Goal: Task Accomplishment & Management: Complete application form

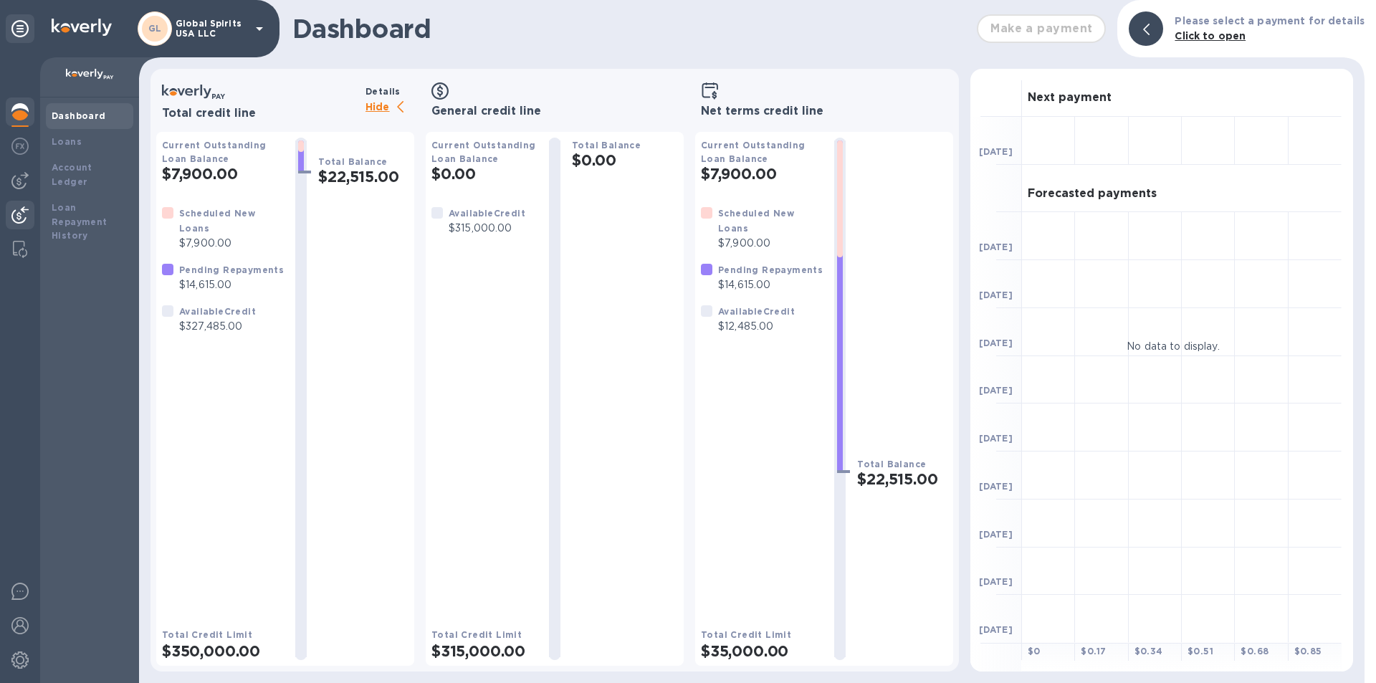
click at [11, 210] on div at bounding box center [20, 217] width 29 height 32
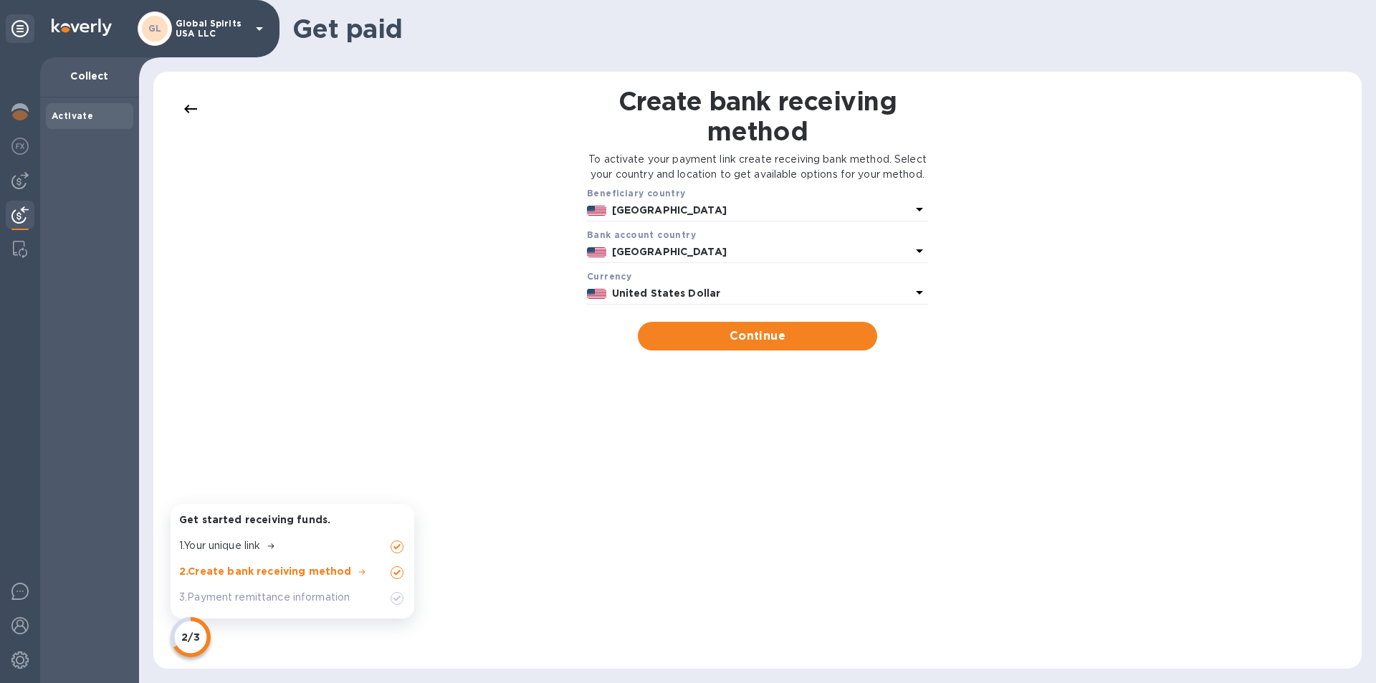
click at [18, 205] on div at bounding box center [20, 217] width 29 height 32
click at [18, 166] on div at bounding box center [20, 369] width 40 height 625
click at [21, 170] on div at bounding box center [20, 180] width 29 height 29
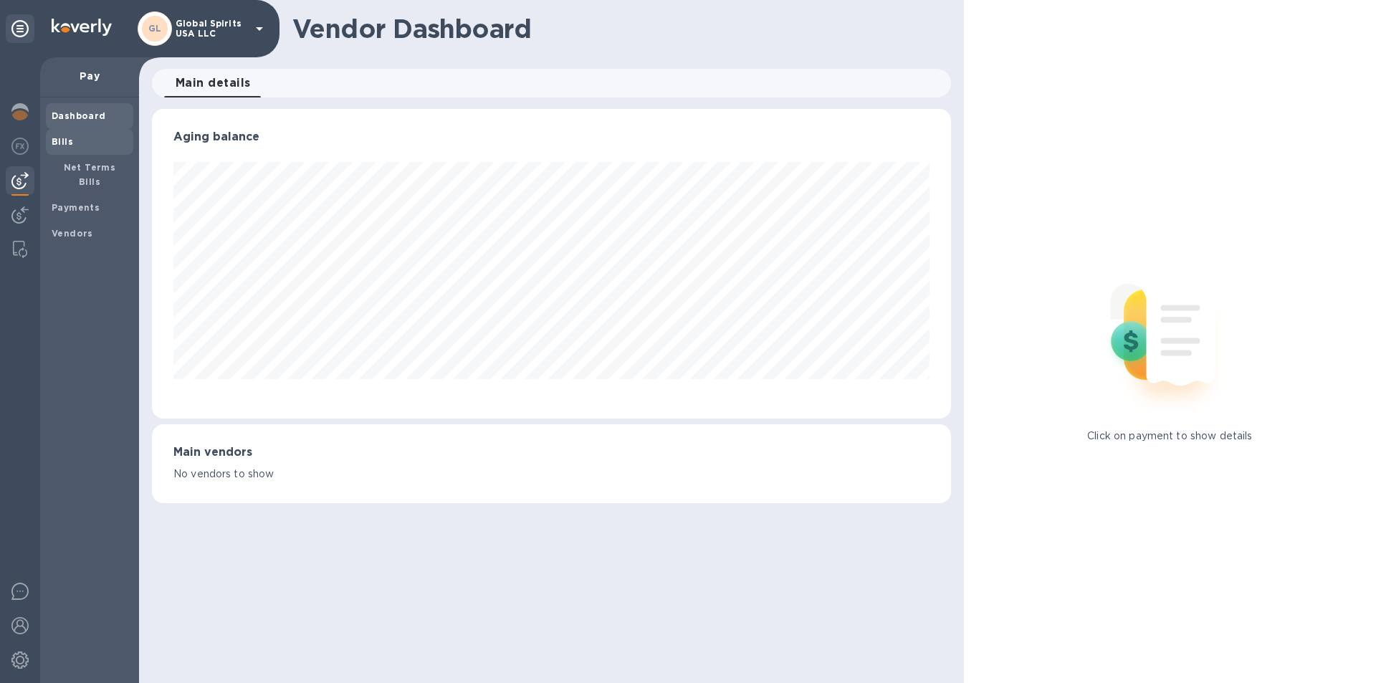
scroll to position [310, 798]
click at [70, 141] on b "Bills" at bounding box center [62, 141] width 21 height 11
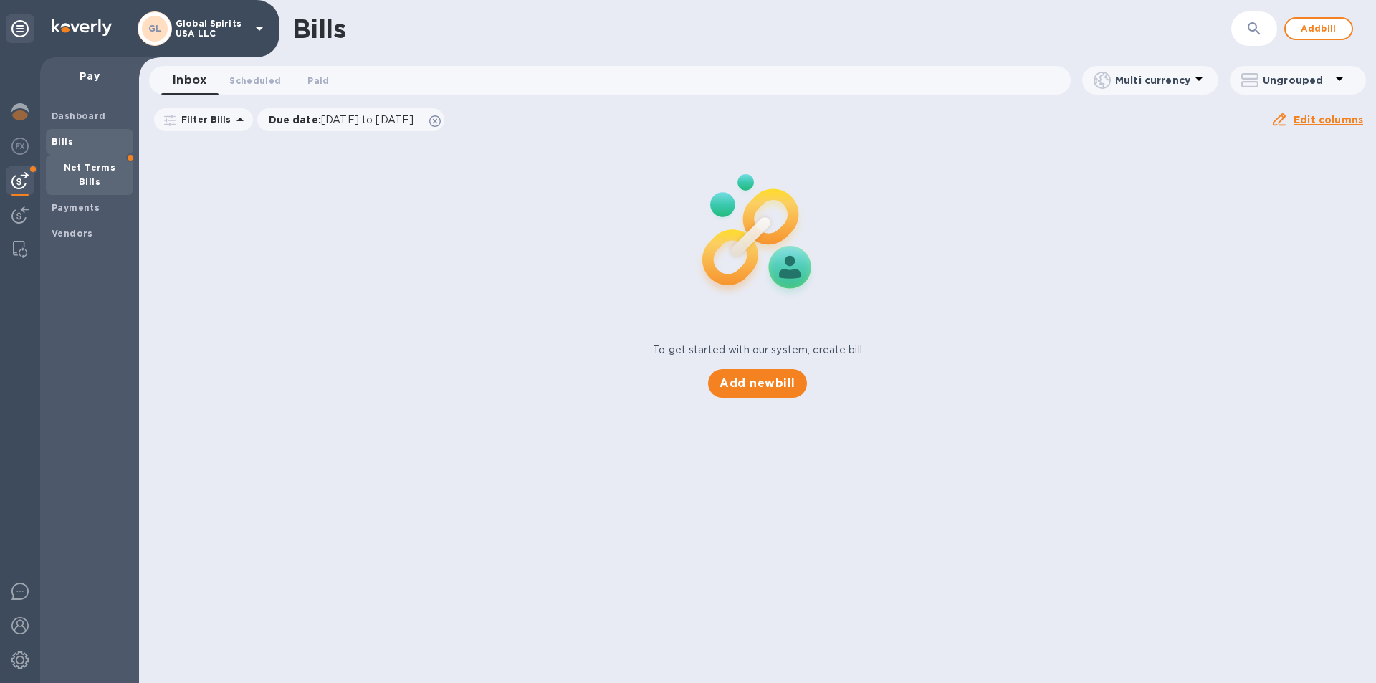
click at [69, 166] on b "Net Terms Bills" at bounding box center [90, 174] width 52 height 25
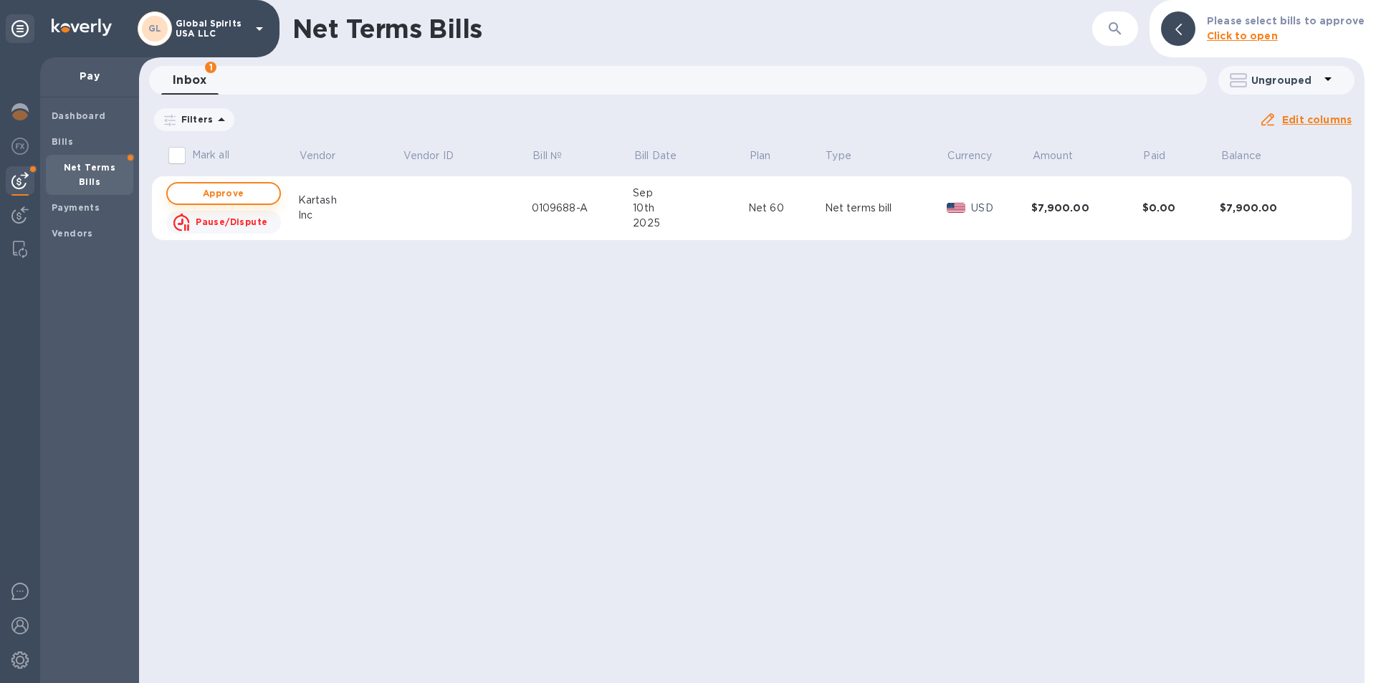
click at [206, 195] on span "Approve" at bounding box center [223, 193] width 89 height 17
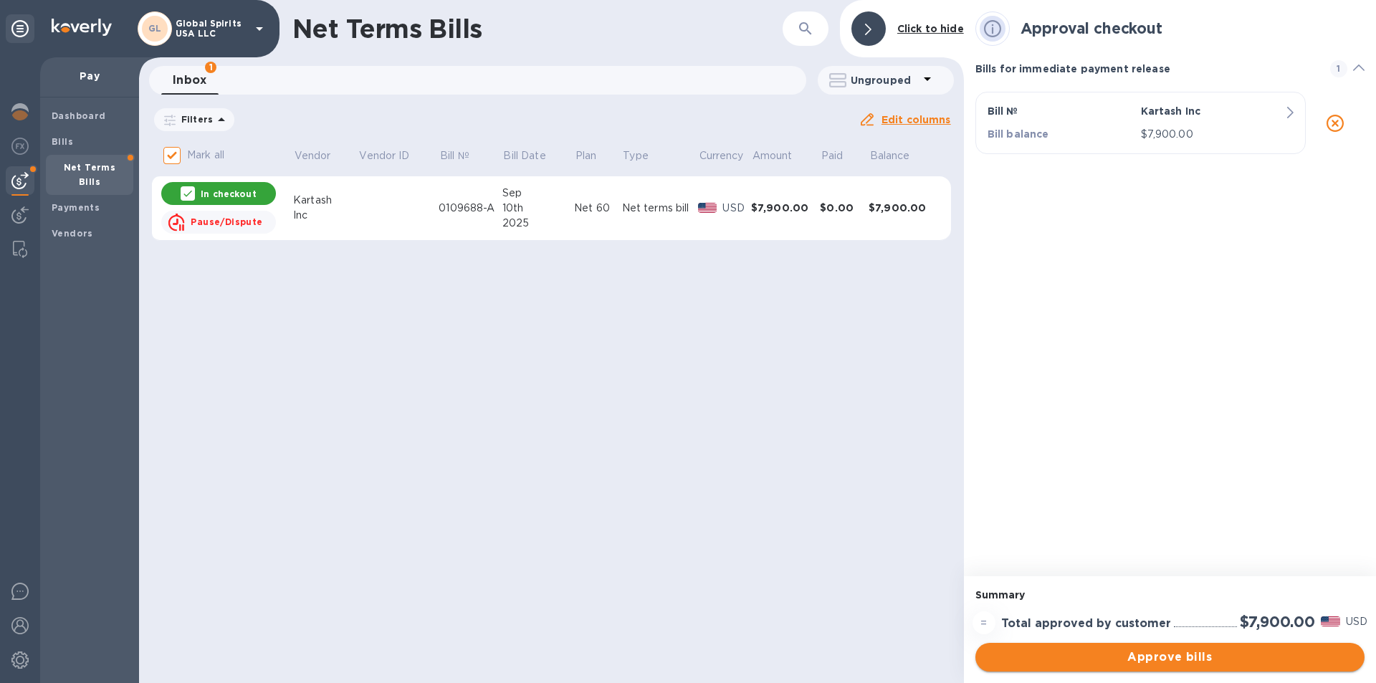
click at [1181, 660] on span "Approve bills" at bounding box center [1170, 656] width 366 height 17
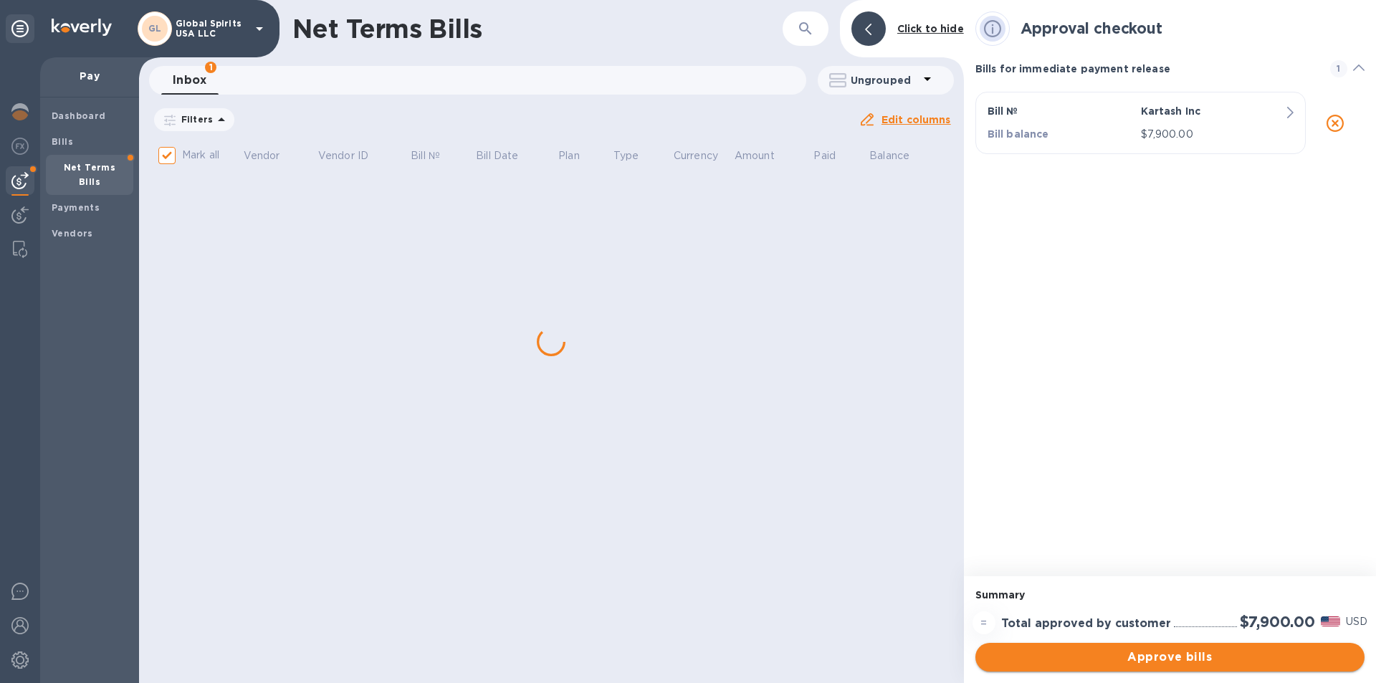
checkbox input "false"
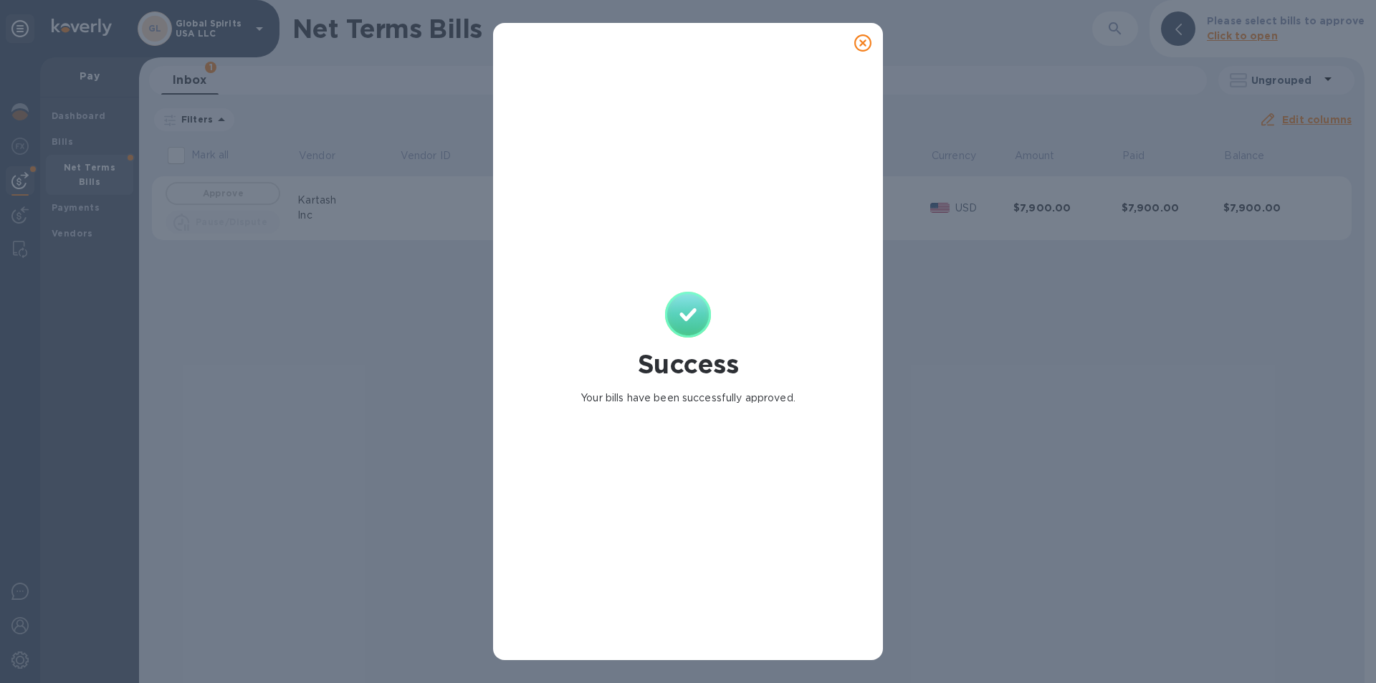
click at [859, 38] on icon at bounding box center [862, 42] width 17 height 17
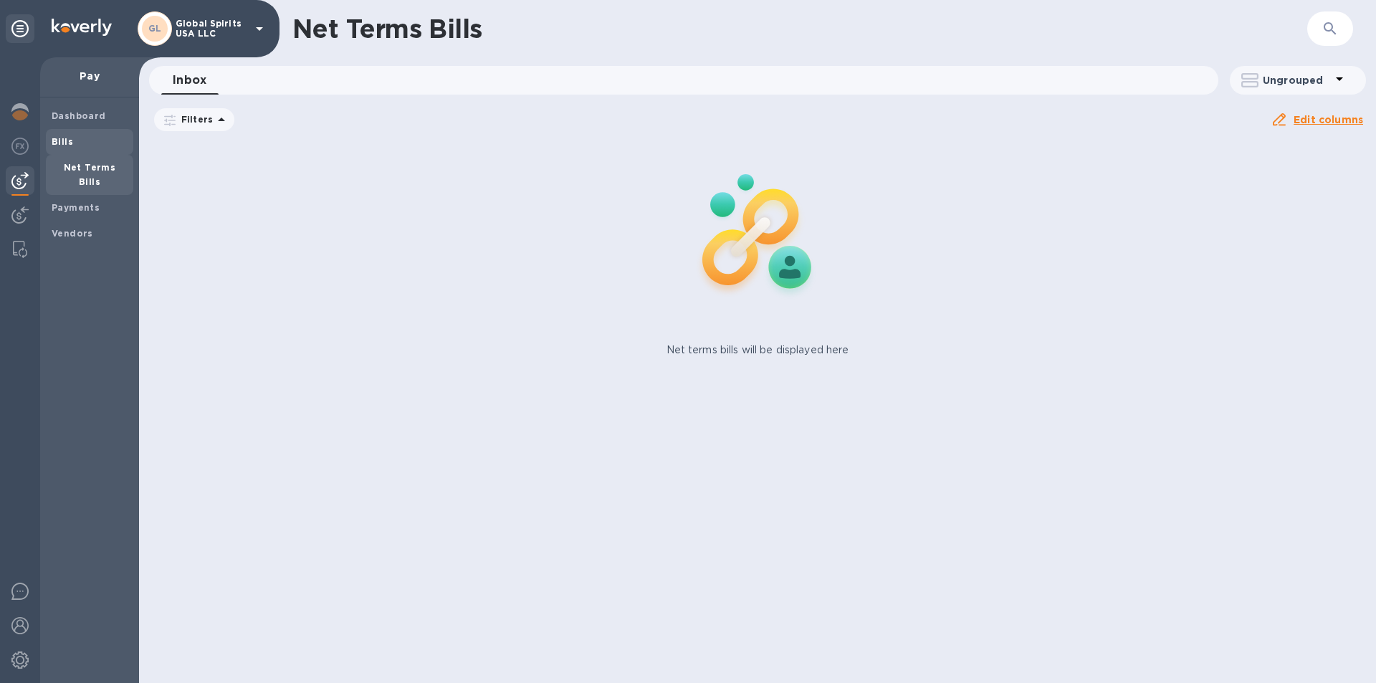
click at [64, 143] on b "Bills" at bounding box center [62, 141] width 21 height 11
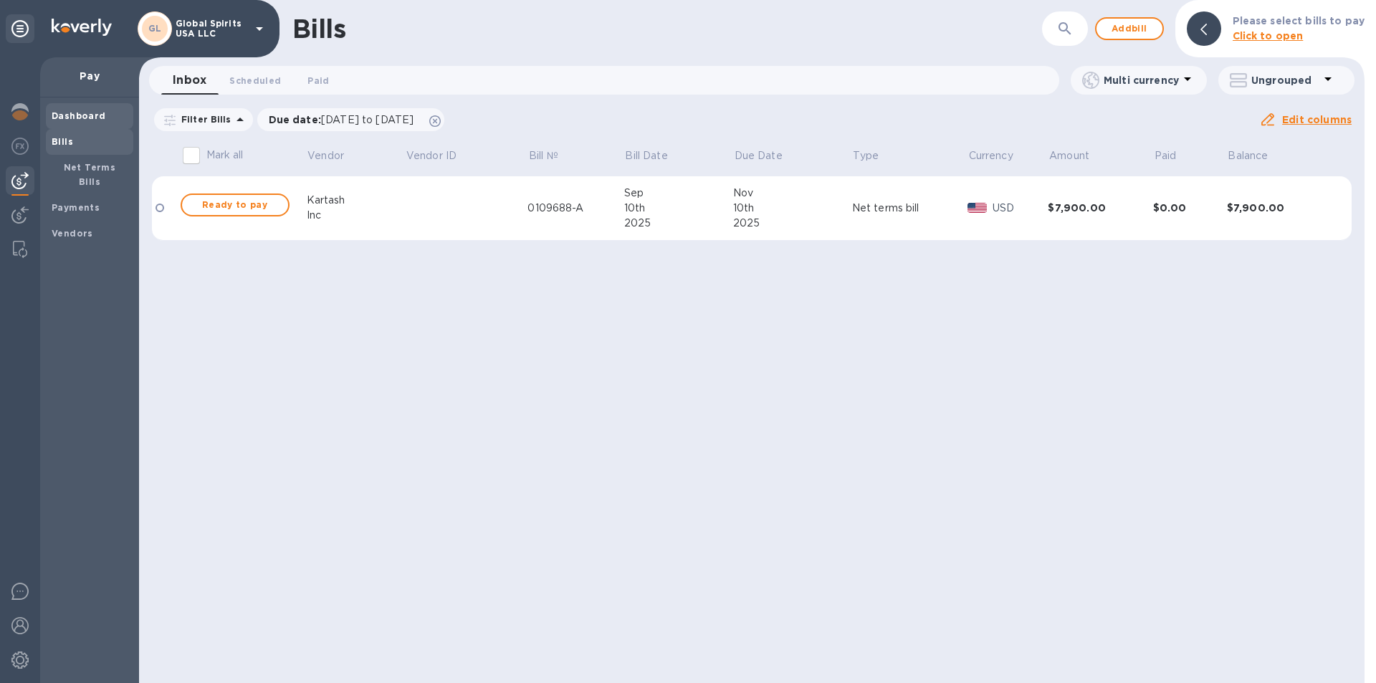
click at [70, 115] on b "Dashboard" at bounding box center [79, 115] width 54 height 11
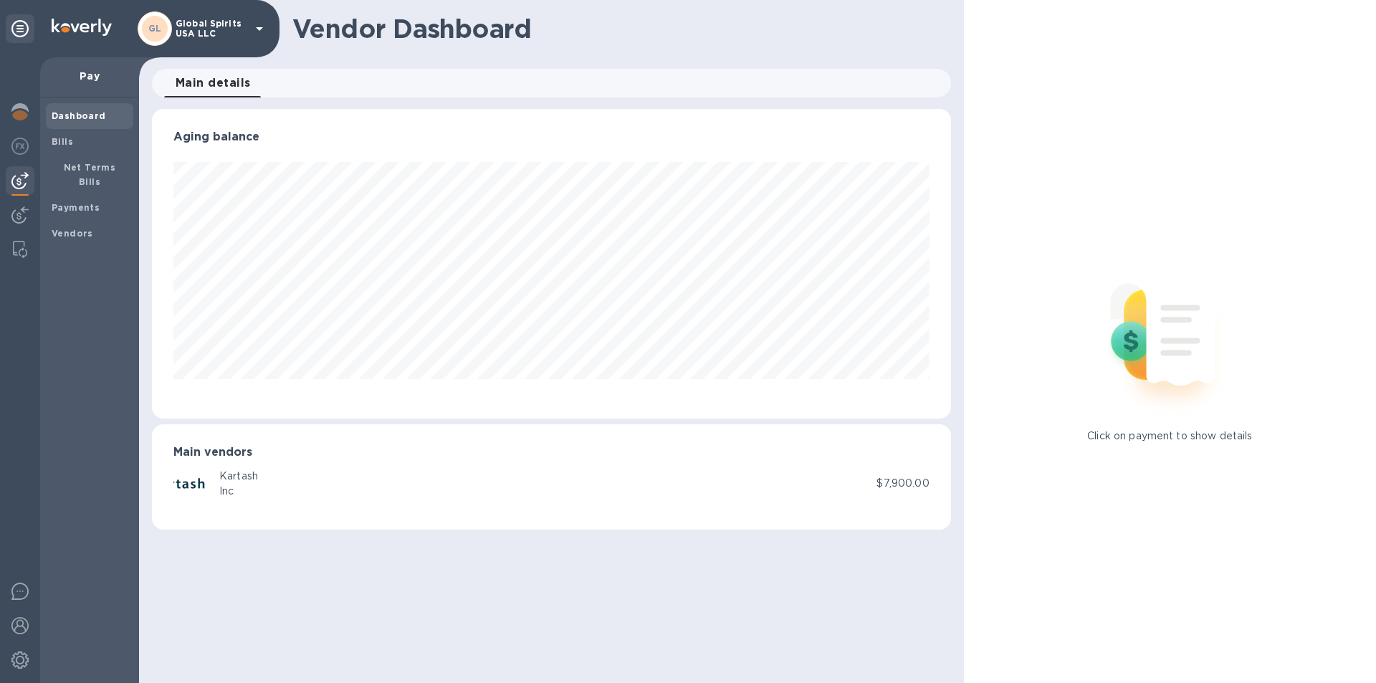
scroll to position [310, 798]
click at [26, 113] on img at bounding box center [19, 111] width 17 height 17
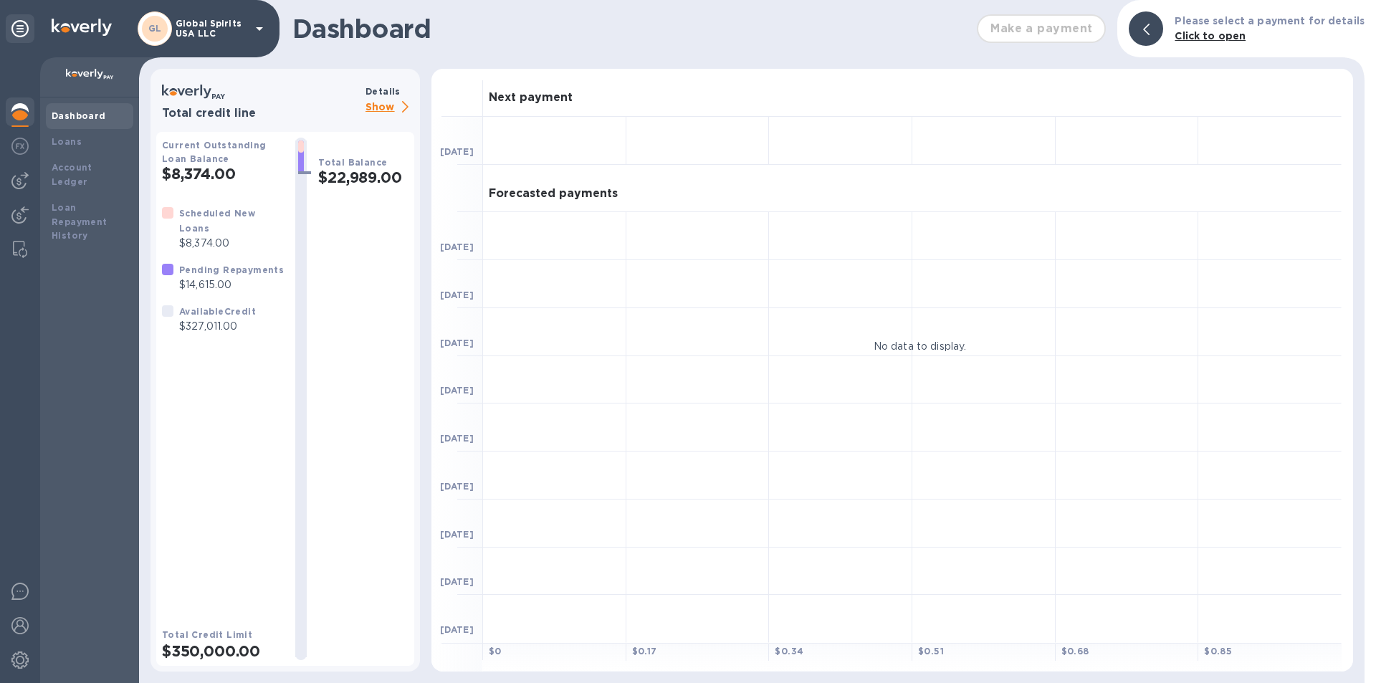
click at [380, 106] on p "Show" at bounding box center [389, 108] width 49 height 18
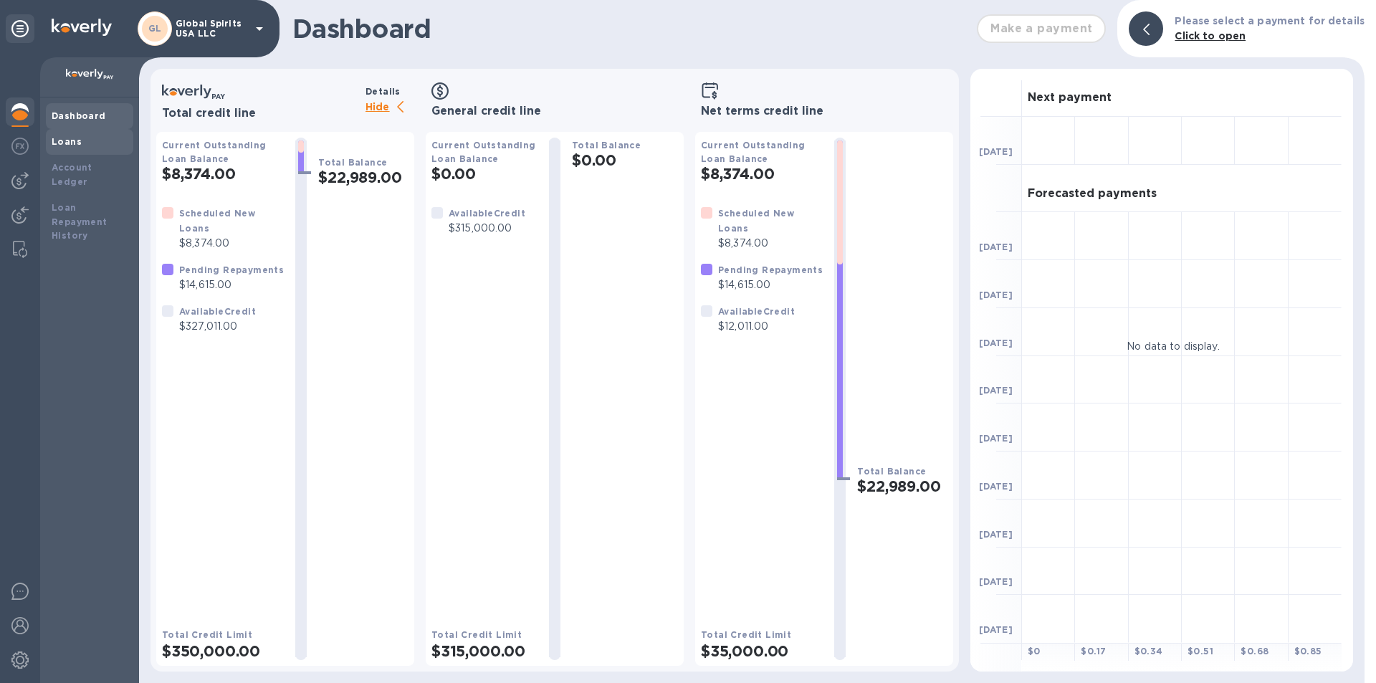
click at [79, 137] on div "Loans" at bounding box center [90, 142] width 76 height 14
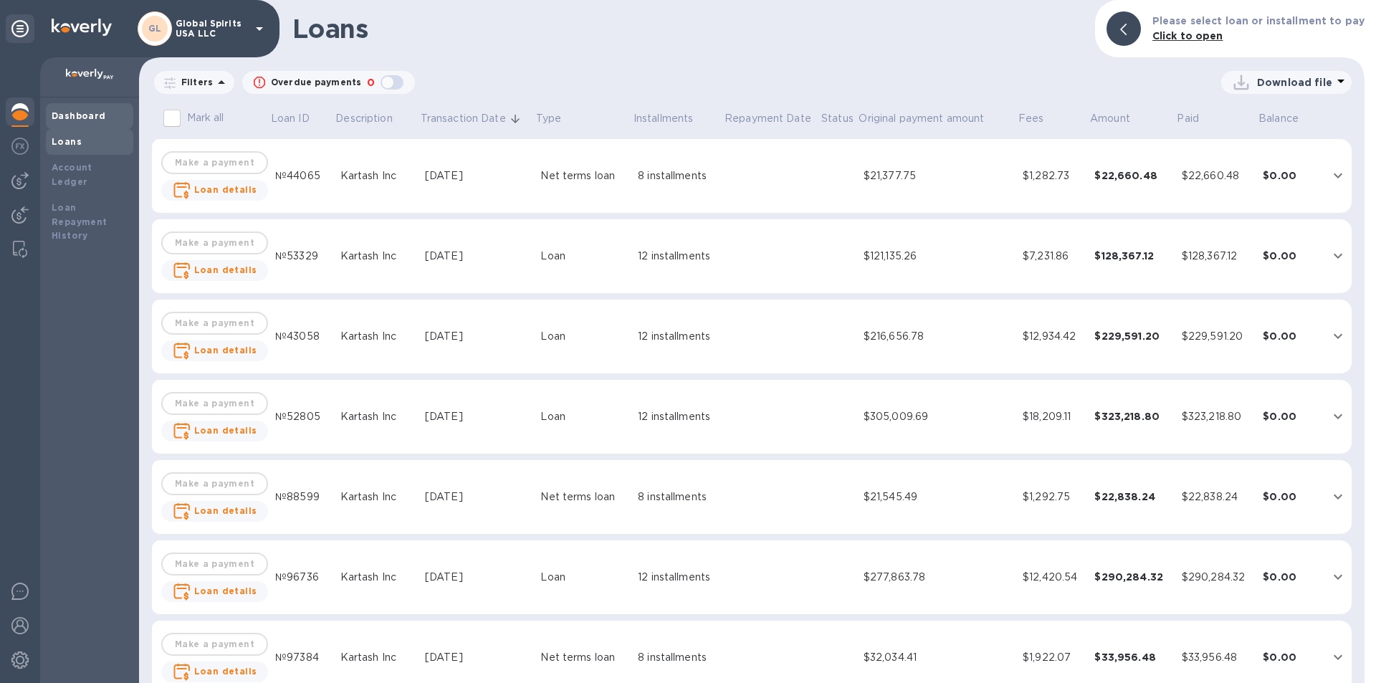
click at [85, 113] on b "Dashboard" at bounding box center [79, 115] width 54 height 11
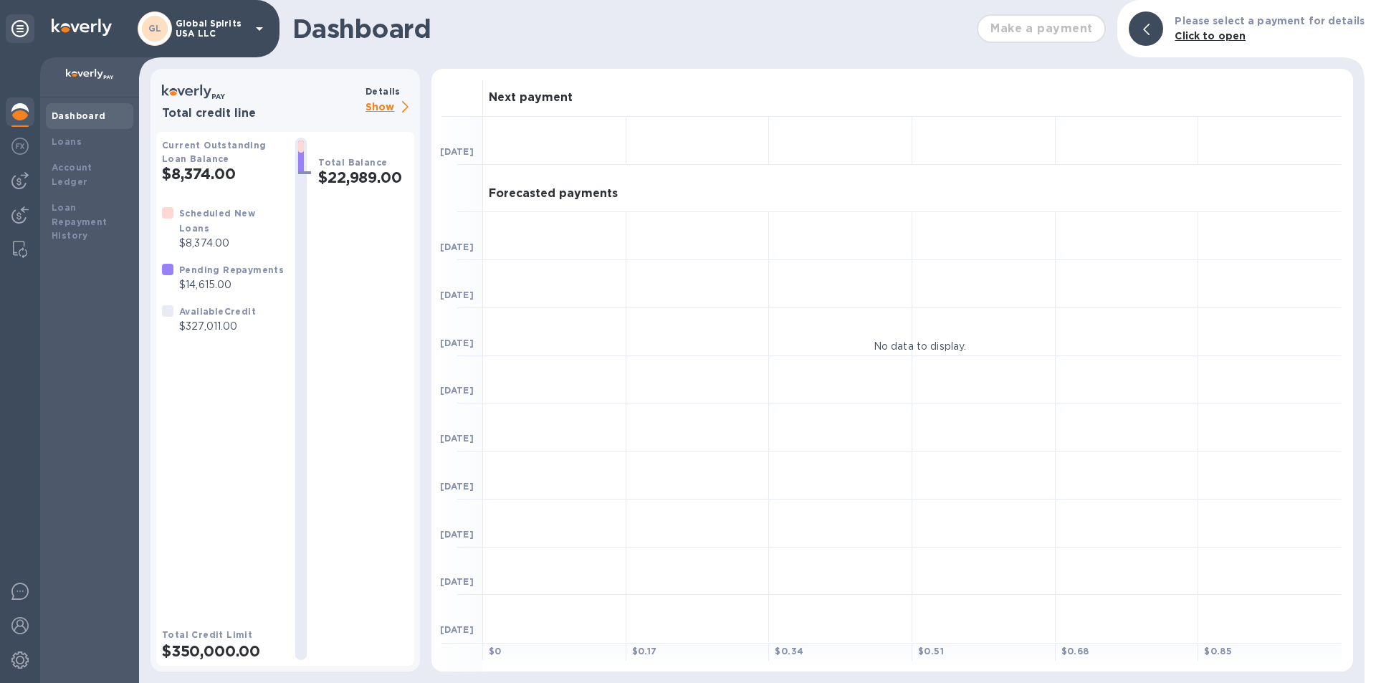
click at [211, 174] on h2 "$8,374.00" at bounding box center [223, 174] width 122 height 18
drag, startPoint x: 168, startPoint y: 173, endPoint x: 245, endPoint y: 174, distance: 77.4
click at [245, 174] on h2 "$8,374.00" at bounding box center [223, 174] width 122 height 18
click at [198, 322] on p "$327,011.00" at bounding box center [217, 326] width 77 height 15
click at [370, 110] on p "Show" at bounding box center [389, 108] width 49 height 18
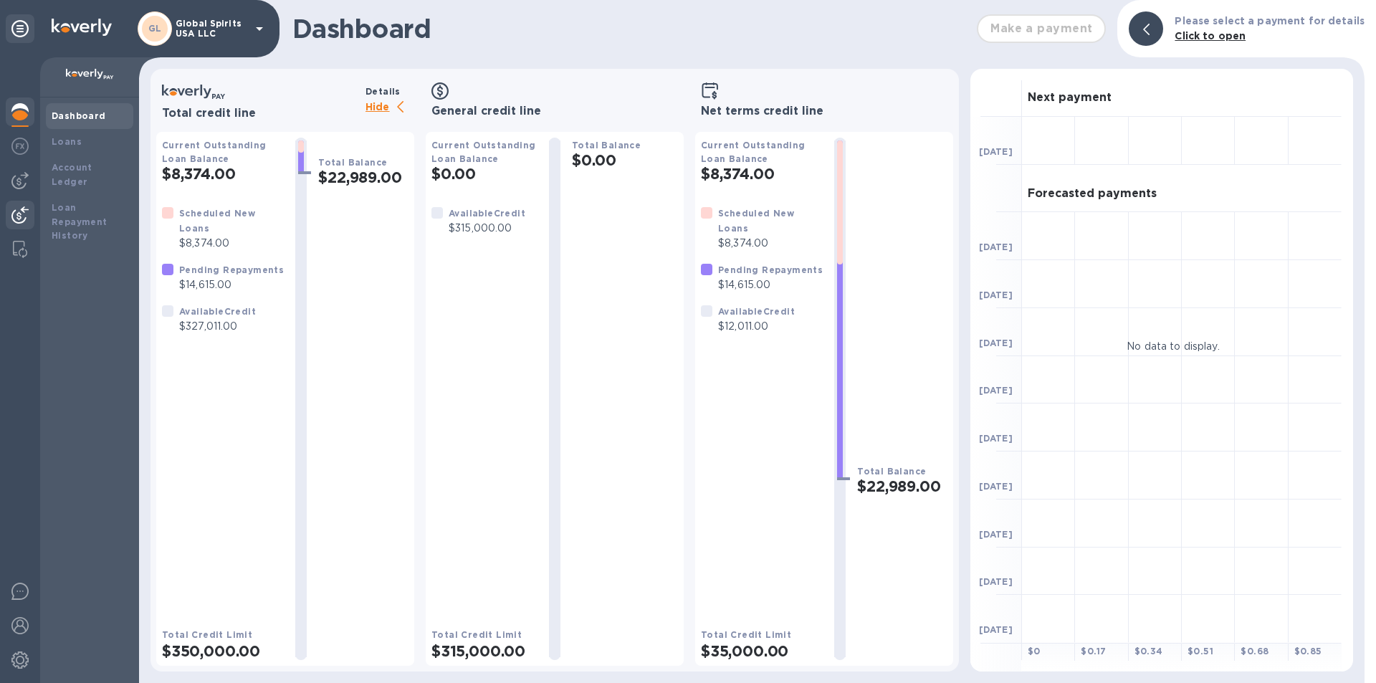
click at [21, 203] on div at bounding box center [20, 217] width 29 height 32
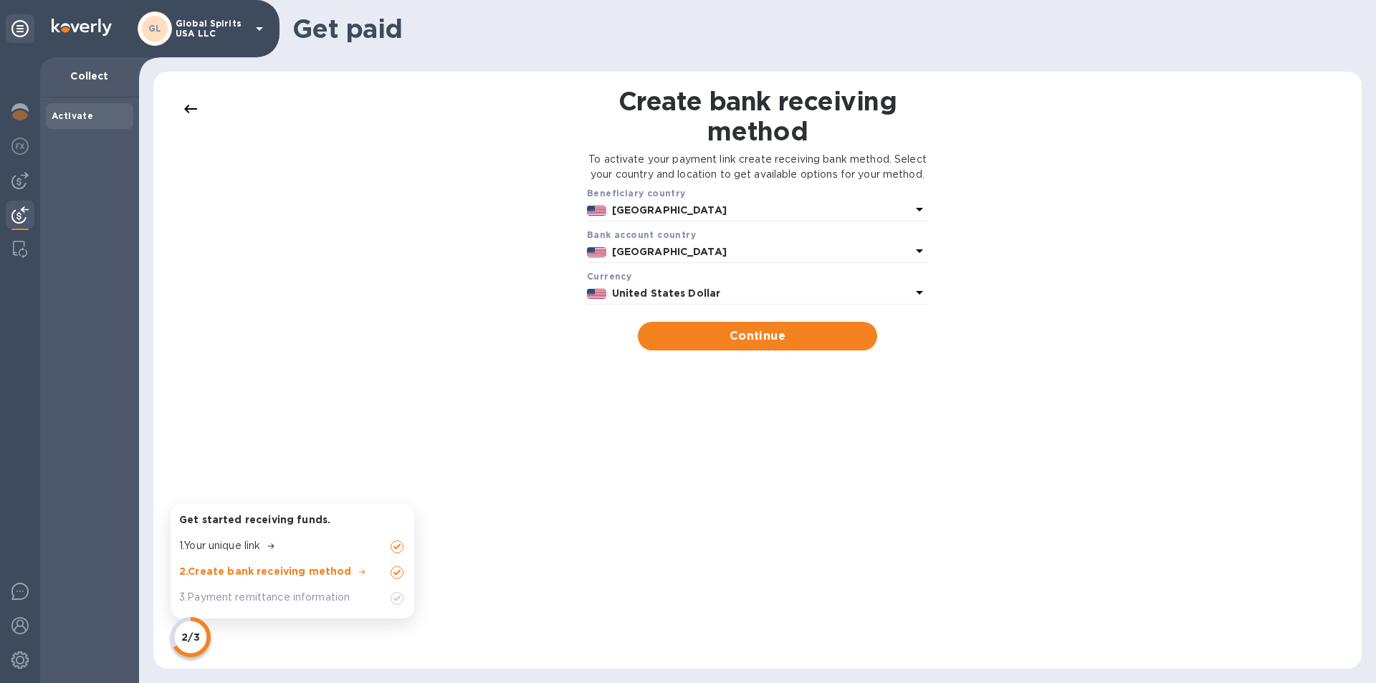
click at [193, 102] on icon at bounding box center [190, 108] width 17 height 17
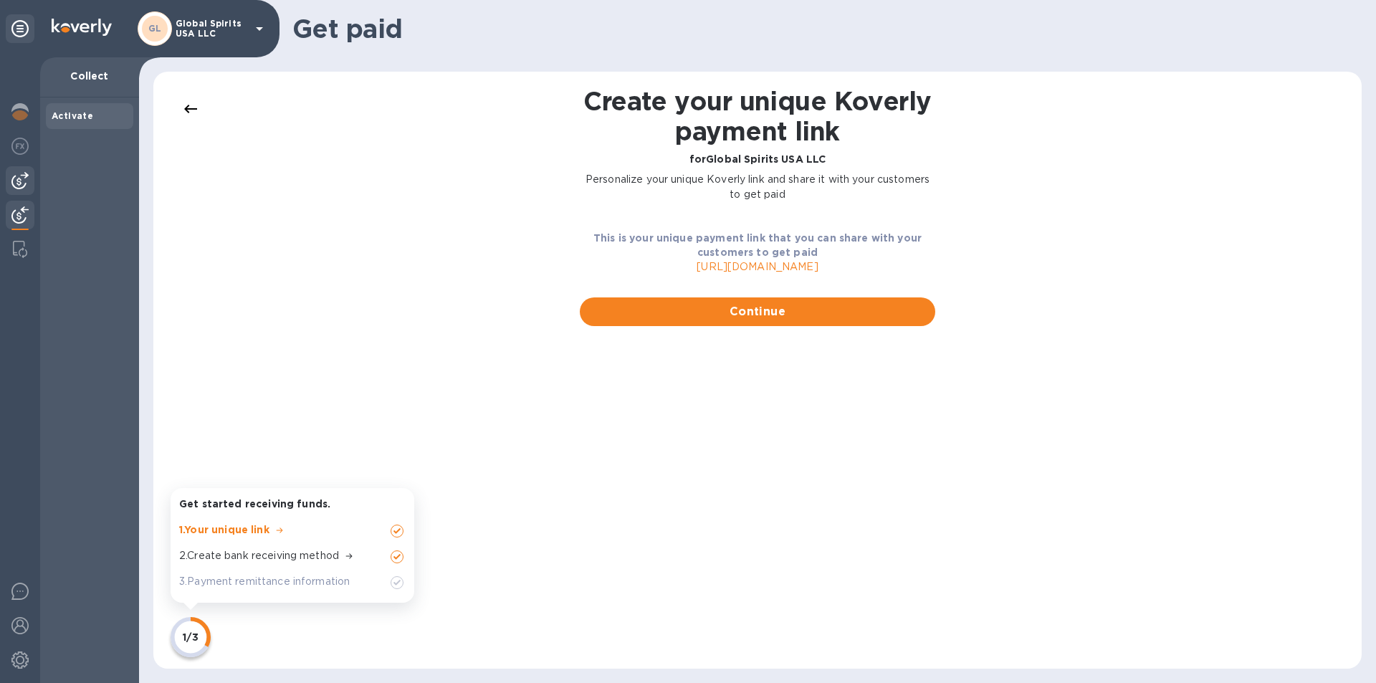
click at [20, 172] on img at bounding box center [19, 180] width 17 height 17
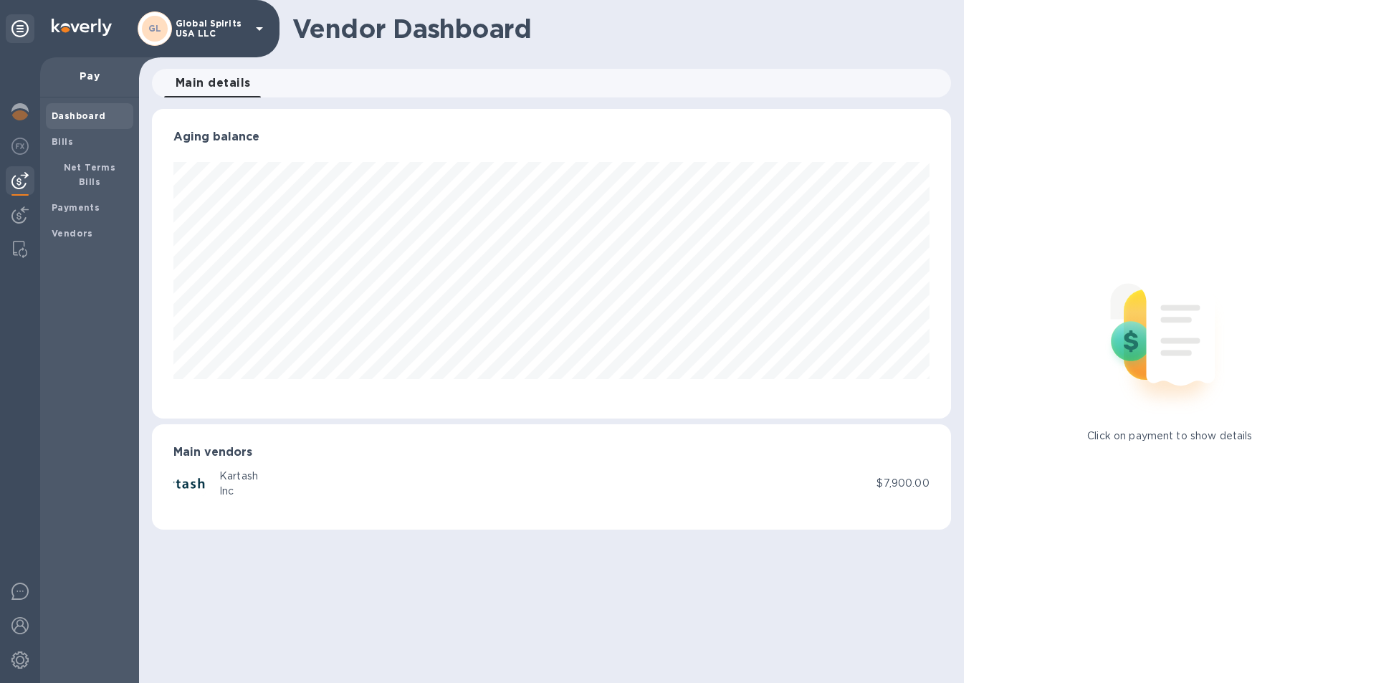
scroll to position [310, 798]
click at [69, 228] on b "Vendors" at bounding box center [73, 233] width 42 height 11
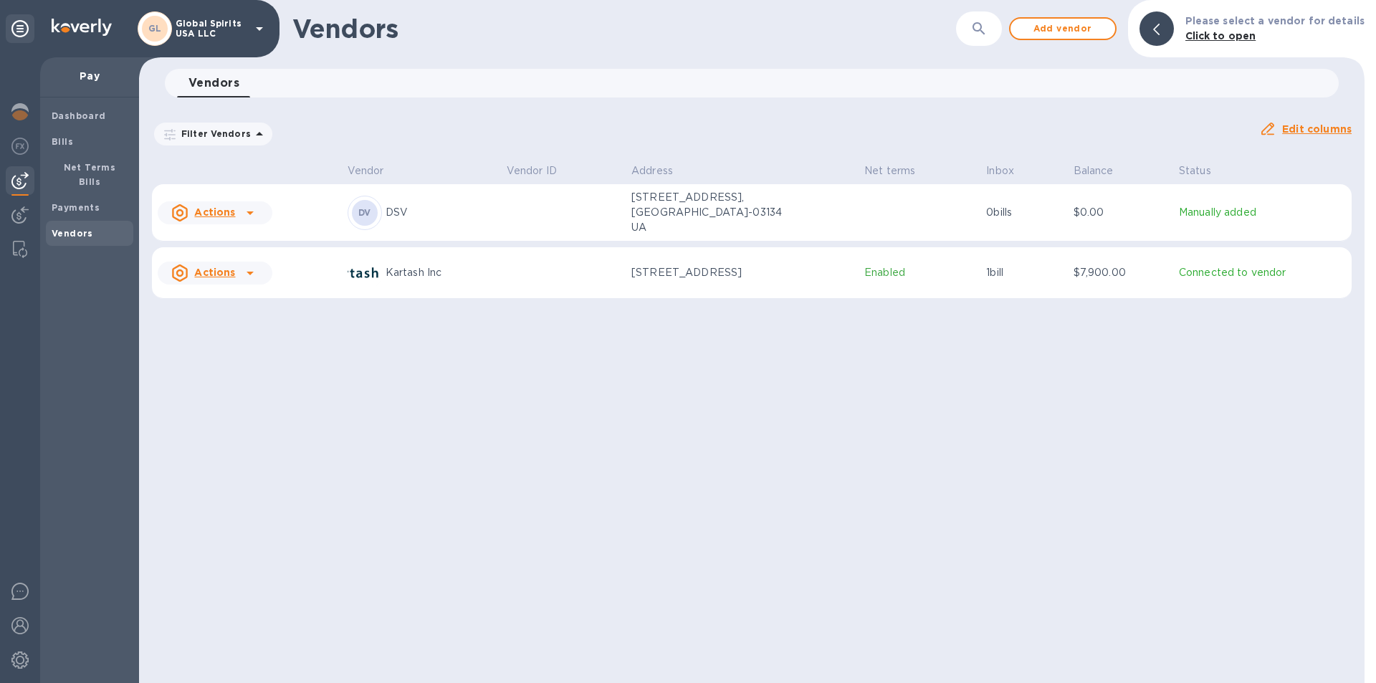
click at [592, 206] on td at bounding box center [563, 212] width 125 height 57
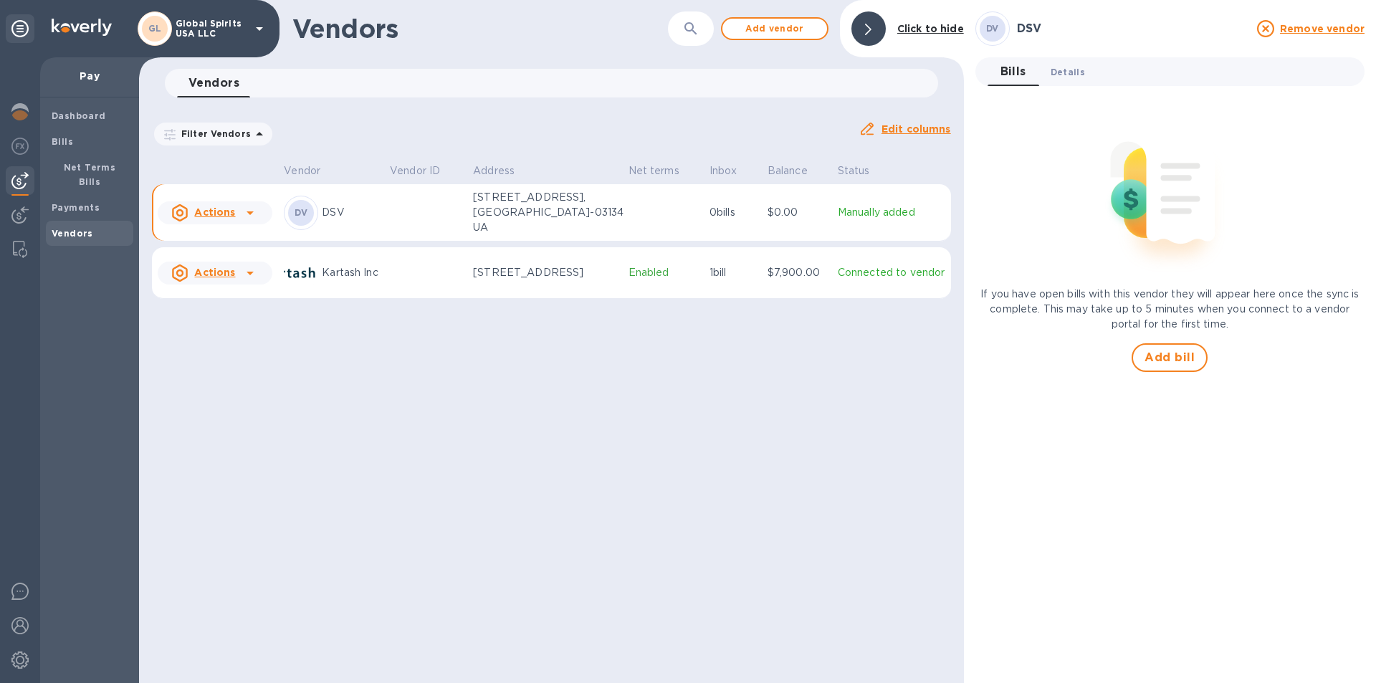
click at [1058, 75] on span "Details 0" at bounding box center [1067, 71] width 34 height 15
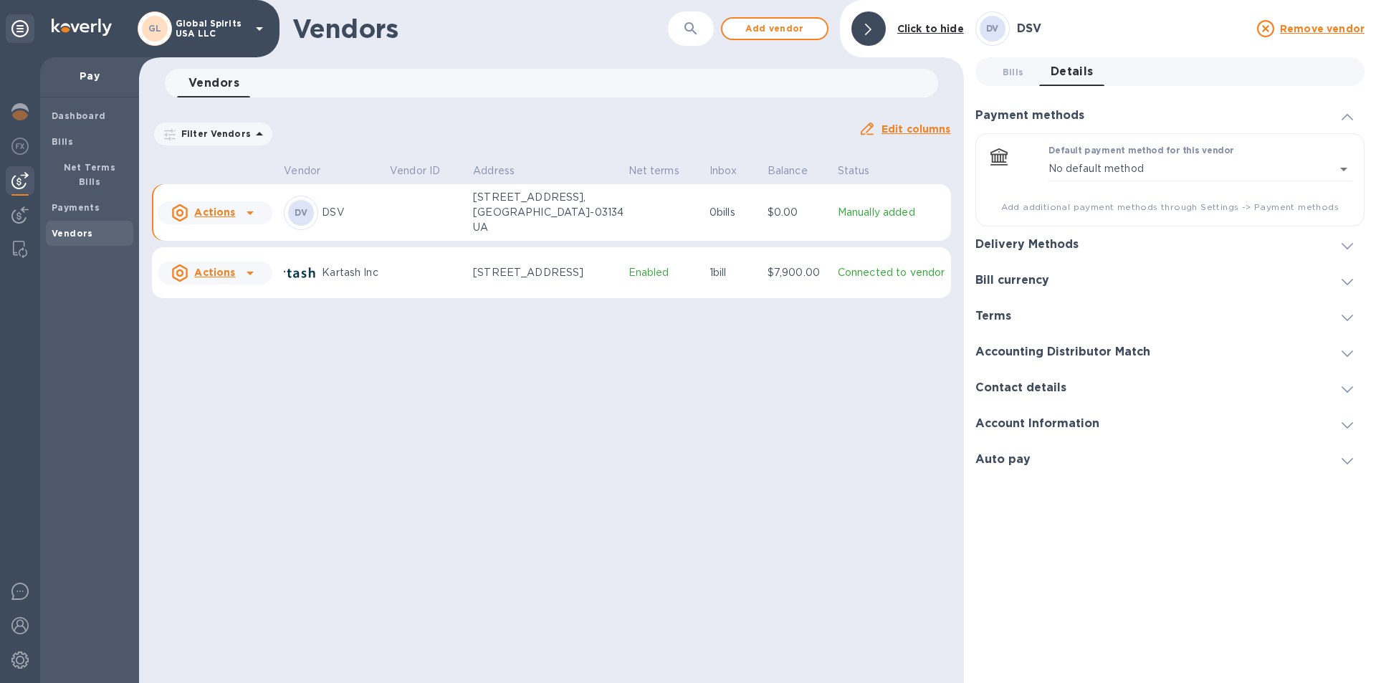
click at [1040, 239] on h3 "Delivery Methods" at bounding box center [1026, 245] width 103 height 14
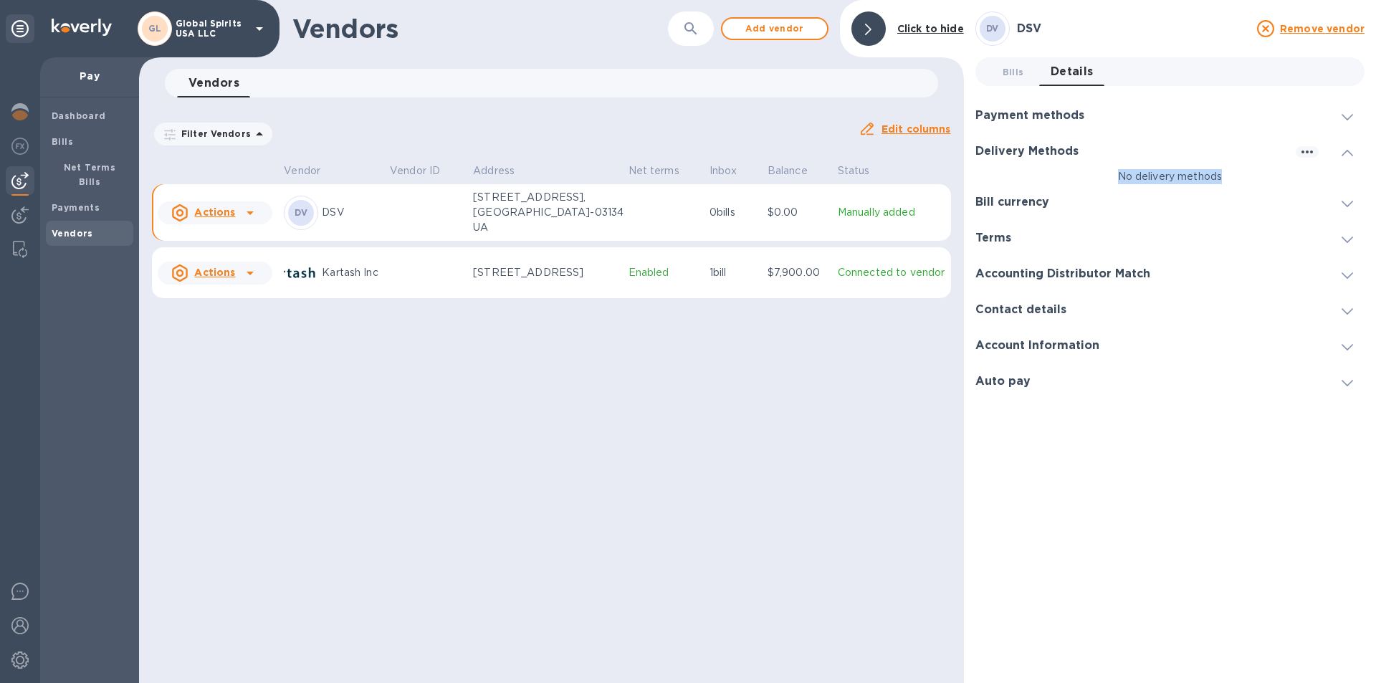
drag, startPoint x: 1123, startPoint y: 170, endPoint x: 1224, endPoint y: 174, distance: 101.1
click at [1224, 174] on p "No delivery methods" at bounding box center [1169, 176] width 389 height 15
click at [1300, 150] on icon "button" at bounding box center [1306, 151] width 17 height 17
click at [1317, 184] on p "Add new" at bounding box center [1324, 181] width 47 height 14
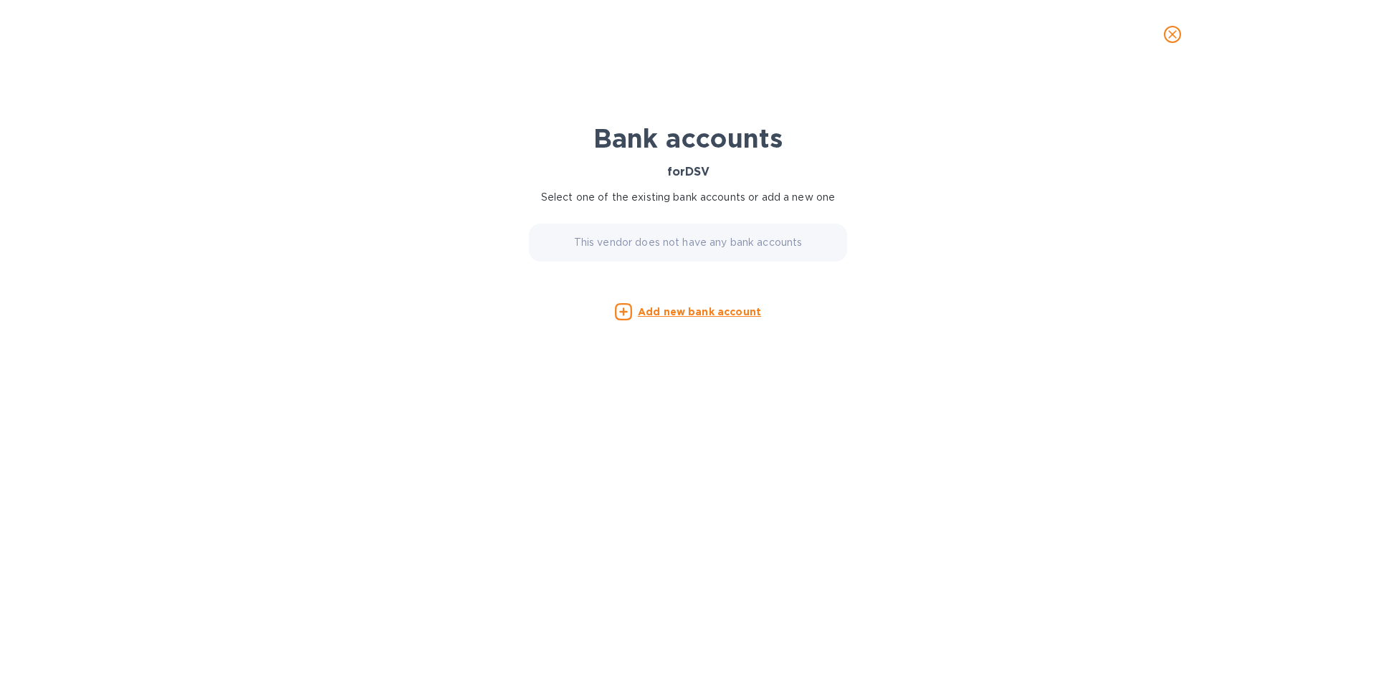
click at [636, 236] on p "This vendor does not have any bank accounts" at bounding box center [688, 242] width 229 height 15
click at [650, 317] on u "Add new bank account" at bounding box center [699, 311] width 123 height 11
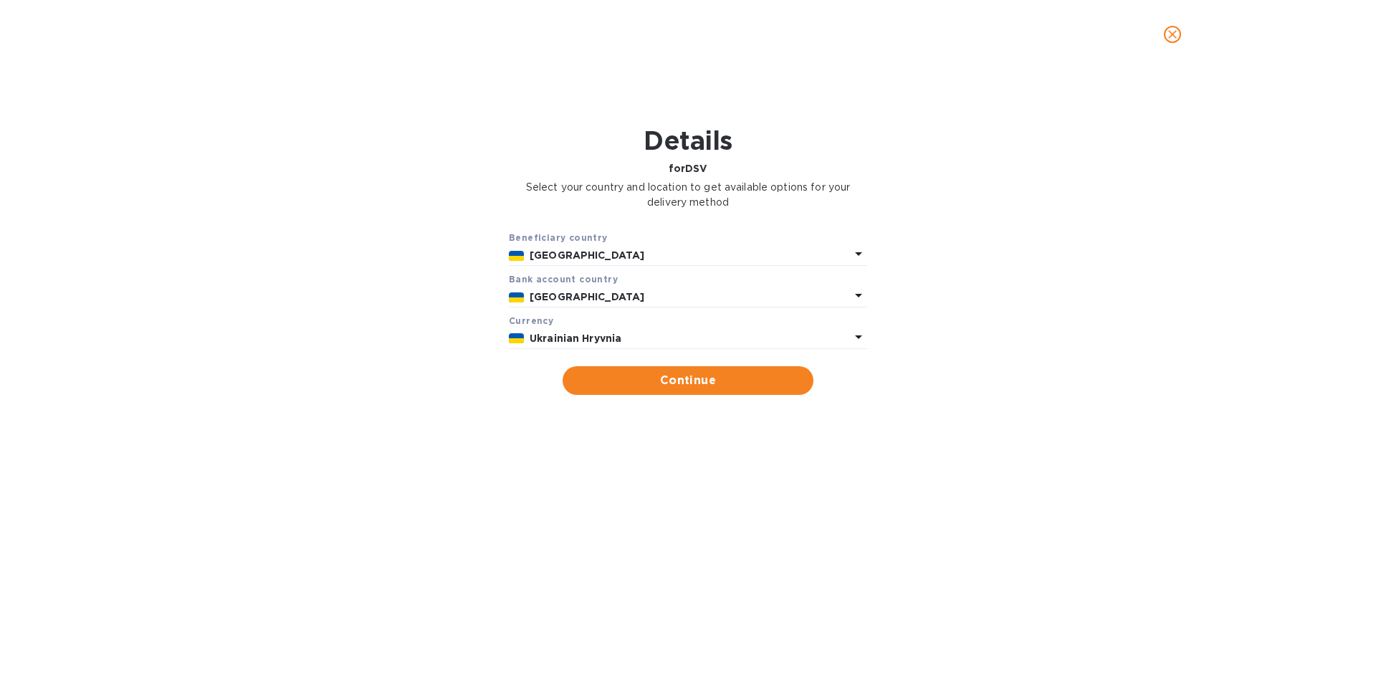
click at [638, 336] on p "Ukrainian Hryvnia" at bounding box center [689, 338] width 320 height 15
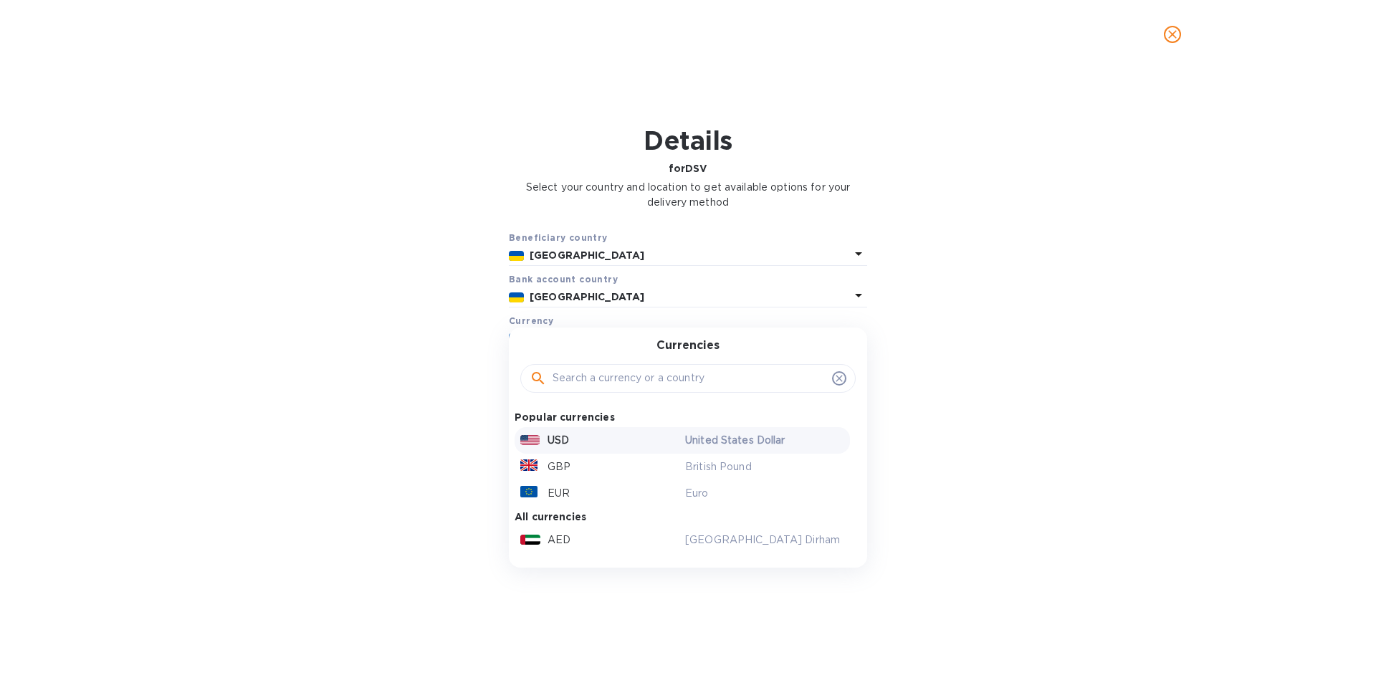
click at [547, 431] on div "USD" at bounding box center [599, 440] width 165 height 21
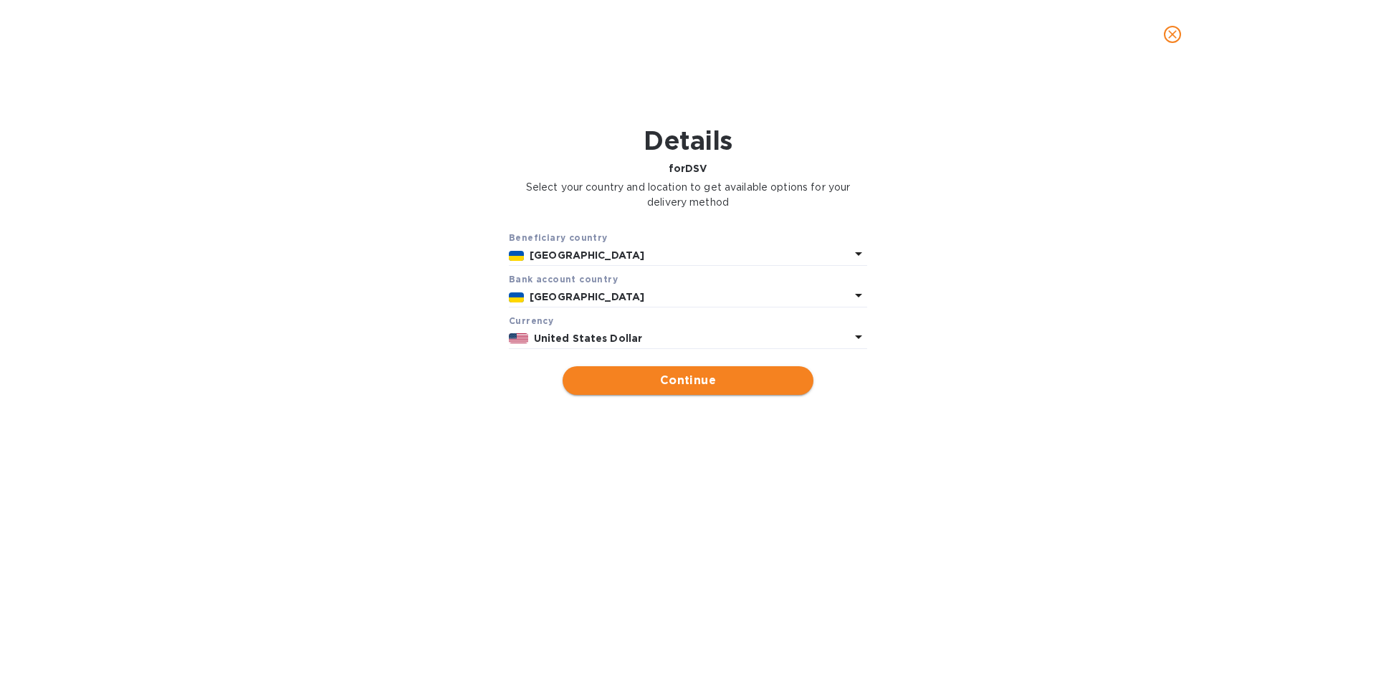
click at [694, 385] on span "Continue" at bounding box center [688, 380] width 228 height 17
type input "DSV"
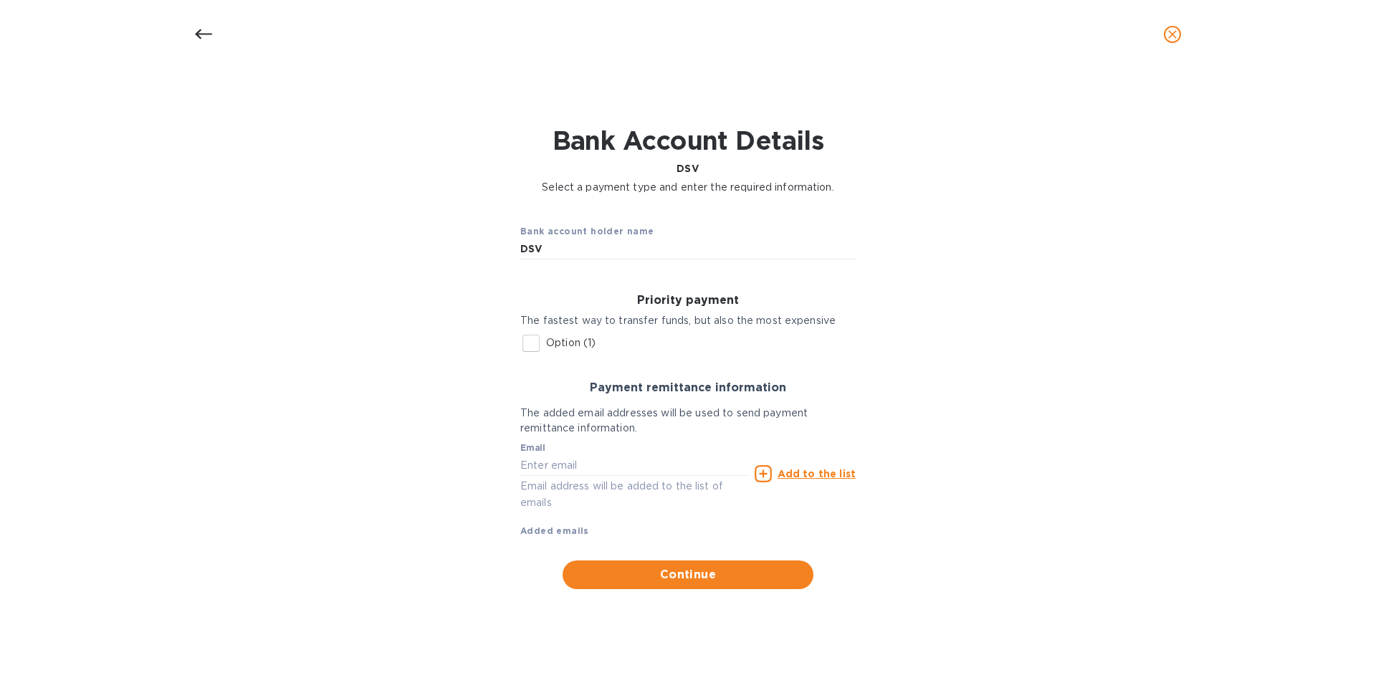
click at [525, 340] on input "Option (1)" at bounding box center [531, 343] width 30 height 30
checkbox input "true"
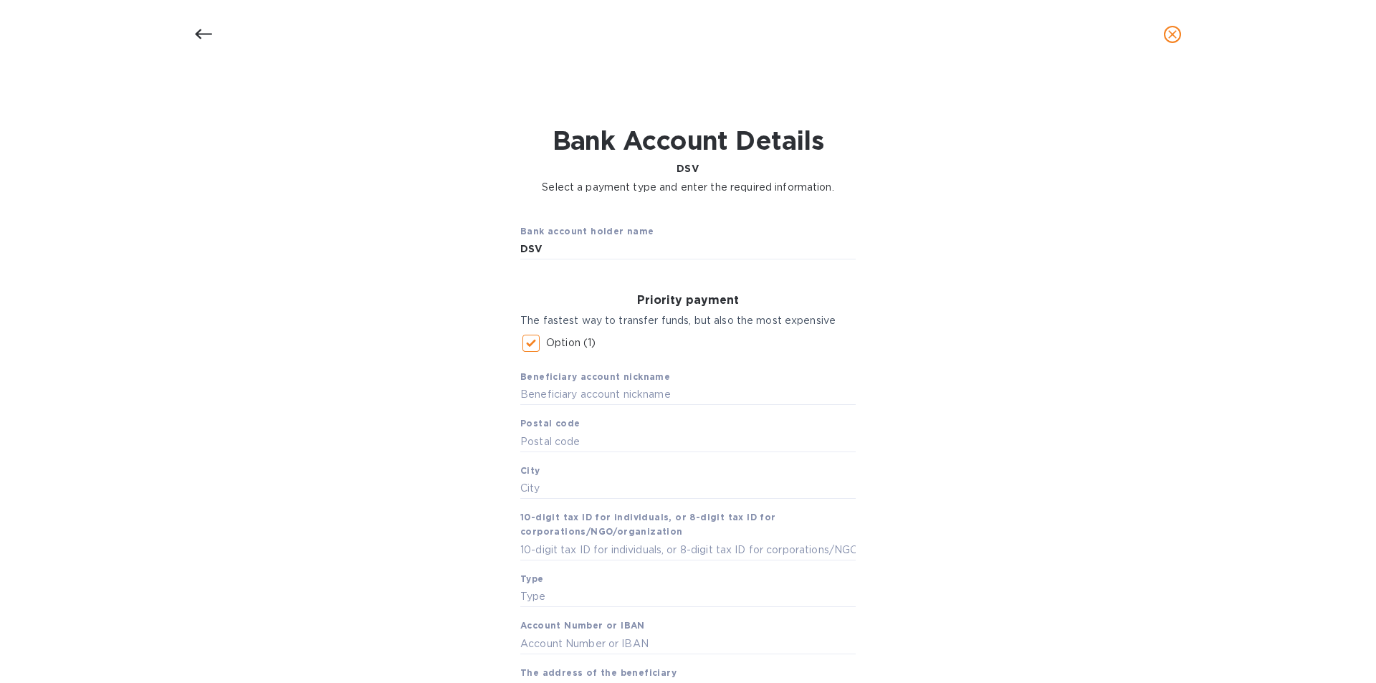
click at [624, 380] on b "Beneficiary account nickname" at bounding box center [595, 376] width 150 height 11
click at [626, 393] on input "text" at bounding box center [687, 394] width 335 height 21
type input "DSV Logistics"
click at [645, 441] on input "text" at bounding box center [687, 441] width 335 height 21
click at [576, 241] on input "DSV" at bounding box center [687, 248] width 335 height 21
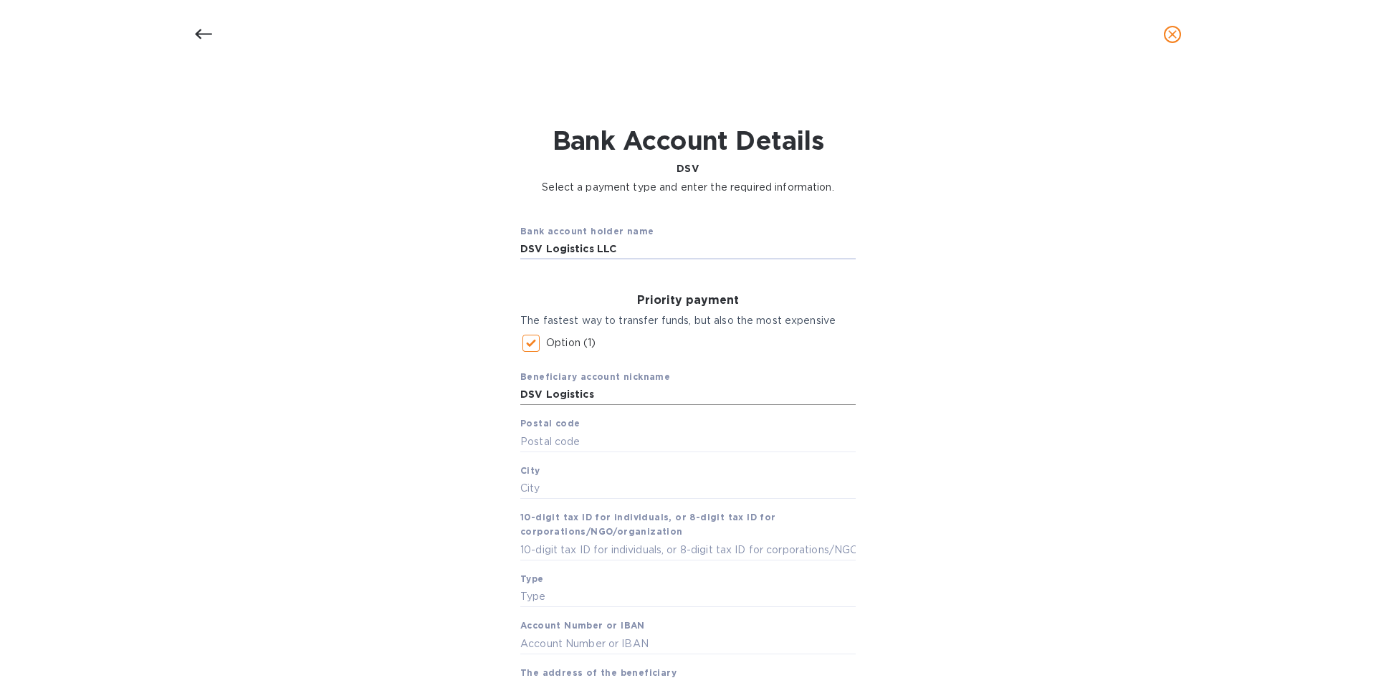
type input "DSV Logistics LLC"
click at [650, 389] on input "DSV Logistics" at bounding box center [687, 394] width 335 height 21
type input "DSV Logistics LLC"
click at [565, 438] on input "text" at bounding box center [687, 441] width 335 height 21
type input "03134"
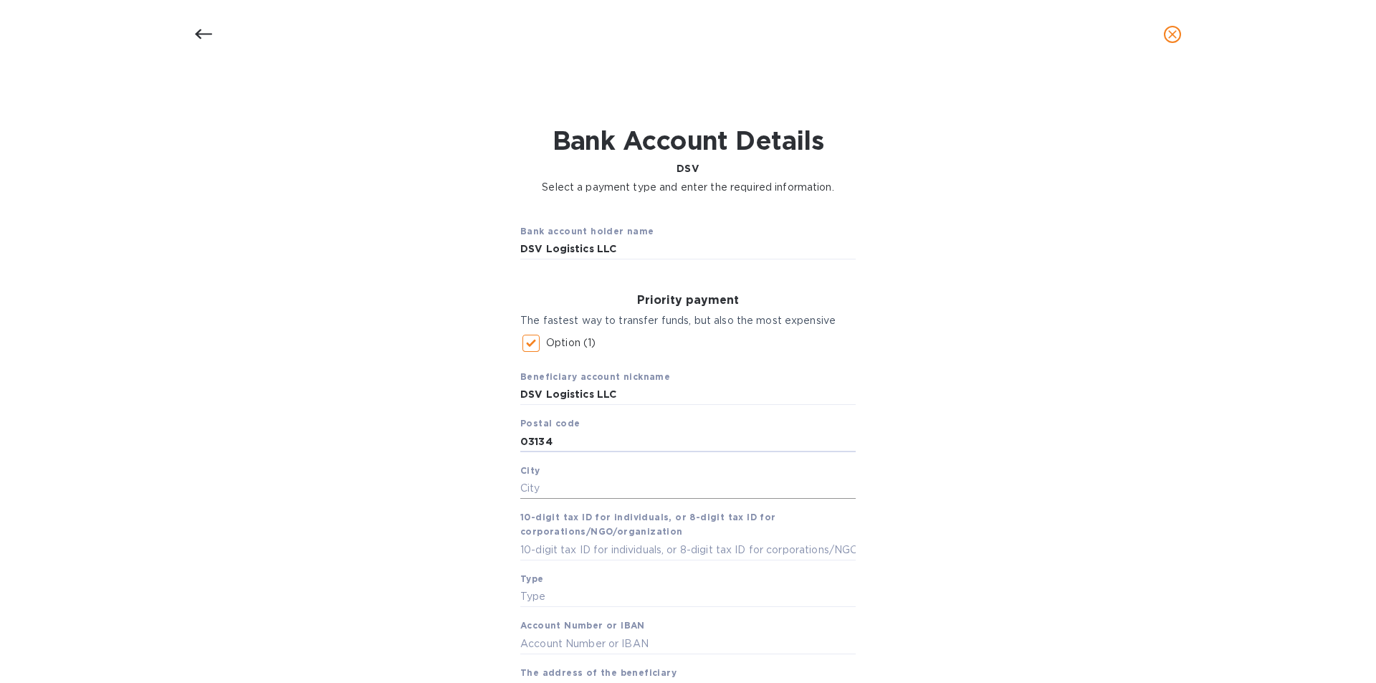
click at [557, 486] on input "text" at bounding box center [687, 488] width 335 height 21
type input "Kyiv"
click at [550, 547] on input "text" at bounding box center [687, 549] width 335 height 21
type input "38857571"
click at [552, 590] on input "text" at bounding box center [687, 596] width 335 height 21
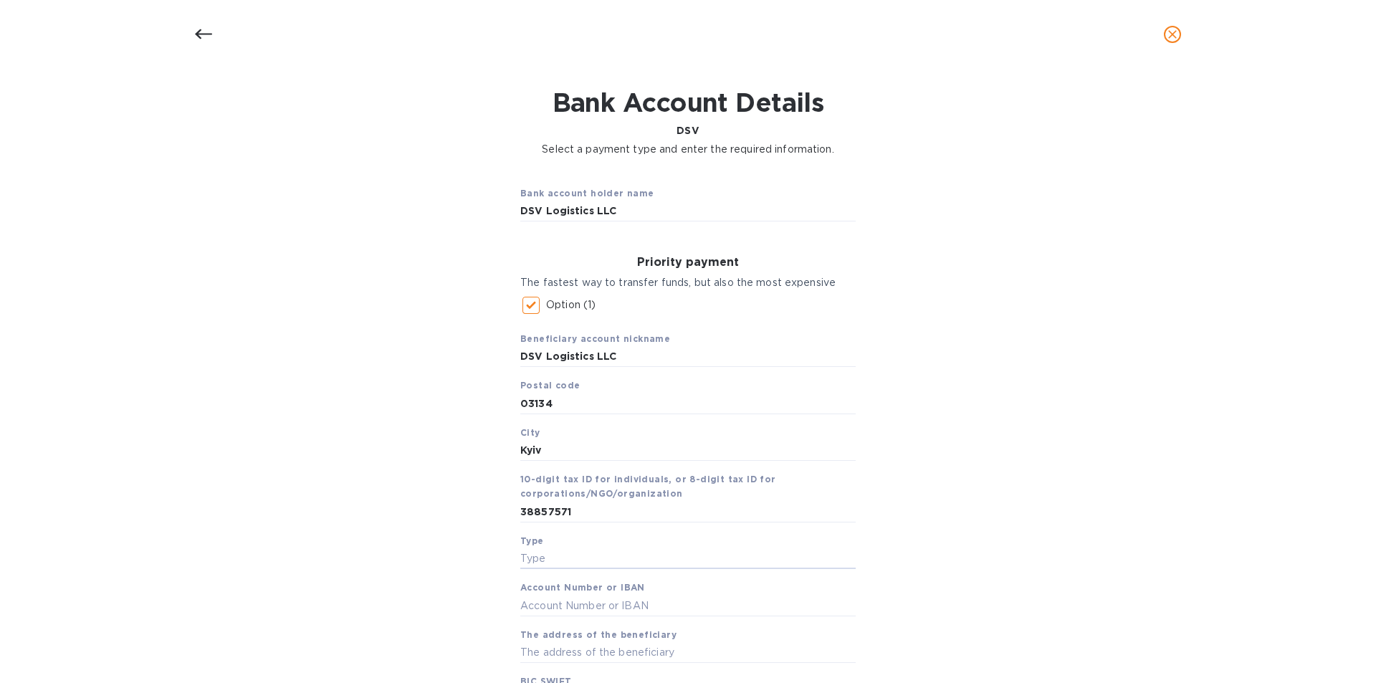
scroll to position [72, 0]
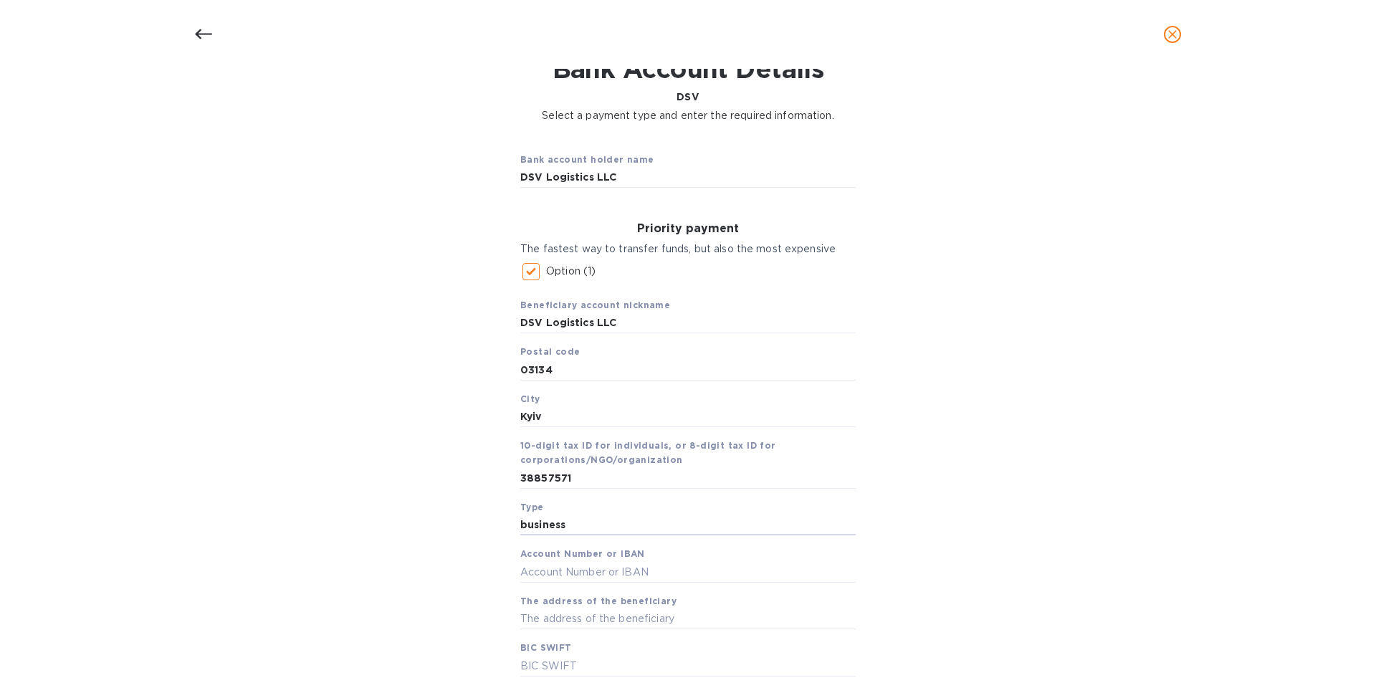
type input "business"
drag, startPoint x: 548, startPoint y: 572, endPoint x: 603, endPoint y: 625, distance: 76.0
click at [548, 571] on input "[FINANCIAL_ID]" at bounding box center [687, 571] width 335 height 21
type input "[FINANCIAL_ID]"
click at [612, 623] on input "text" at bounding box center [687, 618] width 335 height 21
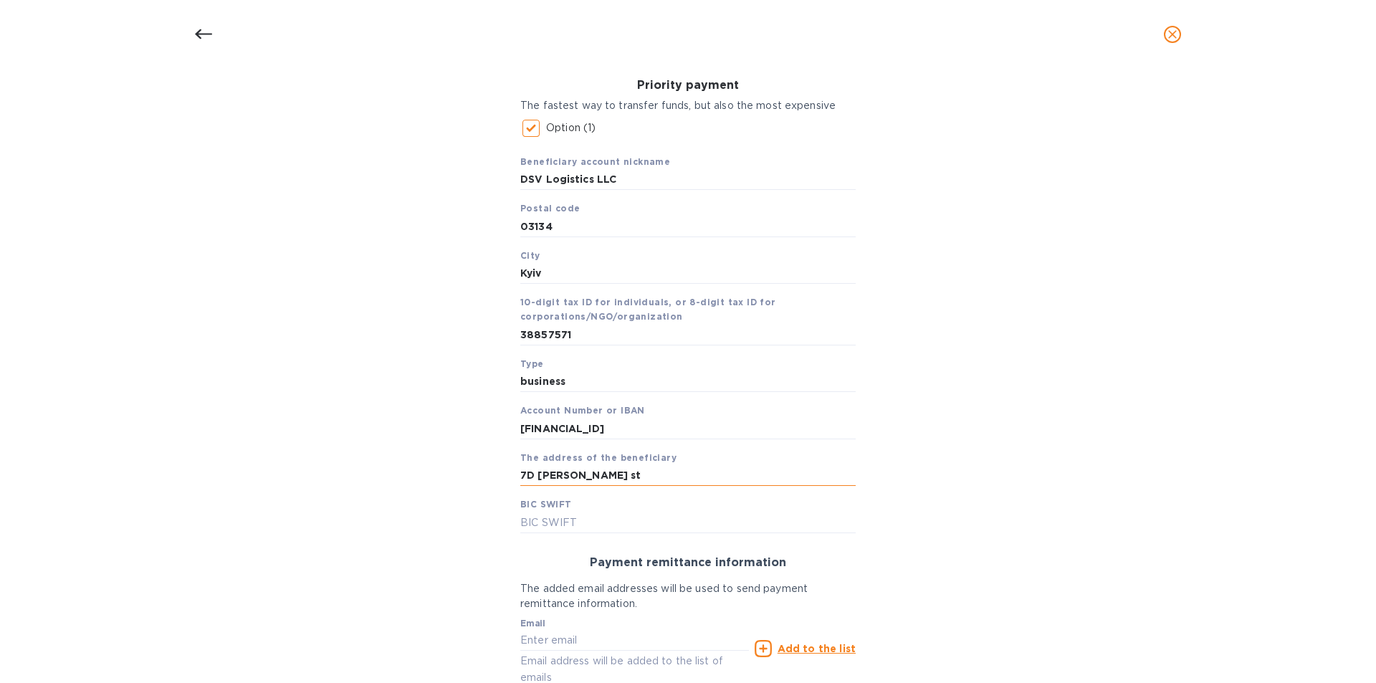
scroll to position [341, 0]
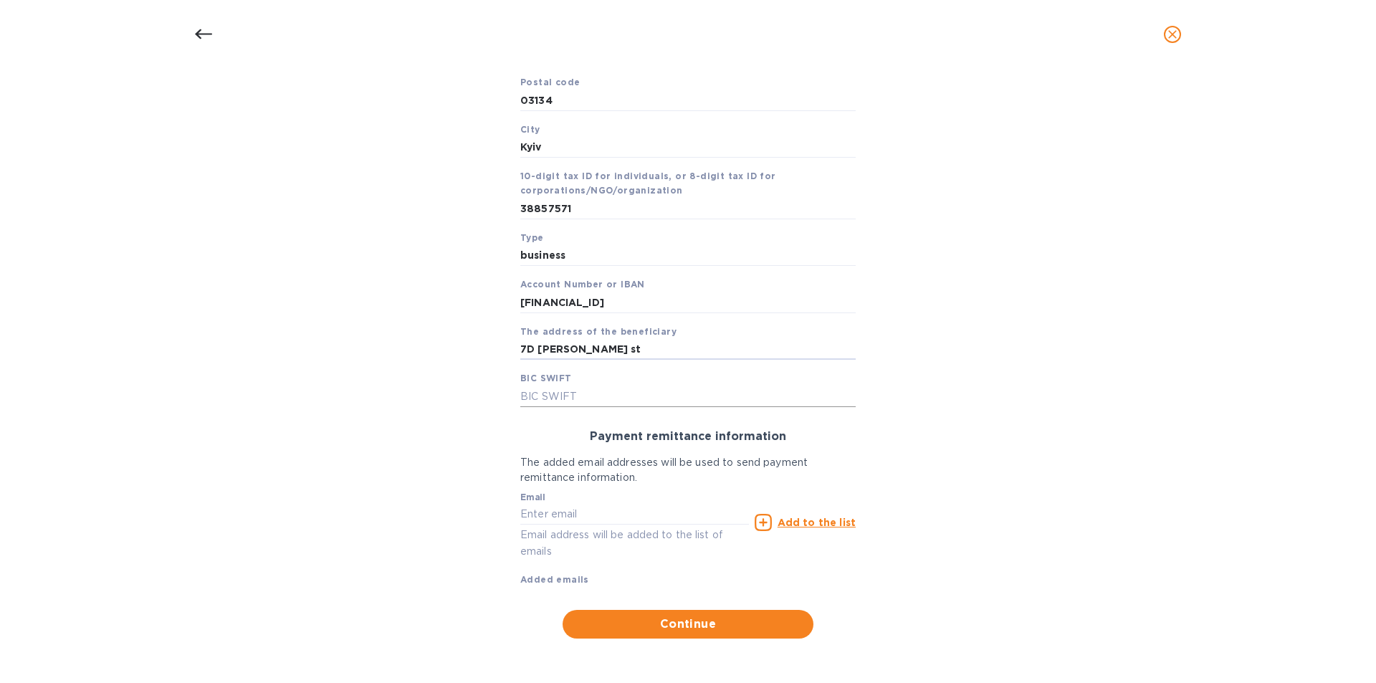
type input "7D [PERSON_NAME] st"
click at [550, 398] on input "text" at bounding box center [687, 395] width 335 height 21
click at [537, 393] on input "ESSEEUUK" at bounding box center [687, 395] width 335 height 21
click at [545, 394] on input "ESSEEUUK" at bounding box center [687, 395] width 335 height 21
type input "[SWIFT_CODE]"
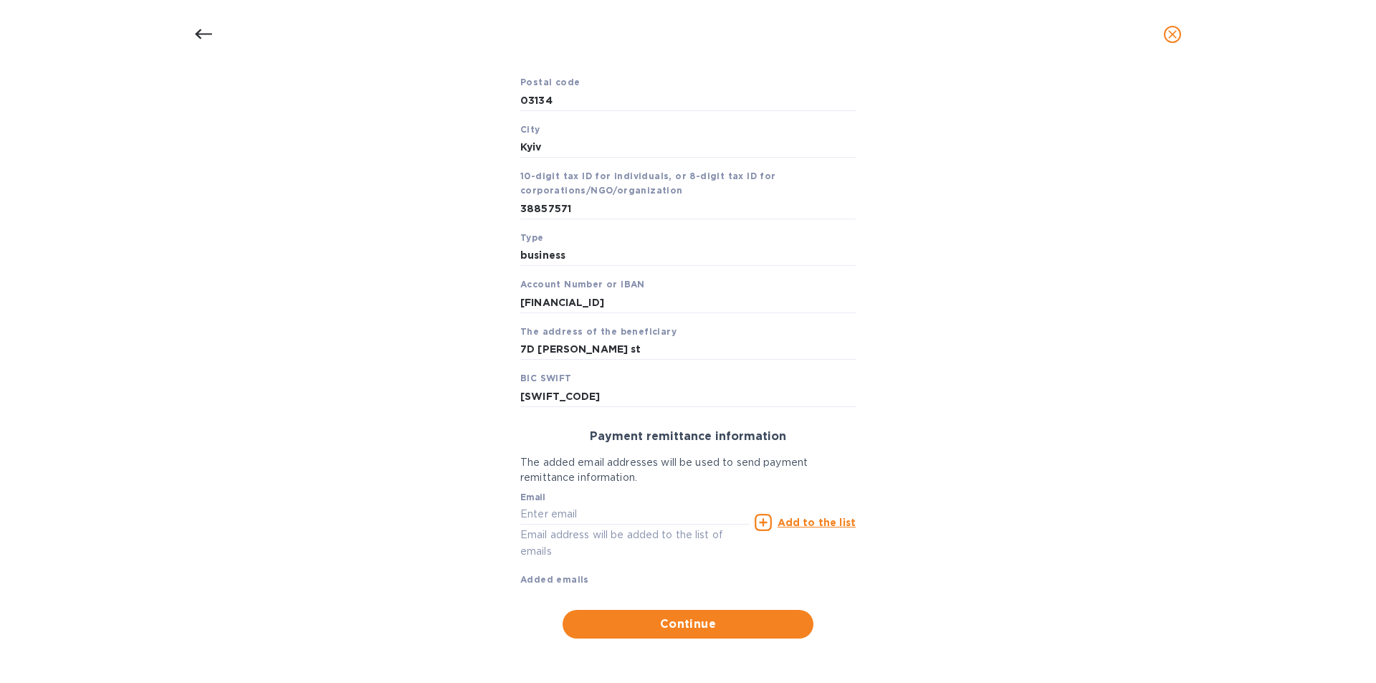
click at [651, 526] on div "Email Email address will be added to the list of emails" at bounding box center [634, 526] width 229 height 68
click at [645, 514] on input "text" at bounding box center [634, 514] width 229 height 21
type input "[EMAIL_ADDRESS][DOMAIN_NAME]"
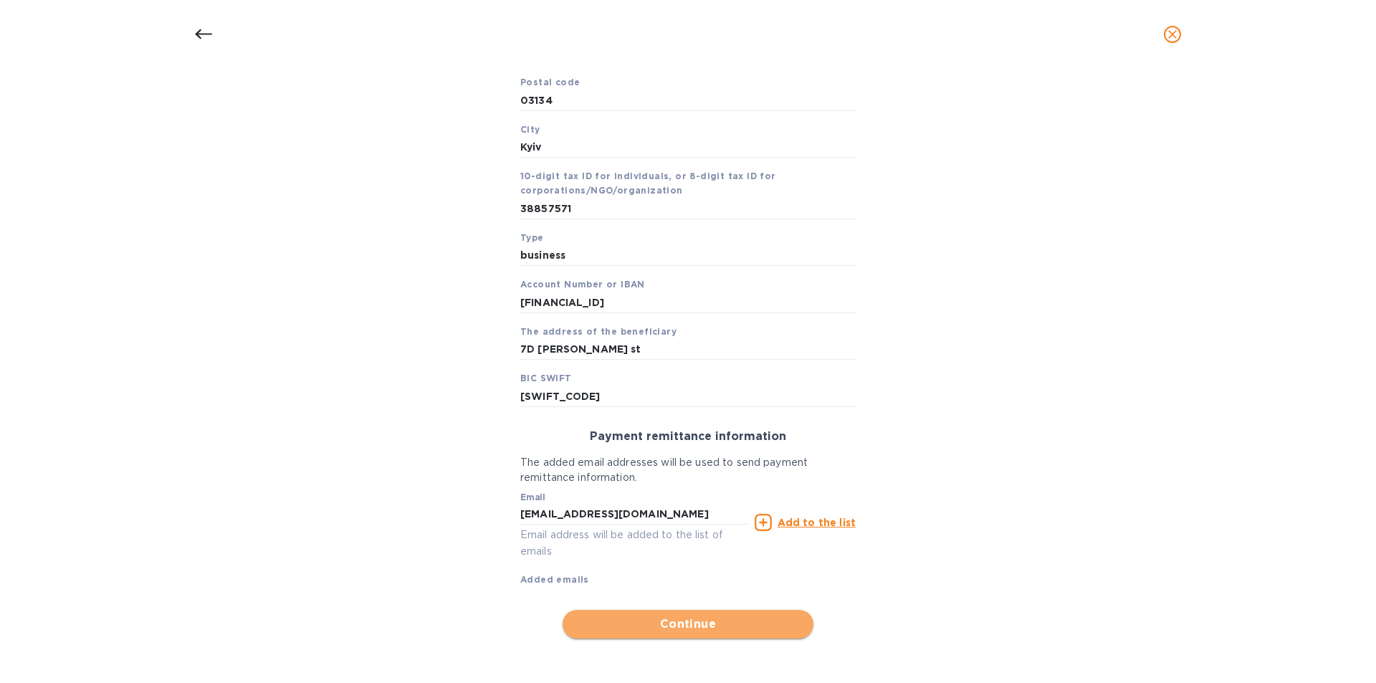
click at [661, 618] on span "Continue" at bounding box center [688, 623] width 228 height 17
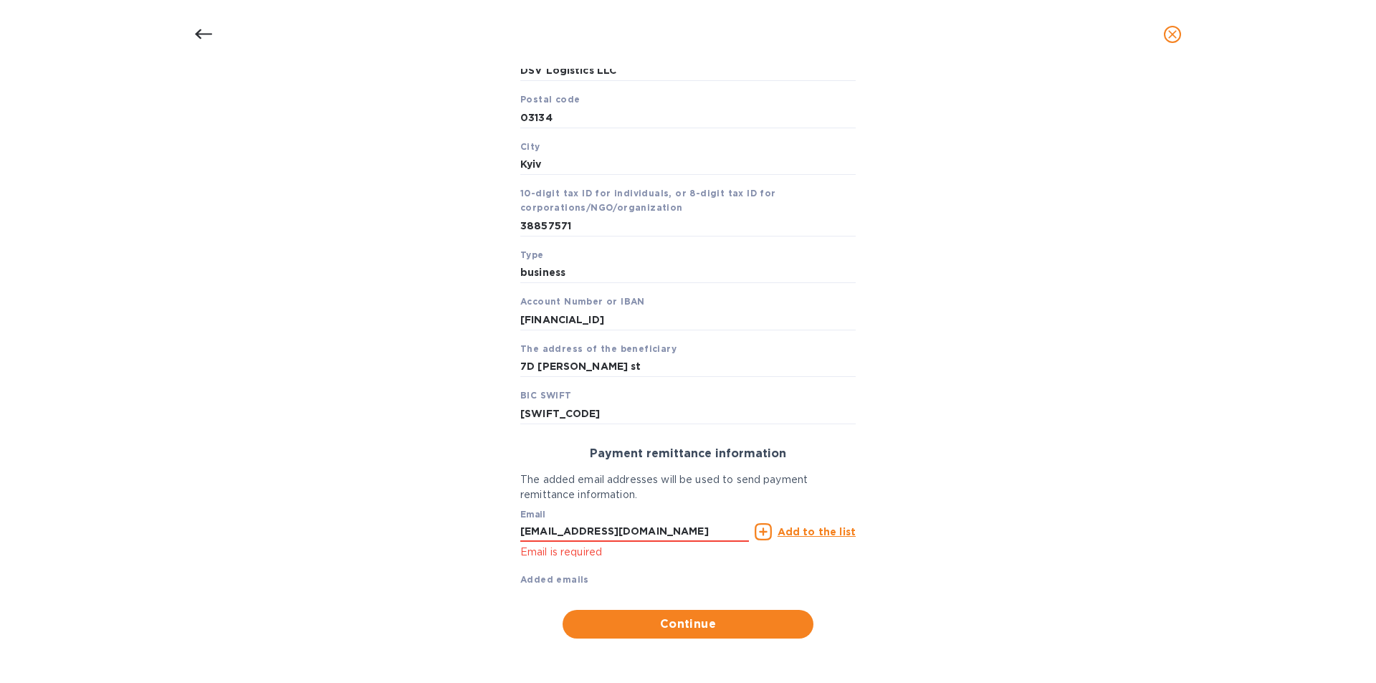
click at [819, 534] on u "Add to the list" at bounding box center [816, 531] width 78 height 11
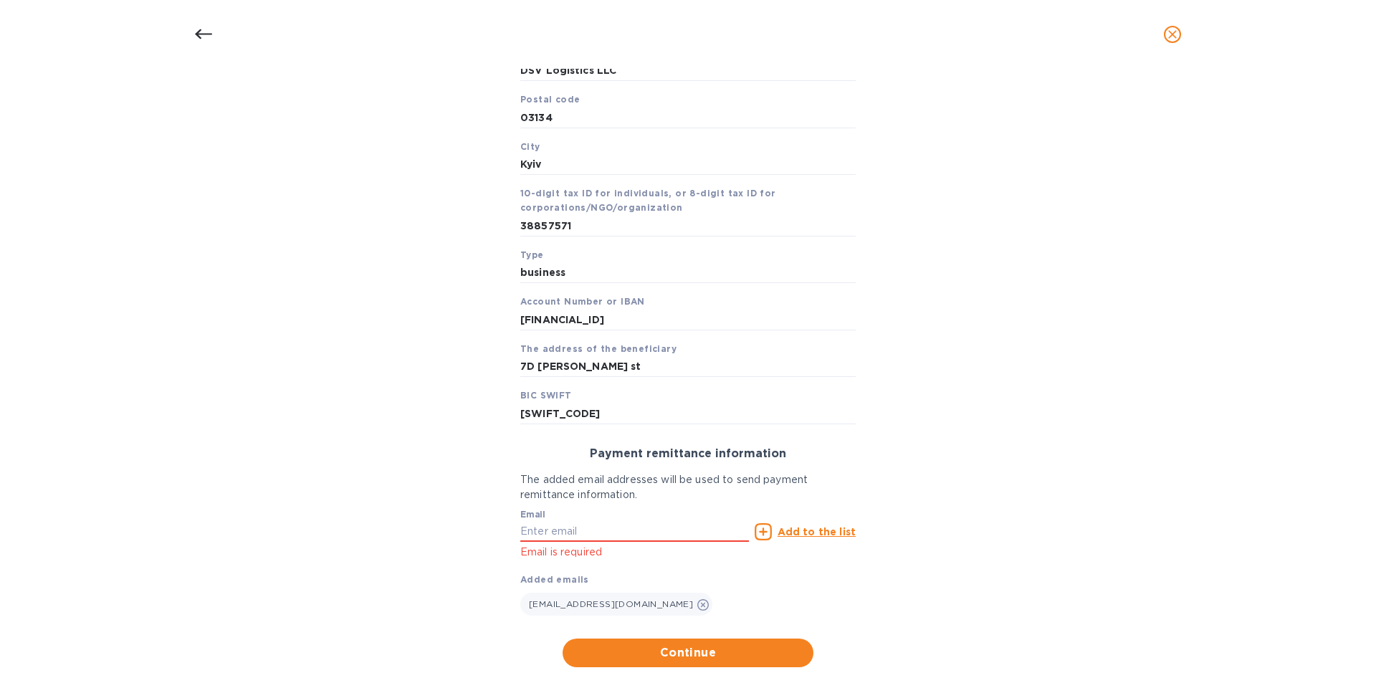
scroll to position [353, 0]
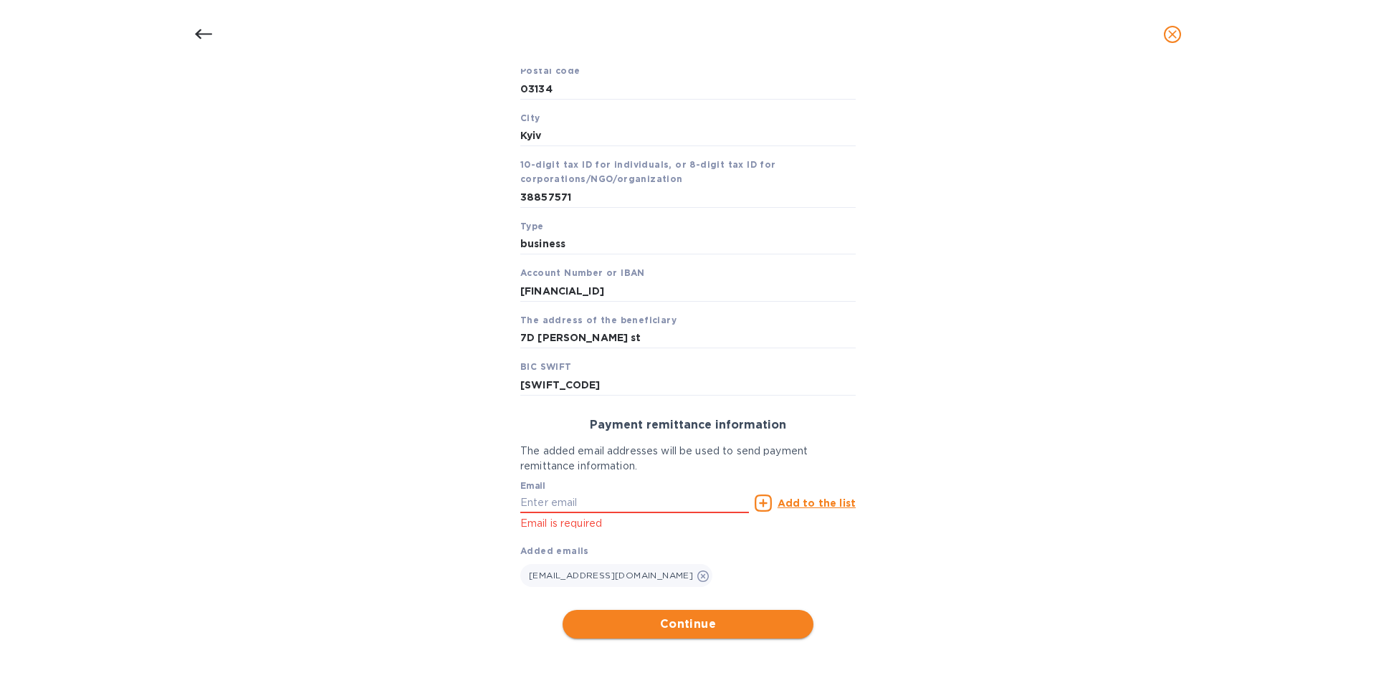
click at [712, 623] on span "Continue" at bounding box center [688, 623] width 228 height 17
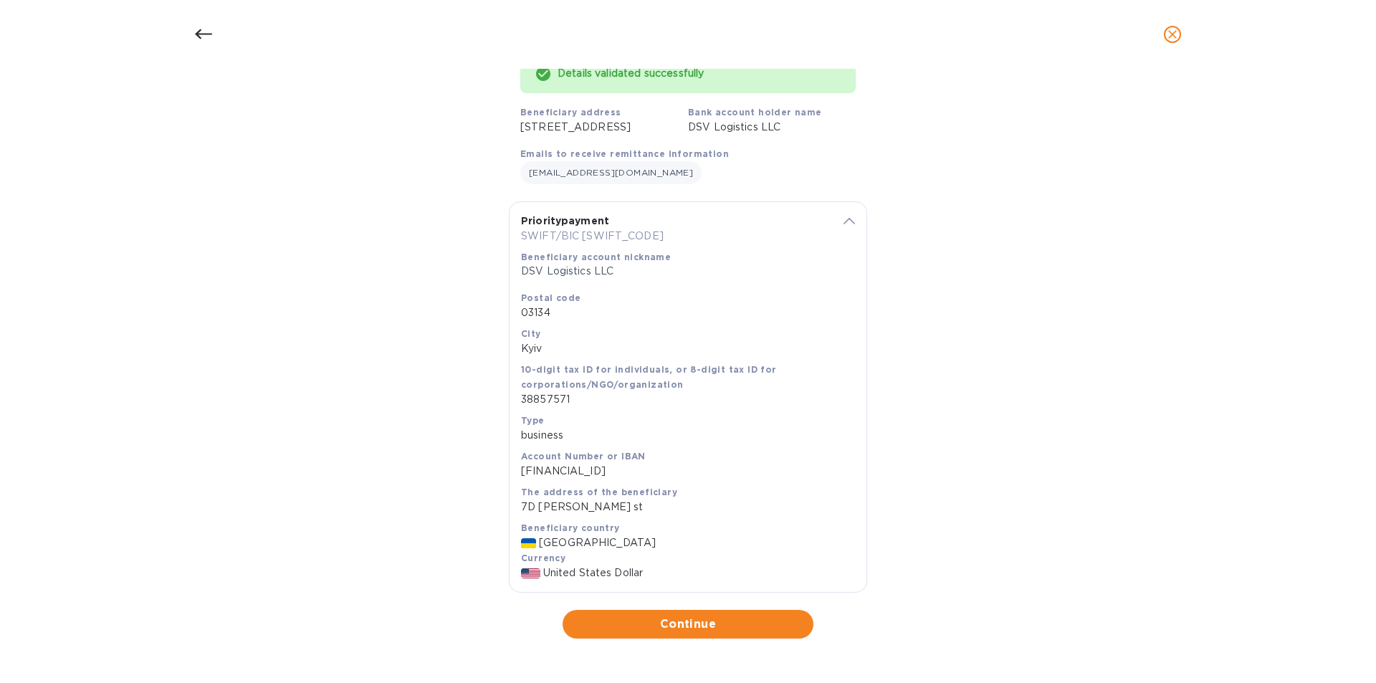
scroll to position [146, 0]
click at [656, 618] on span "Continue" at bounding box center [688, 623] width 228 height 17
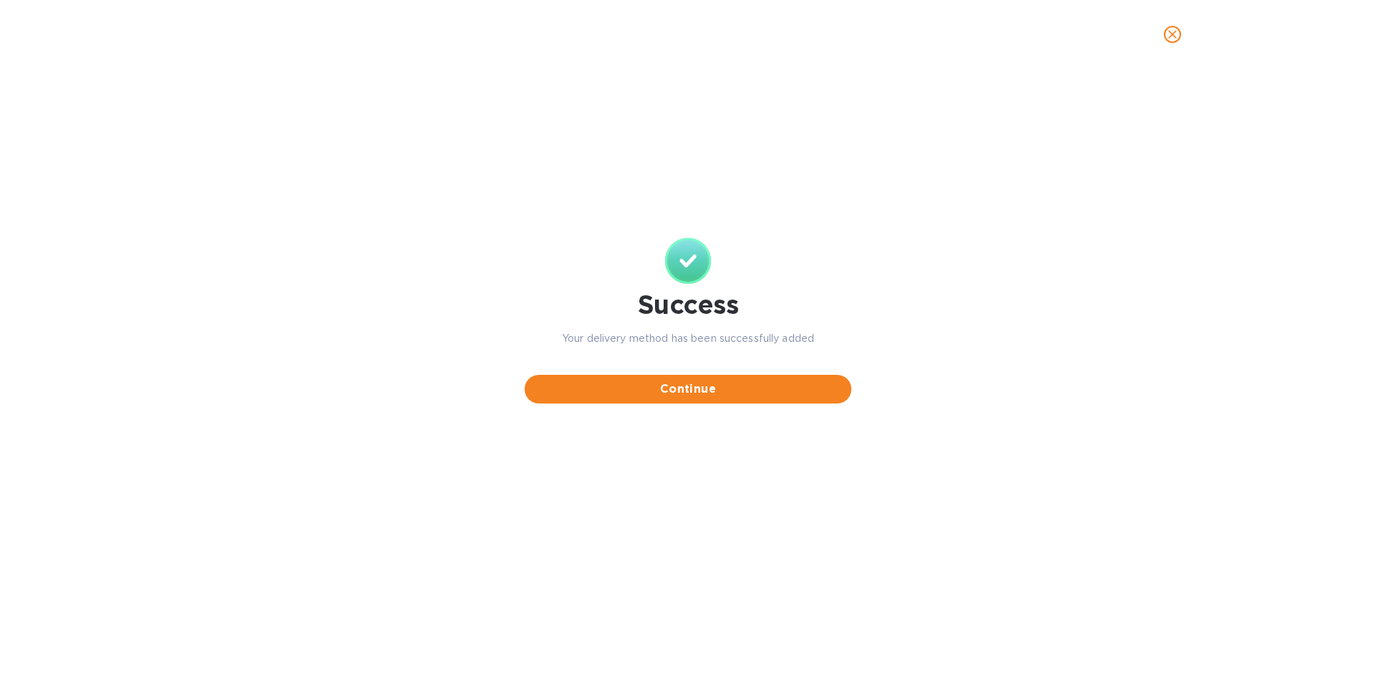
scroll to position [0, 0]
click at [668, 397] on span "Continue" at bounding box center [688, 388] width 304 height 17
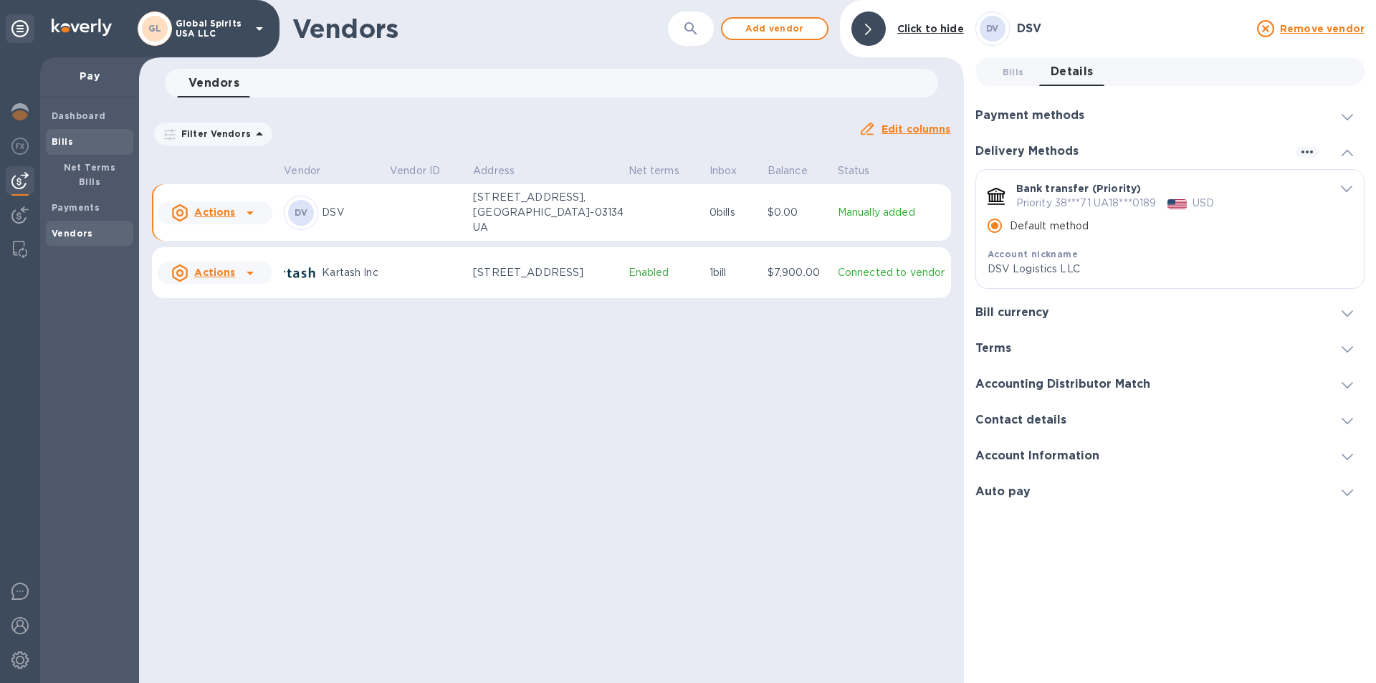
click at [72, 137] on span "Bills" at bounding box center [90, 142] width 76 height 14
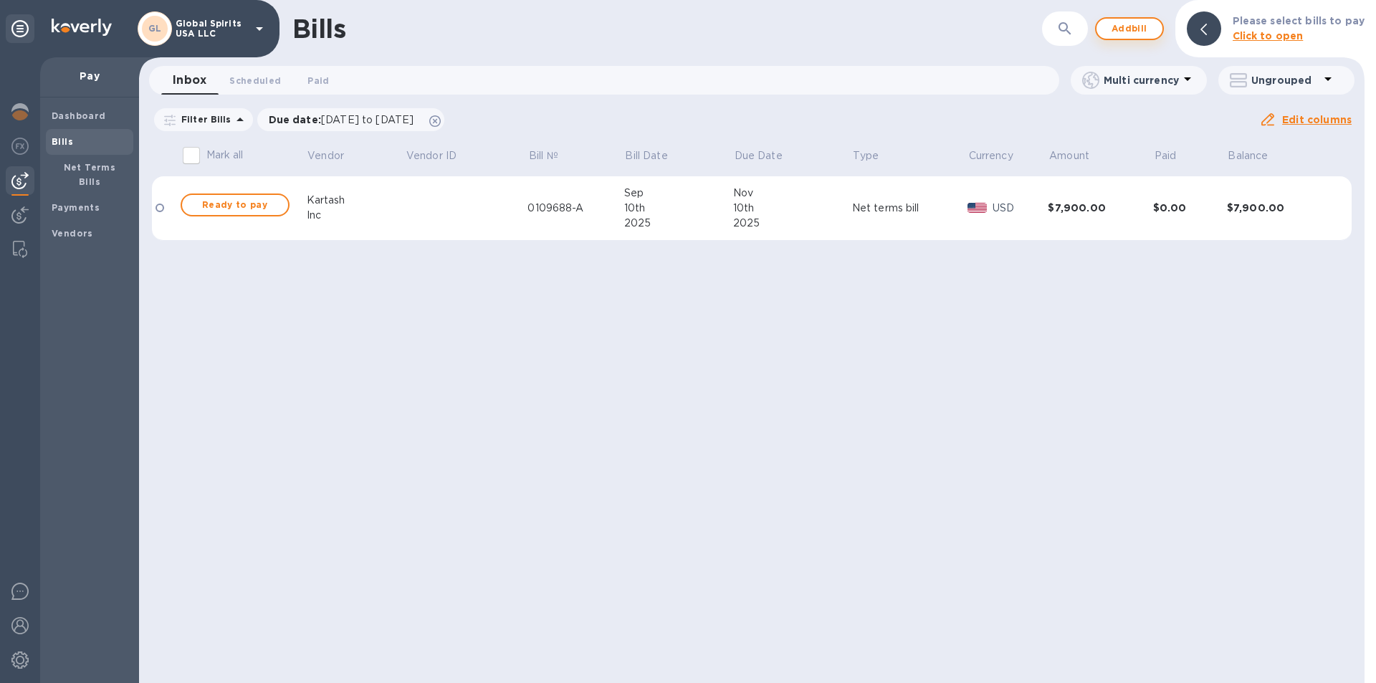
click at [1118, 22] on span "Add bill" at bounding box center [1129, 28] width 43 height 17
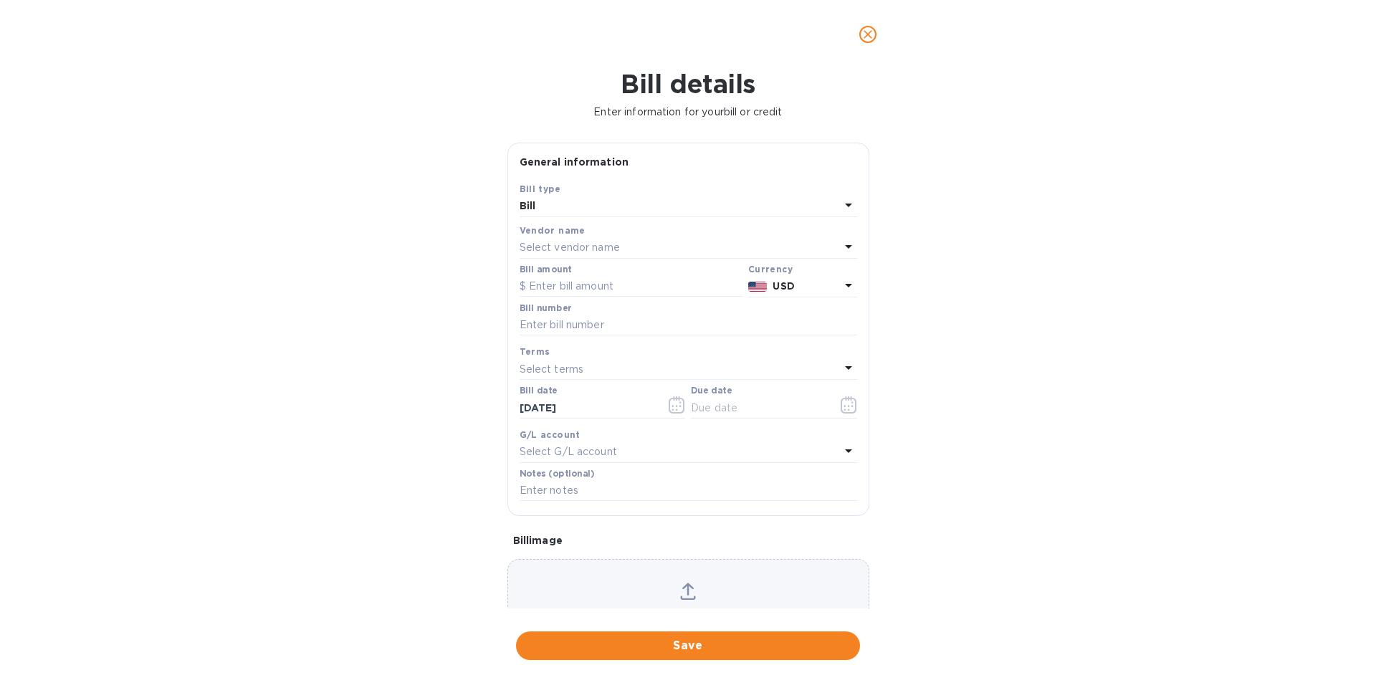
click at [659, 203] on div "Bill" at bounding box center [679, 206] width 320 height 20
click at [659, 203] on div "Bill type Bill Credit" at bounding box center [687, 249] width 337 height 107
click at [954, 226] on div "Bill details Enter information for your bill or credit General information Save…" at bounding box center [688, 376] width 1376 height 614
click at [608, 246] on p "Select vendor name" at bounding box center [569, 247] width 100 height 15
click at [540, 322] on p "DSV" at bounding box center [682, 329] width 303 height 15
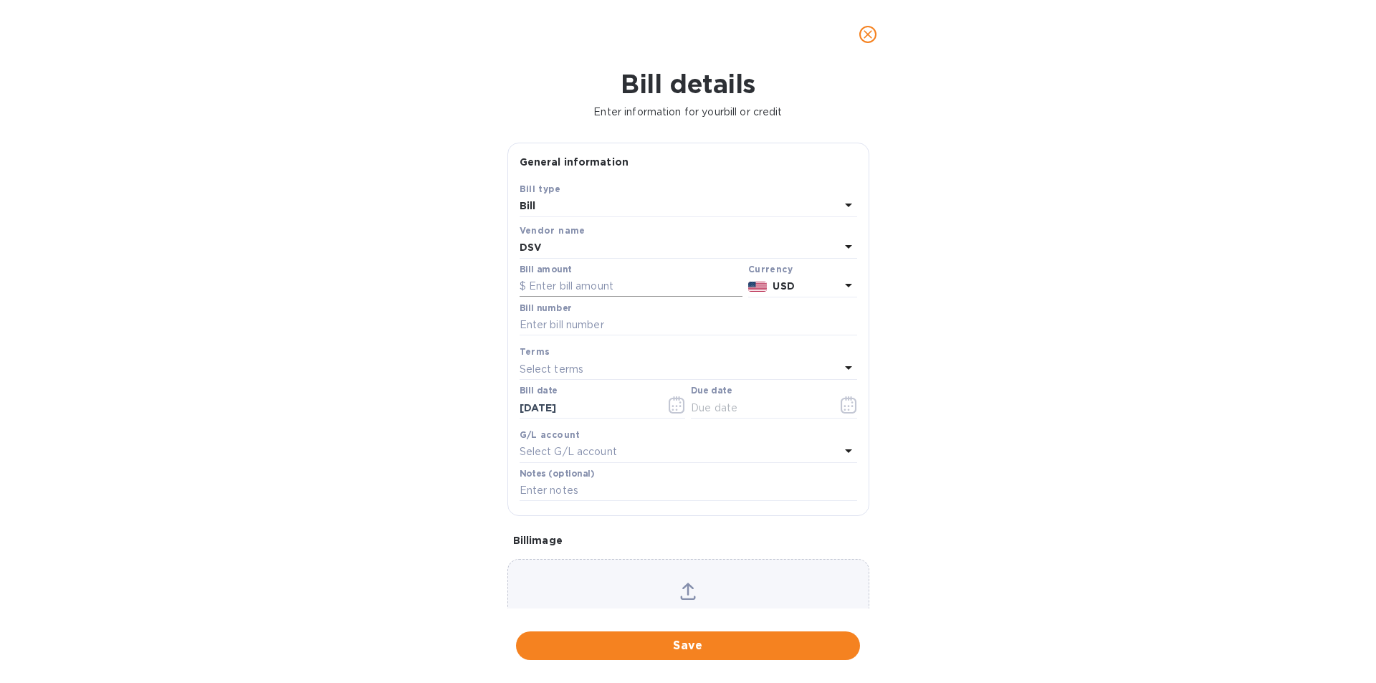
click at [601, 284] on input "text" at bounding box center [630, 286] width 223 height 21
type input "9,845"
click at [605, 331] on input "text" at bounding box center [687, 325] width 337 height 21
type input "4986"
click at [601, 360] on div "Select terms" at bounding box center [679, 369] width 320 height 20
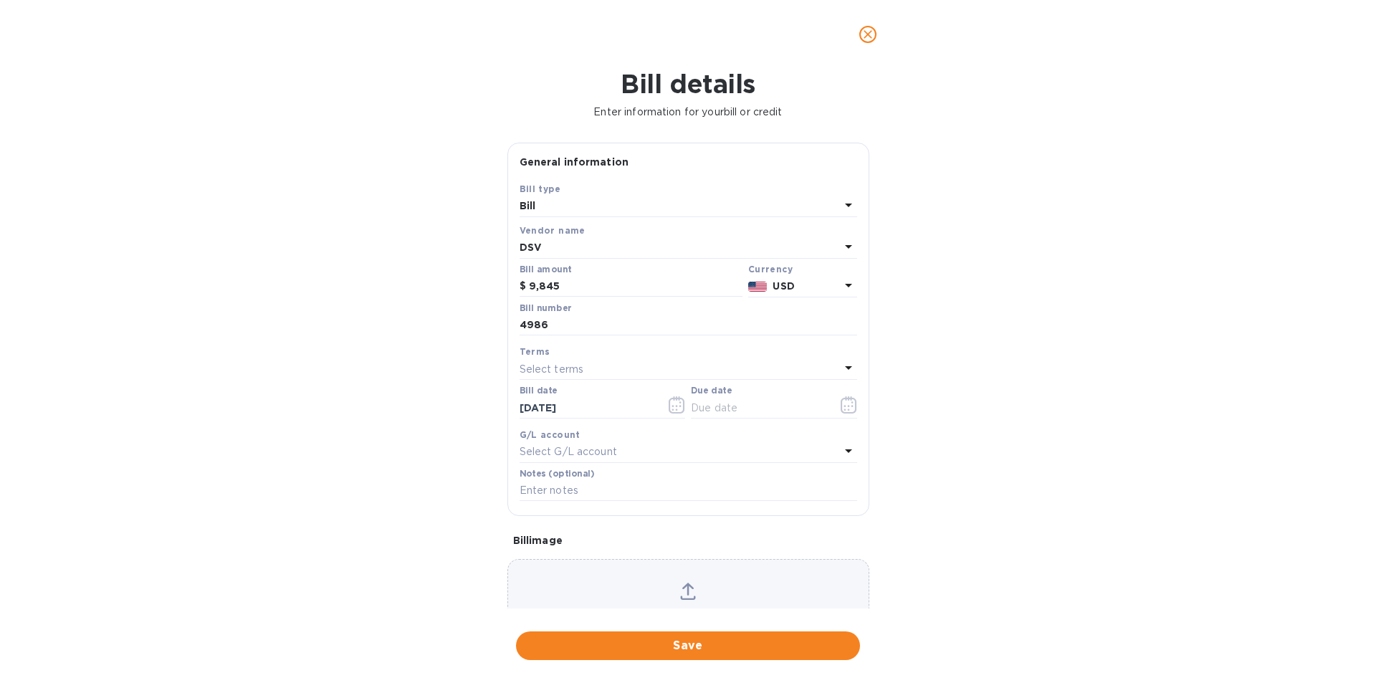
click at [435, 494] on div "Bill details Enter information for your bill or credit General information Save…" at bounding box center [688, 376] width 1376 height 614
click at [721, 408] on input "text" at bounding box center [758, 407] width 135 height 21
click at [840, 406] on icon "button" at bounding box center [848, 404] width 16 height 17
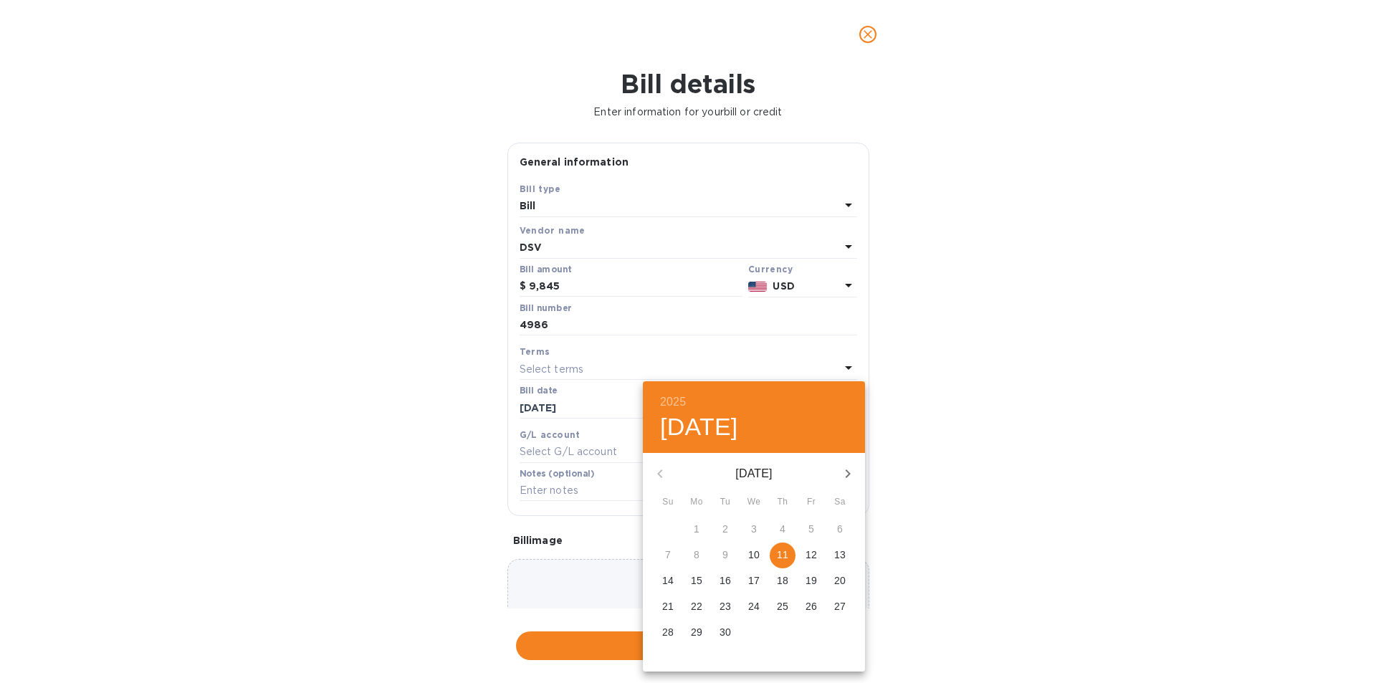
click at [780, 547] on p "11" at bounding box center [782, 554] width 11 height 14
type input "[DATE]"
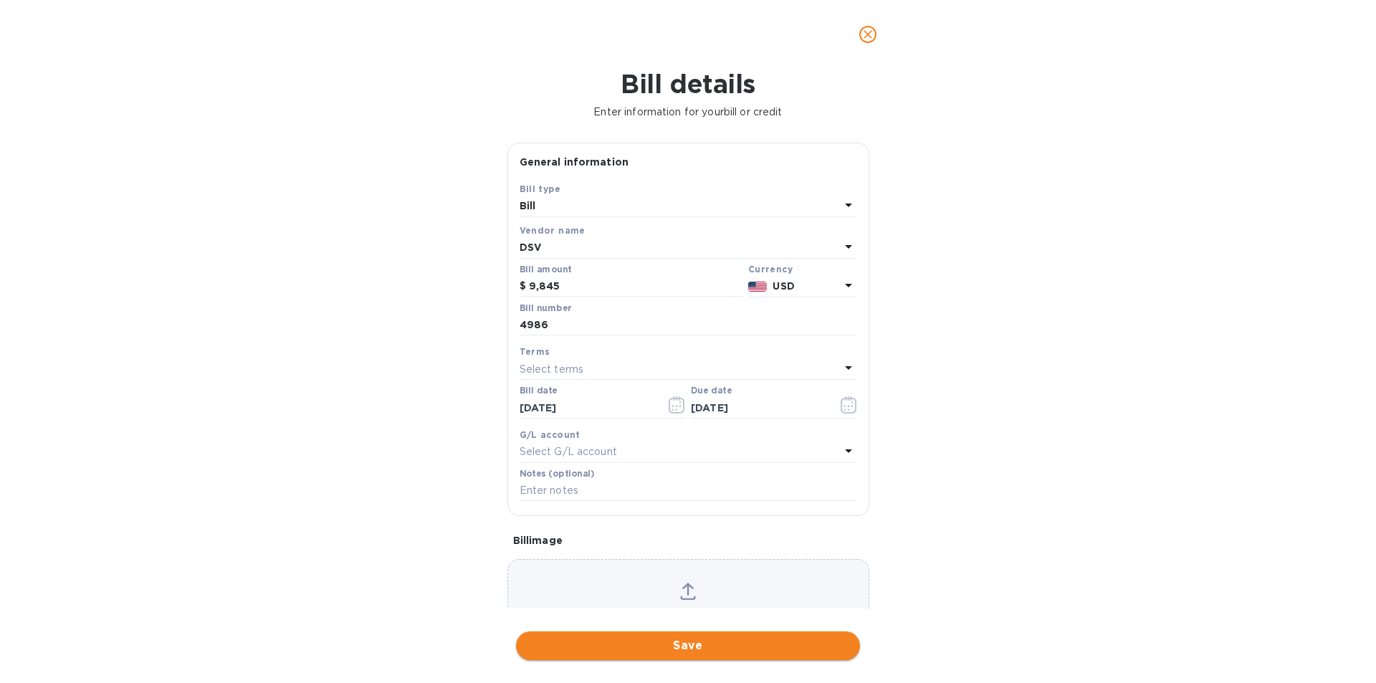
click at [670, 653] on span "Save" at bounding box center [687, 645] width 321 height 17
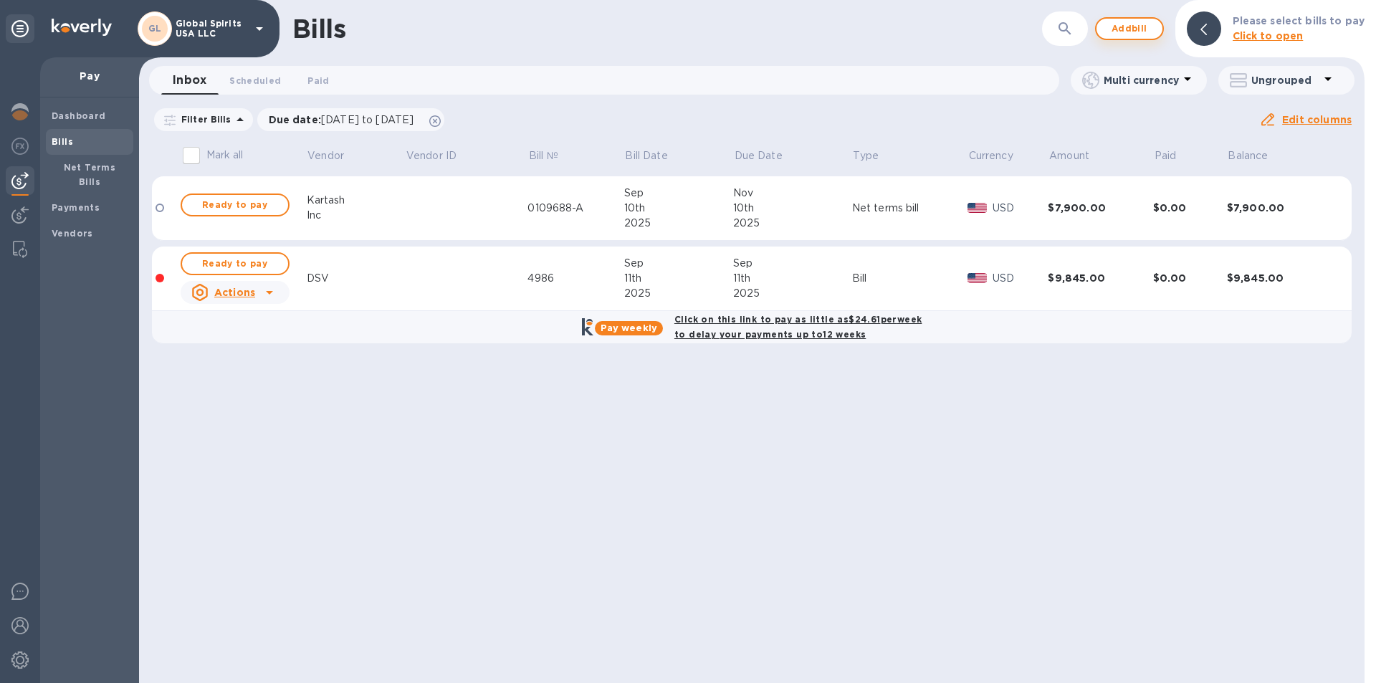
click at [1131, 30] on span "Add bill" at bounding box center [1129, 28] width 43 height 17
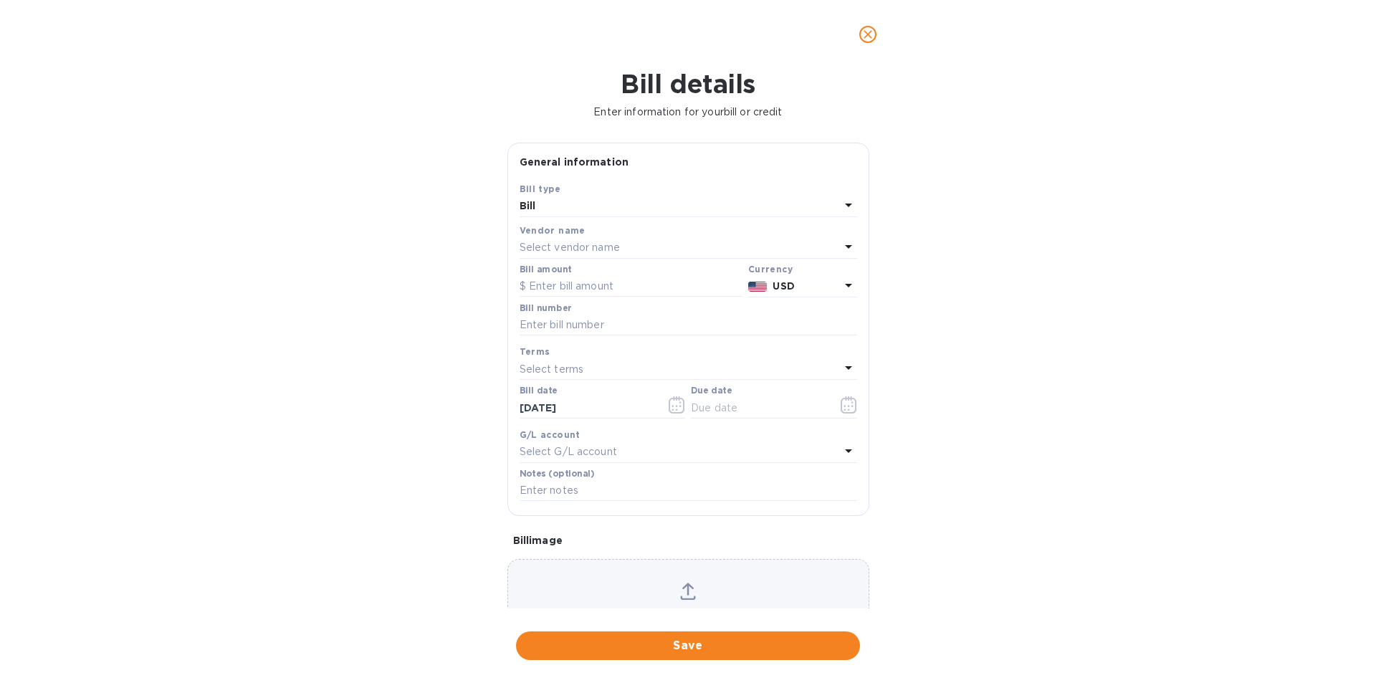
click at [641, 203] on div "Bill" at bounding box center [679, 206] width 320 height 20
click at [641, 203] on div "Bill type Bill Credit" at bounding box center [687, 249] width 337 height 107
click at [391, 251] on div "Bill details Enter information for your bill or credit General information Save…" at bounding box center [688, 376] width 1376 height 614
click at [560, 246] on p "Select vendor name" at bounding box center [569, 247] width 100 height 15
click at [565, 334] on p "DSV" at bounding box center [682, 329] width 303 height 15
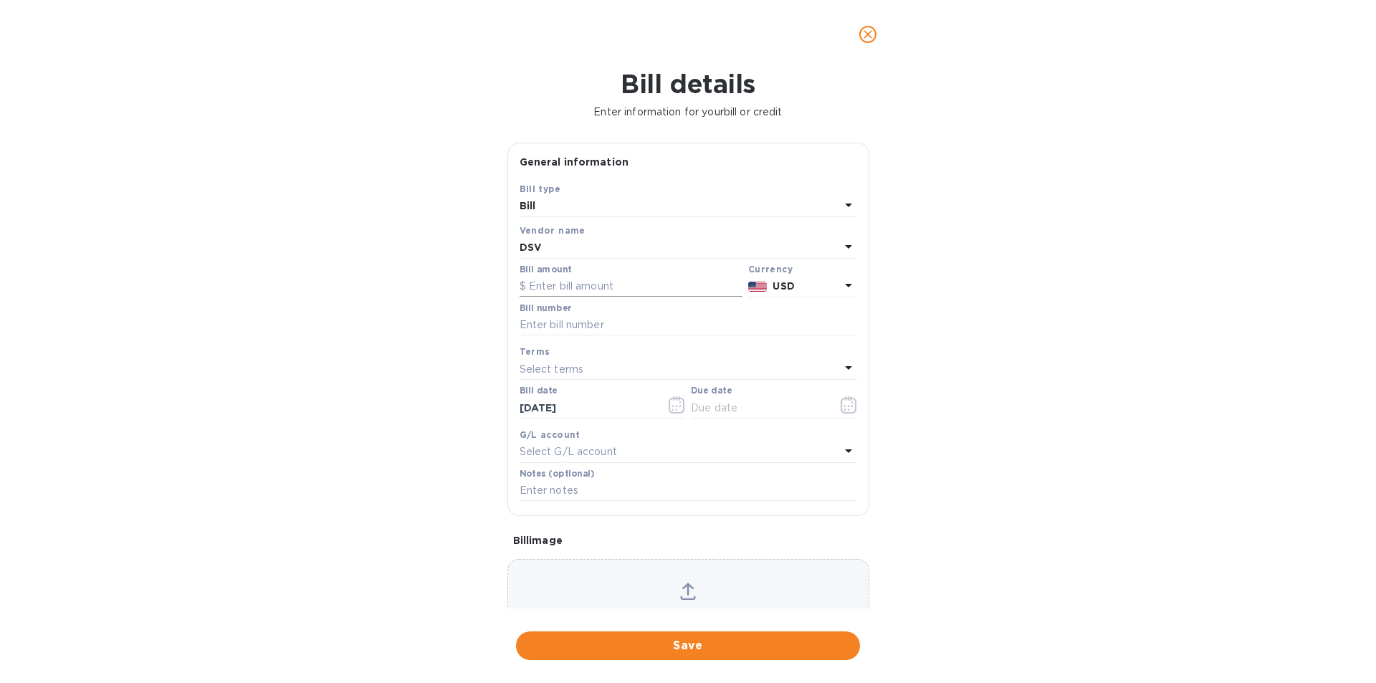
click at [545, 276] on input "text" at bounding box center [630, 286] width 223 height 21
type input "7,108"
click at [542, 323] on input "text" at bounding box center [687, 325] width 337 height 21
type input "4327"
click at [845, 398] on icon "button" at bounding box center [848, 404] width 16 height 17
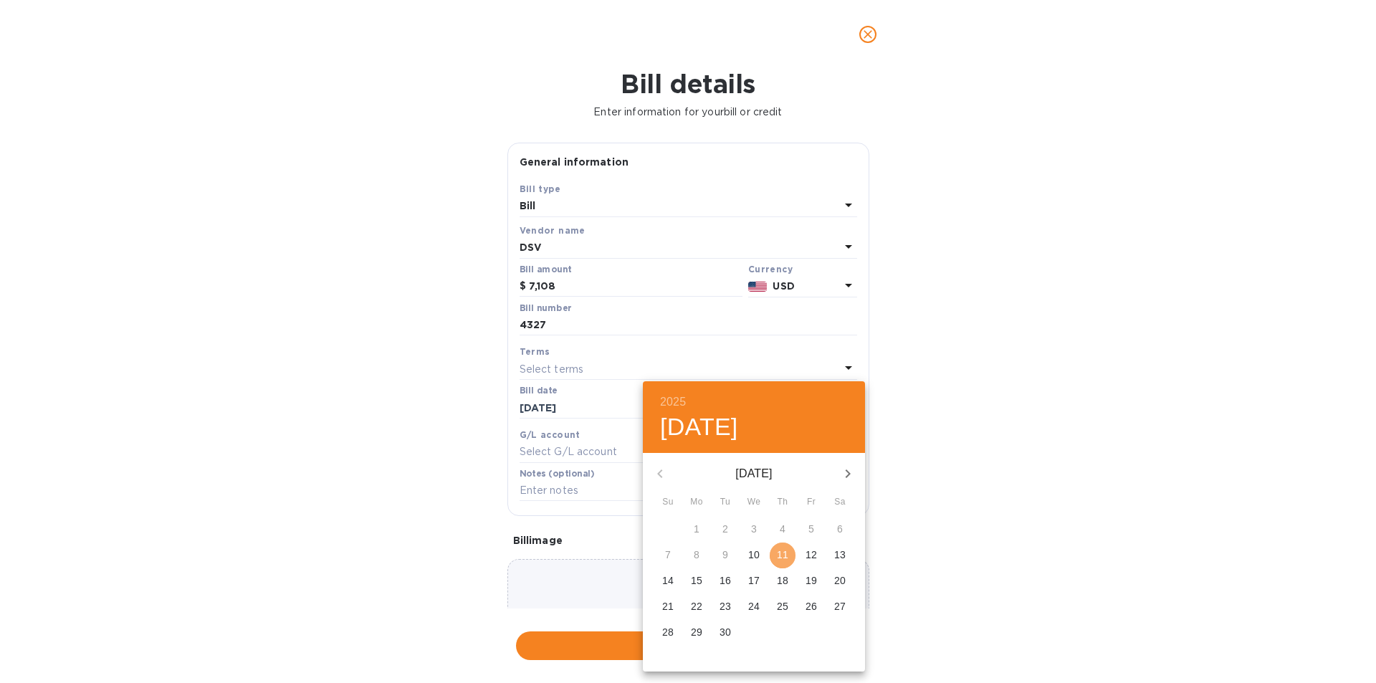
click at [778, 556] on p "11" at bounding box center [782, 554] width 11 height 14
type input "[DATE]"
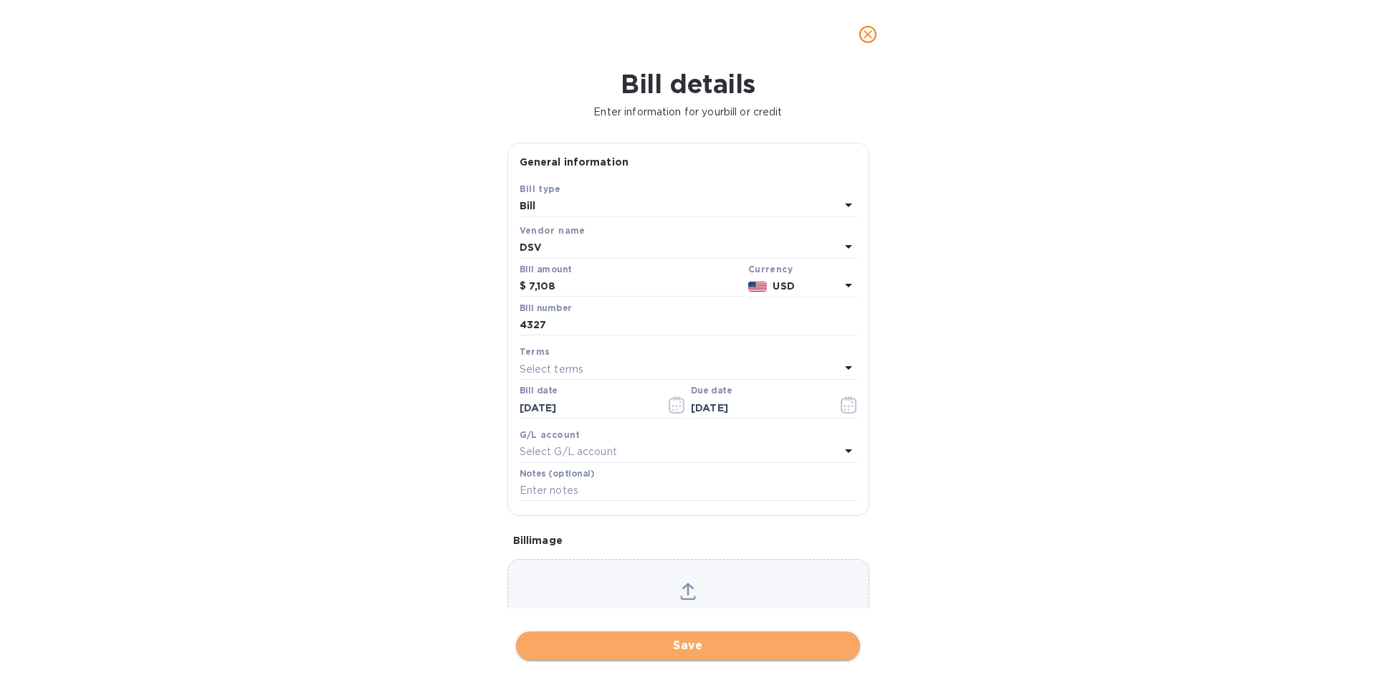
click at [654, 651] on span "Save" at bounding box center [687, 645] width 321 height 17
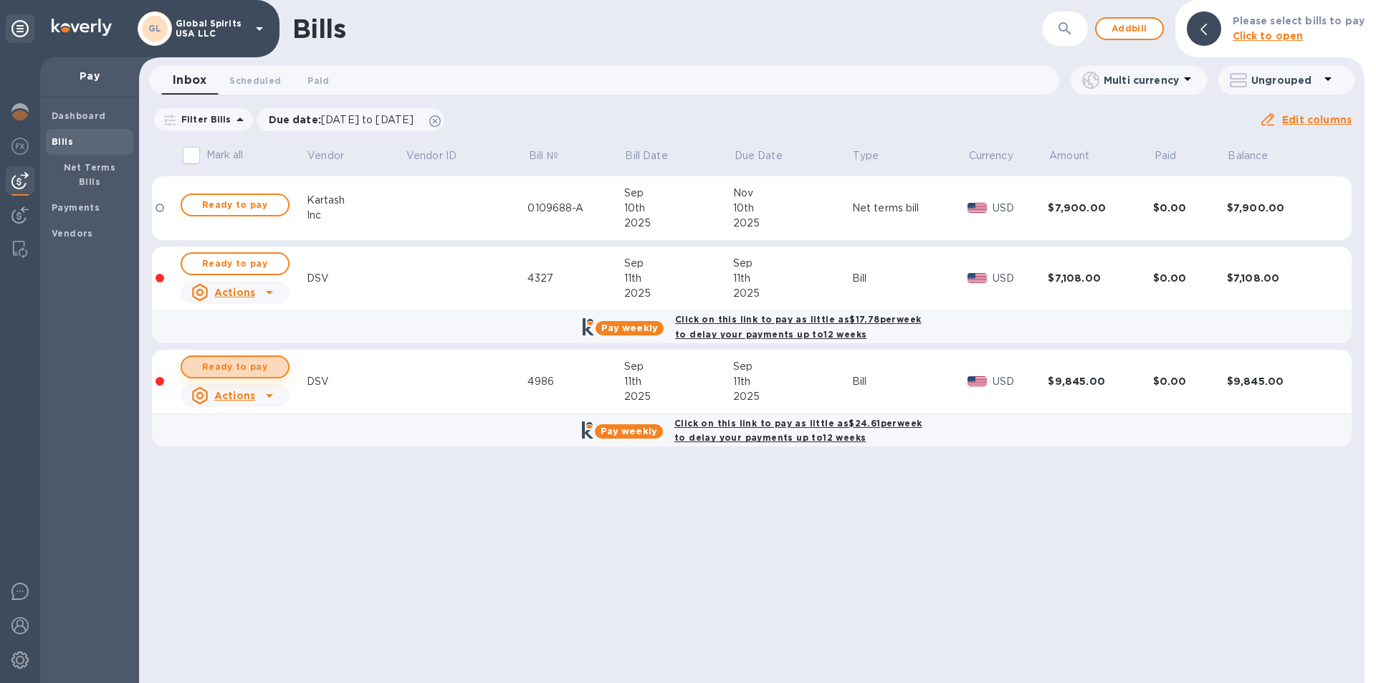
click at [229, 369] on span "Ready to pay" at bounding box center [234, 366] width 83 height 17
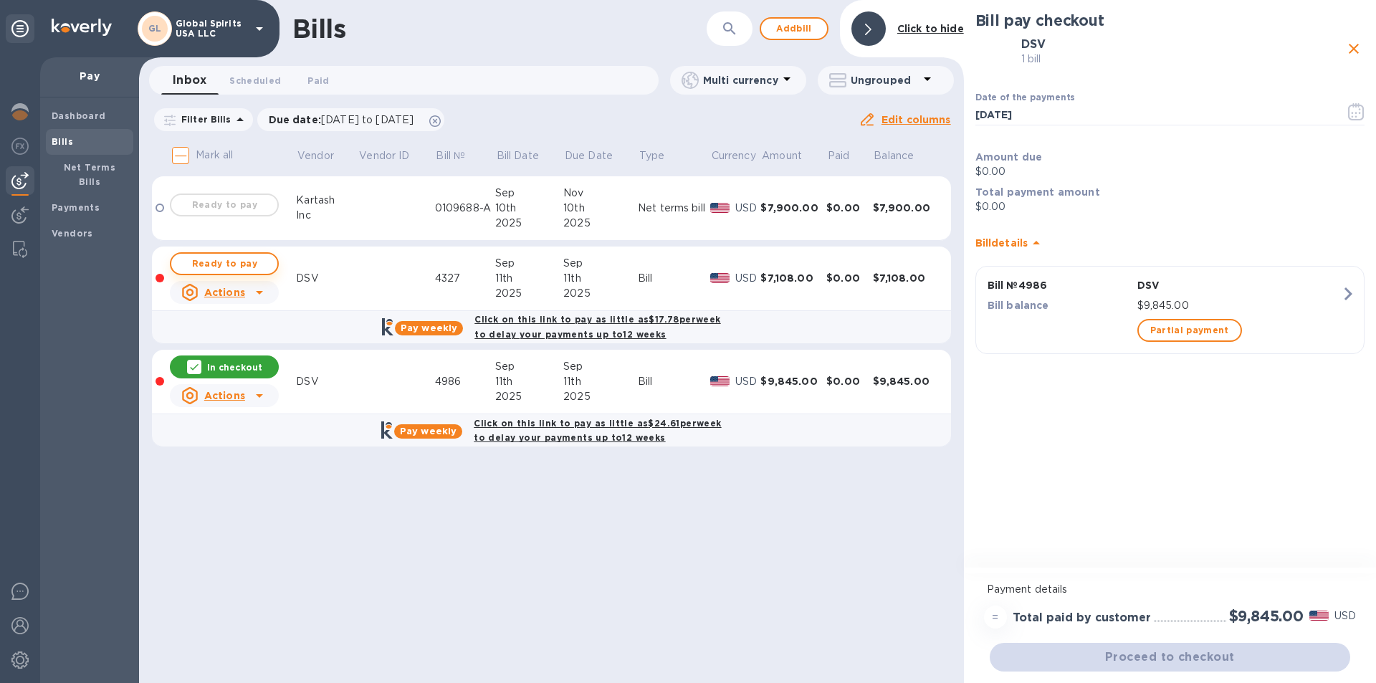
click at [224, 267] on span "Ready to pay" at bounding box center [224, 263] width 83 height 17
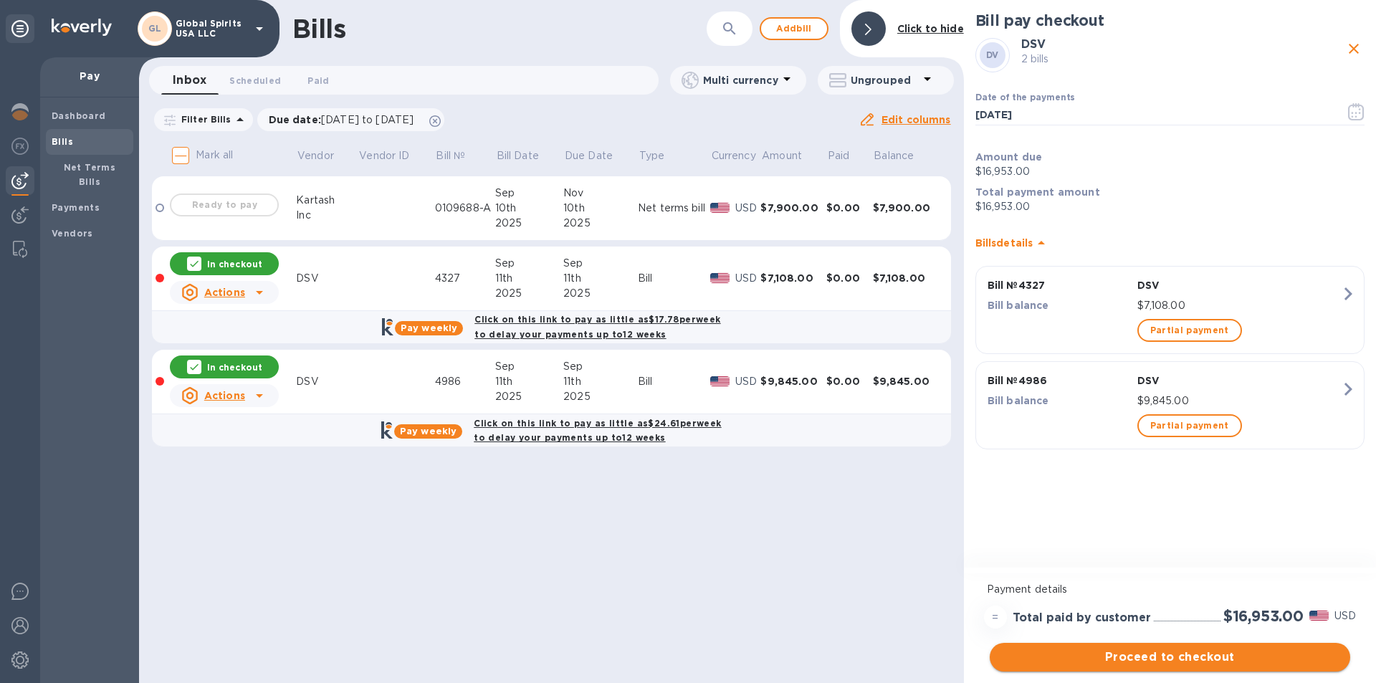
click at [1162, 658] on span "Proceed to checkout" at bounding box center [1169, 656] width 337 height 17
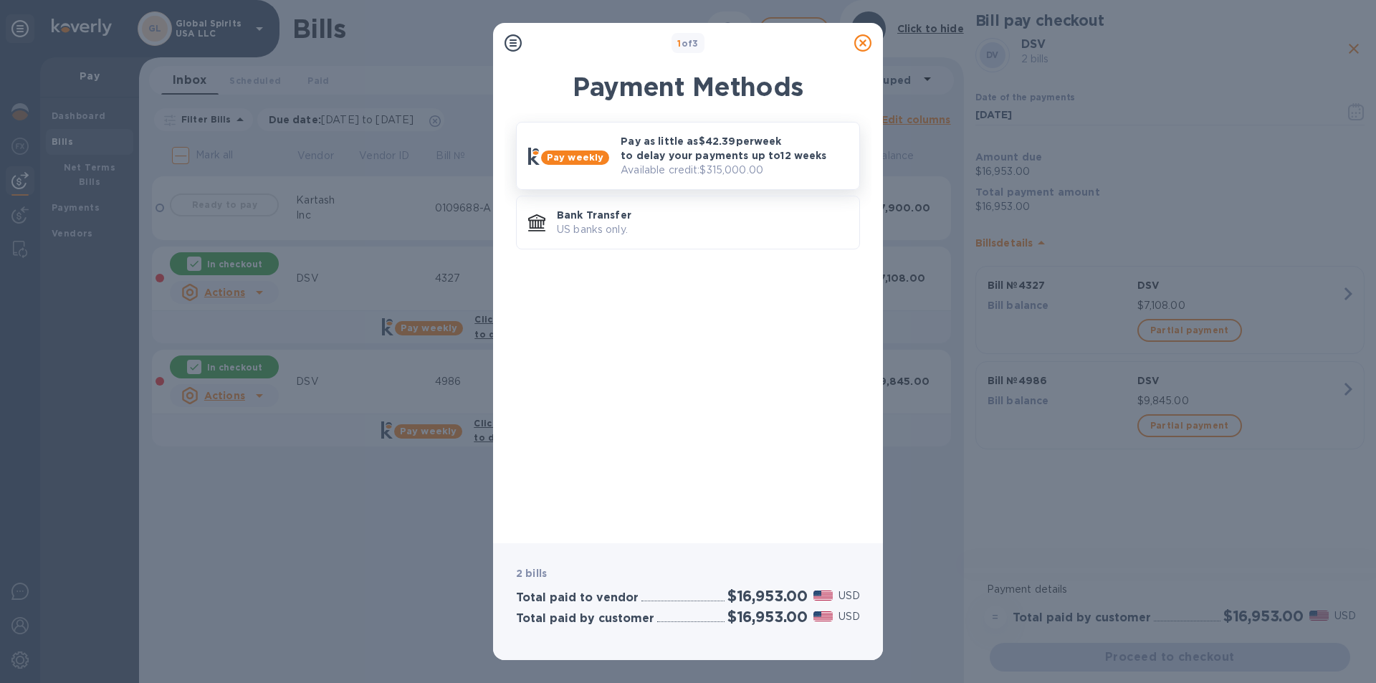
click at [688, 149] on p "Pay as little as $42.39 per week to delay your payments up to 12 weeks" at bounding box center [733, 148] width 227 height 29
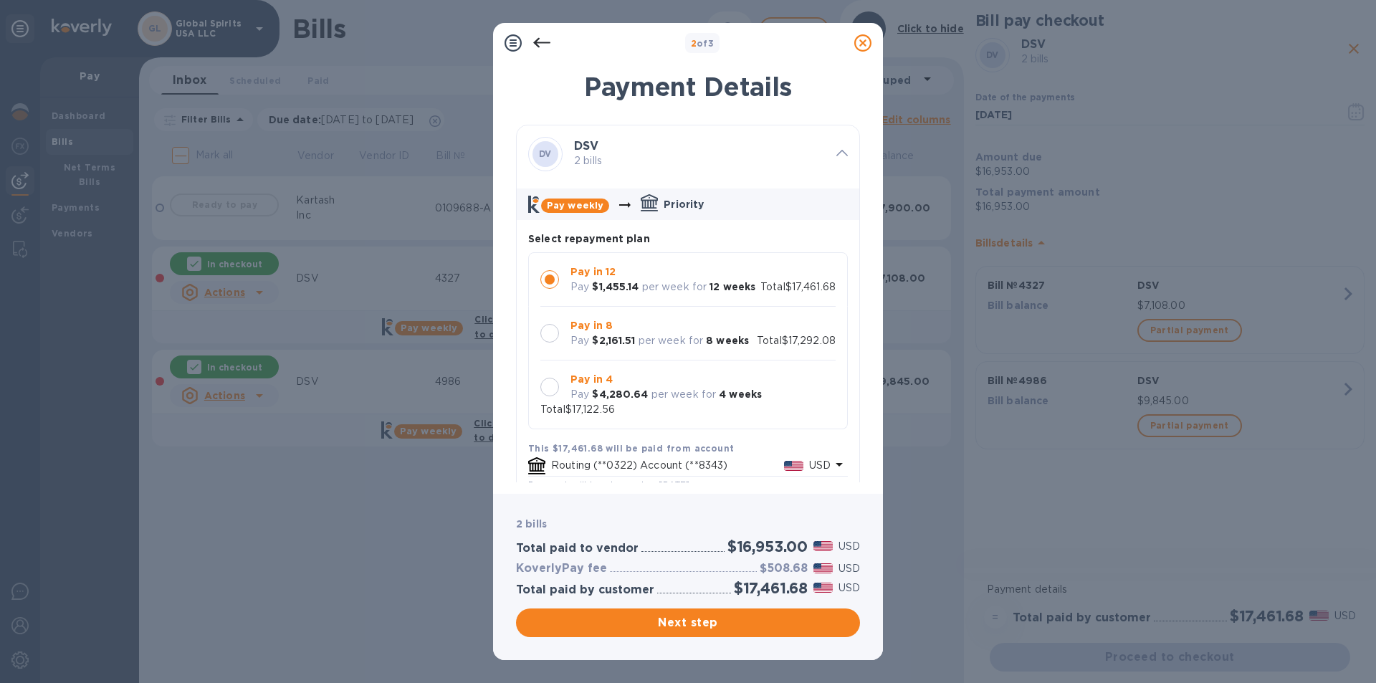
click at [545, 396] on div at bounding box center [549, 387] width 19 height 19
click at [408, 560] on div "2 of 3 Payment Details DV DSV 2 bills Pay weekly Priority Select repayment plan…" at bounding box center [688, 341] width 1376 height 683
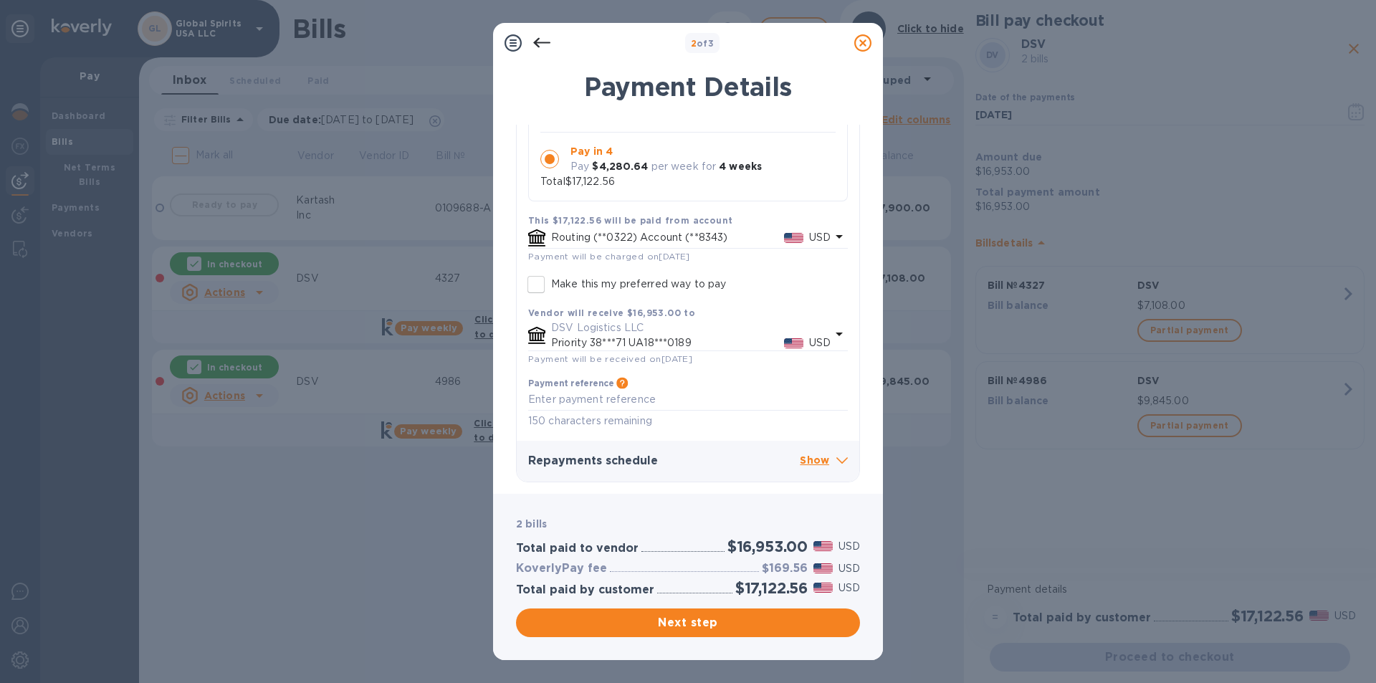
scroll to position [243, 0]
click at [802, 455] on p "Show" at bounding box center [824, 461] width 48 height 18
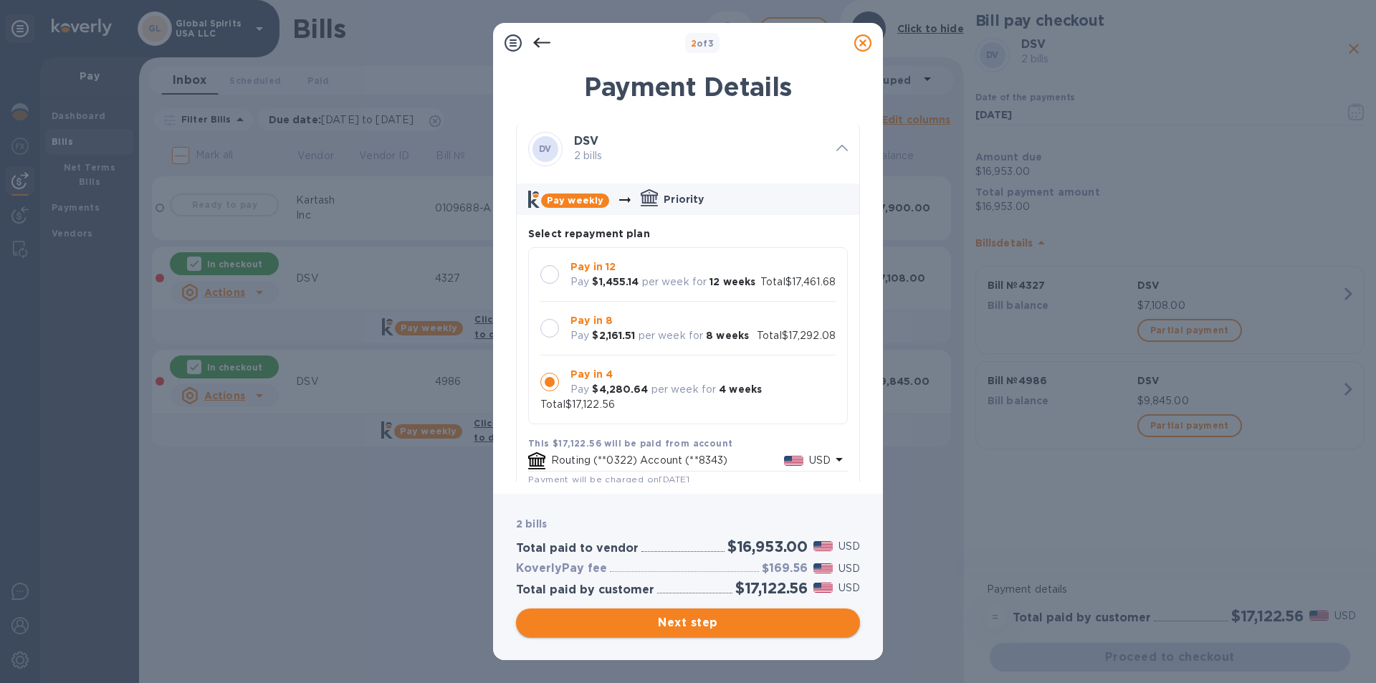
scroll to position [0, 0]
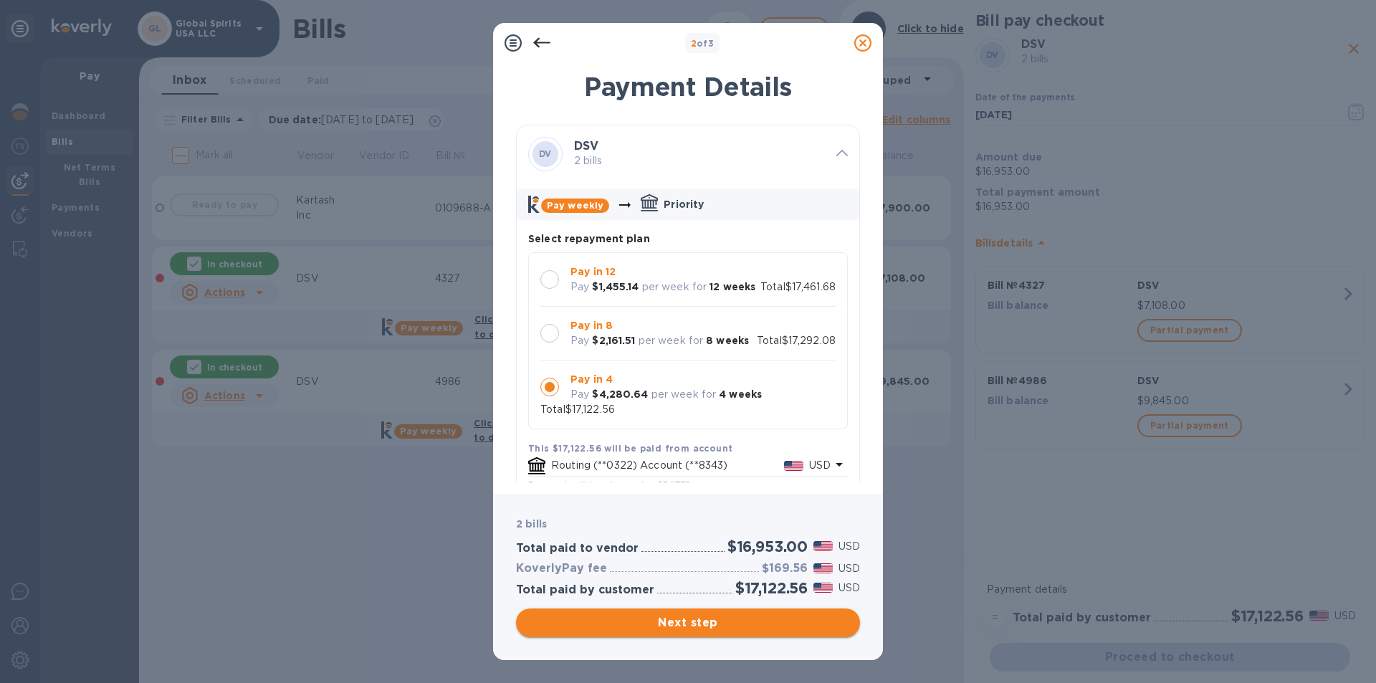
click at [707, 618] on span "Next step" at bounding box center [687, 622] width 321 height 17
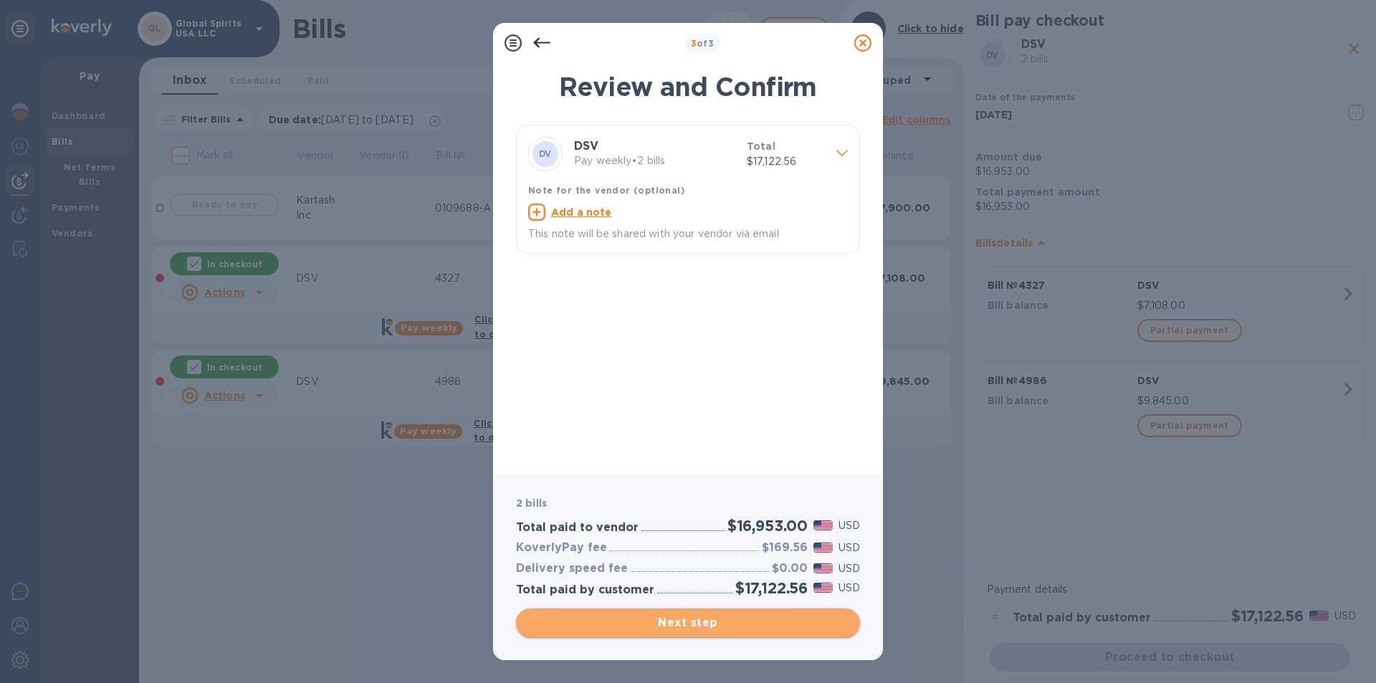
click at [700, 623] on span "Next step" at bounding box center [687, 622] width 321 height 17
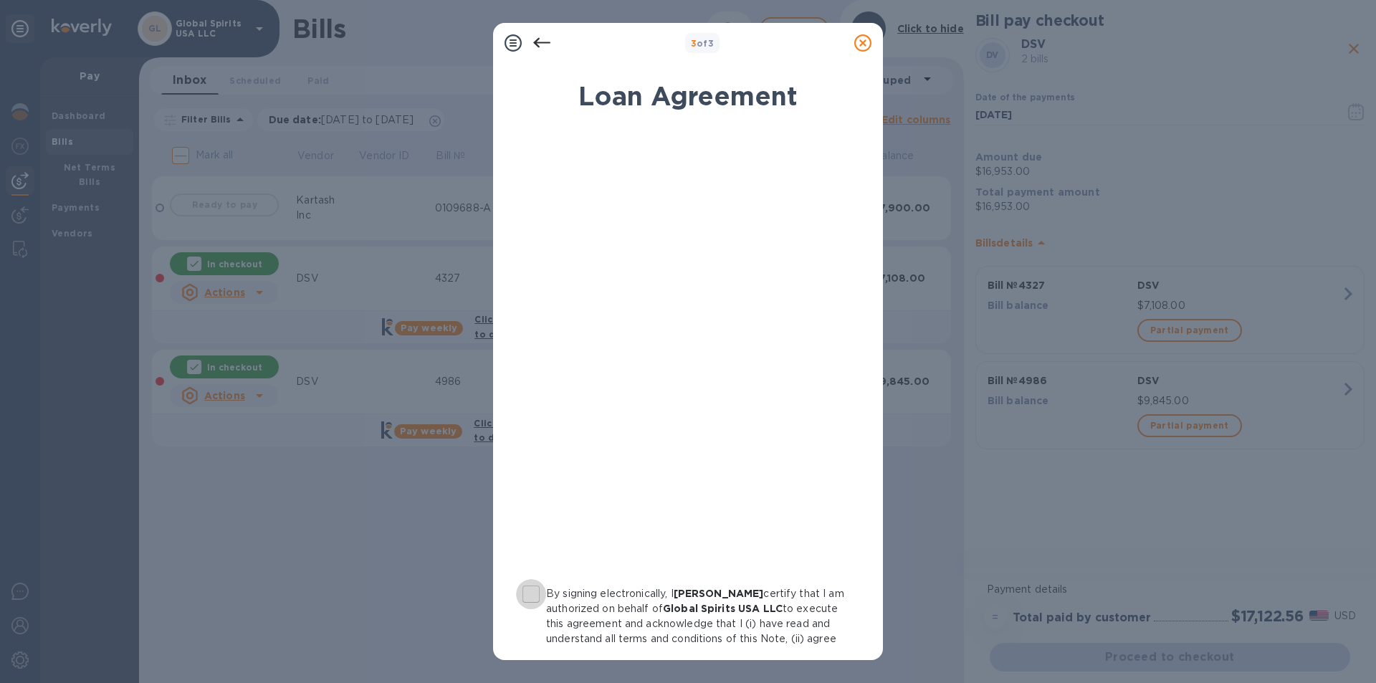
click at [537, 591] on input "By signing electronically, I [PERSON_NAME] certify that I am authorized on beha…" at bounding box center [531, 594] width 30 height 30
checkbox input "true"
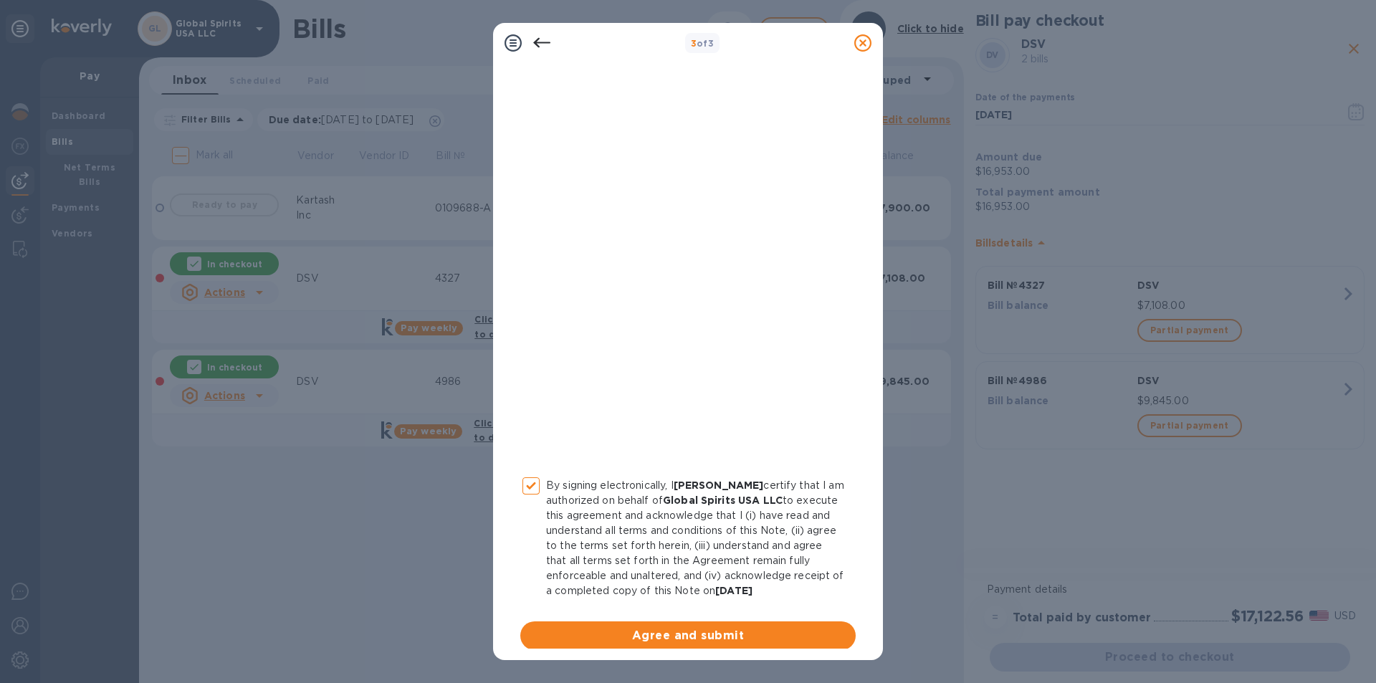
scroll to position [133, 0]
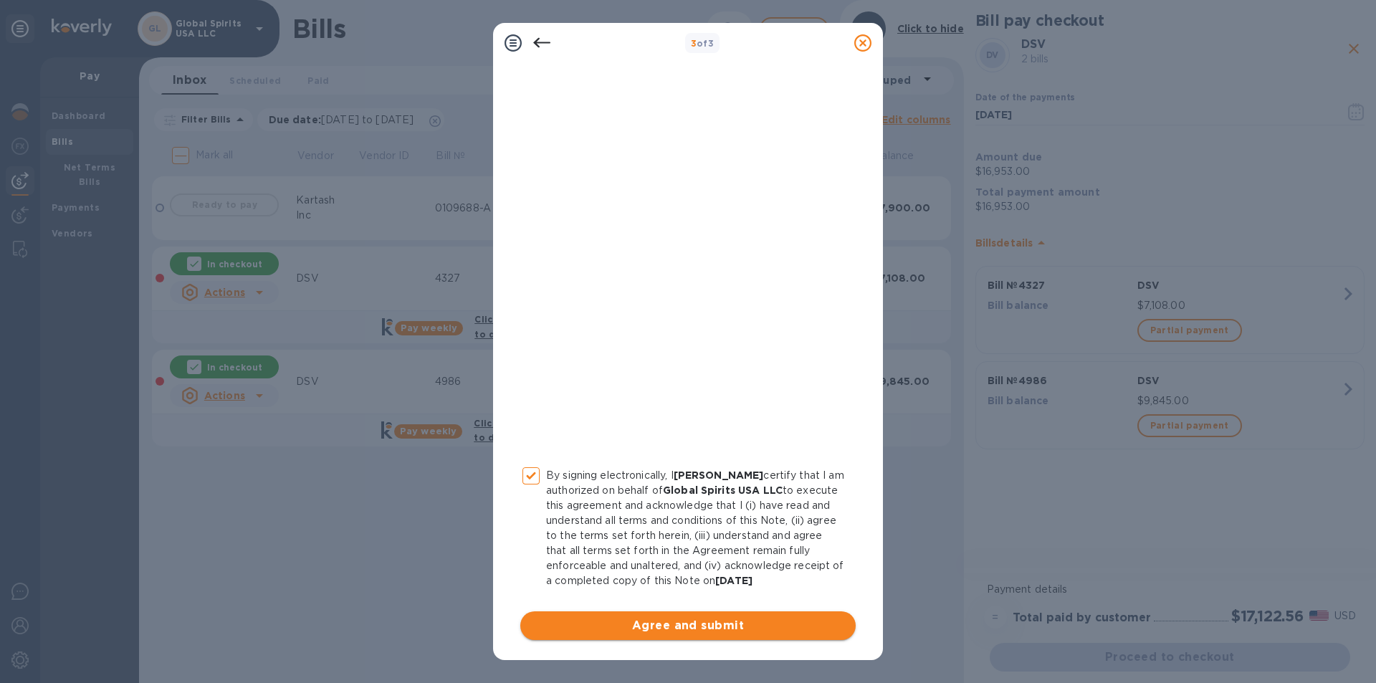
click at [673, 622] on span "Agree and submit" at bounding box center [688, 625] width 312 height 17
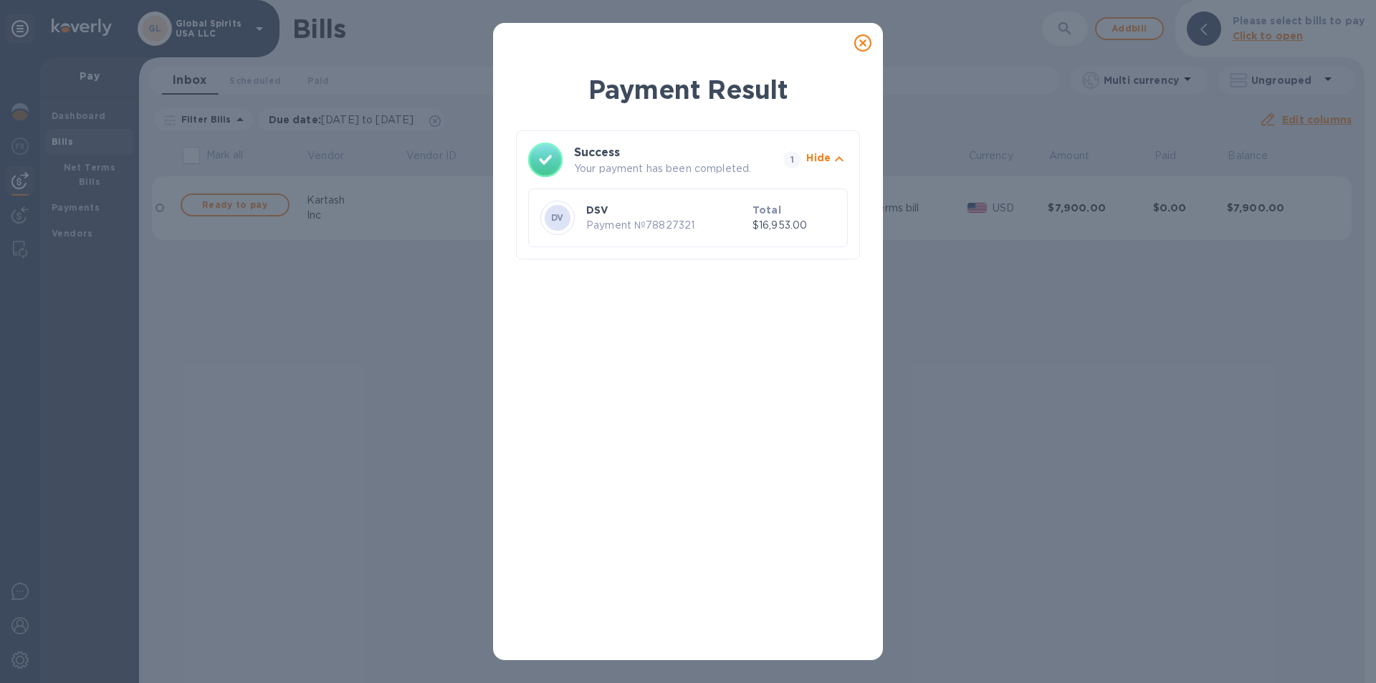
click at [866, 47] on icon at bounding box center [862, 42] width 17 height 17
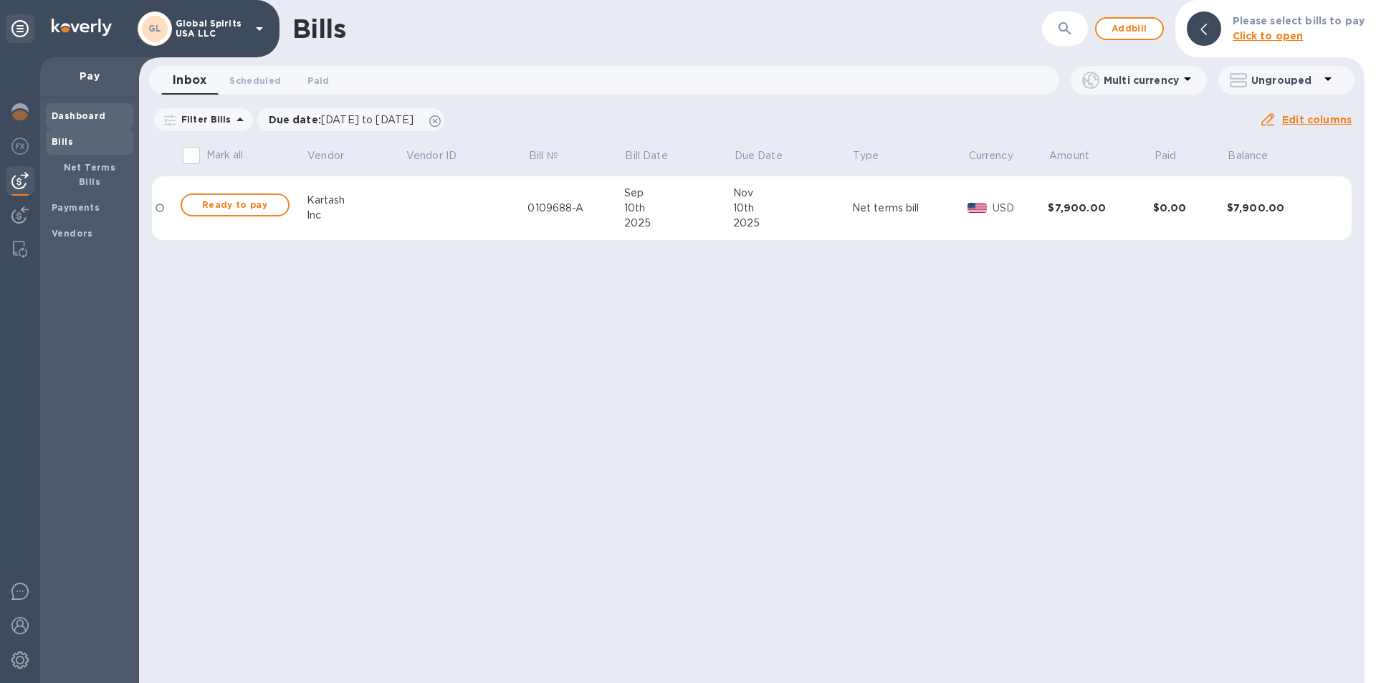
click at [61, 113] on b "Dashboard" at bounding box center [79, 115] width 54 height 11
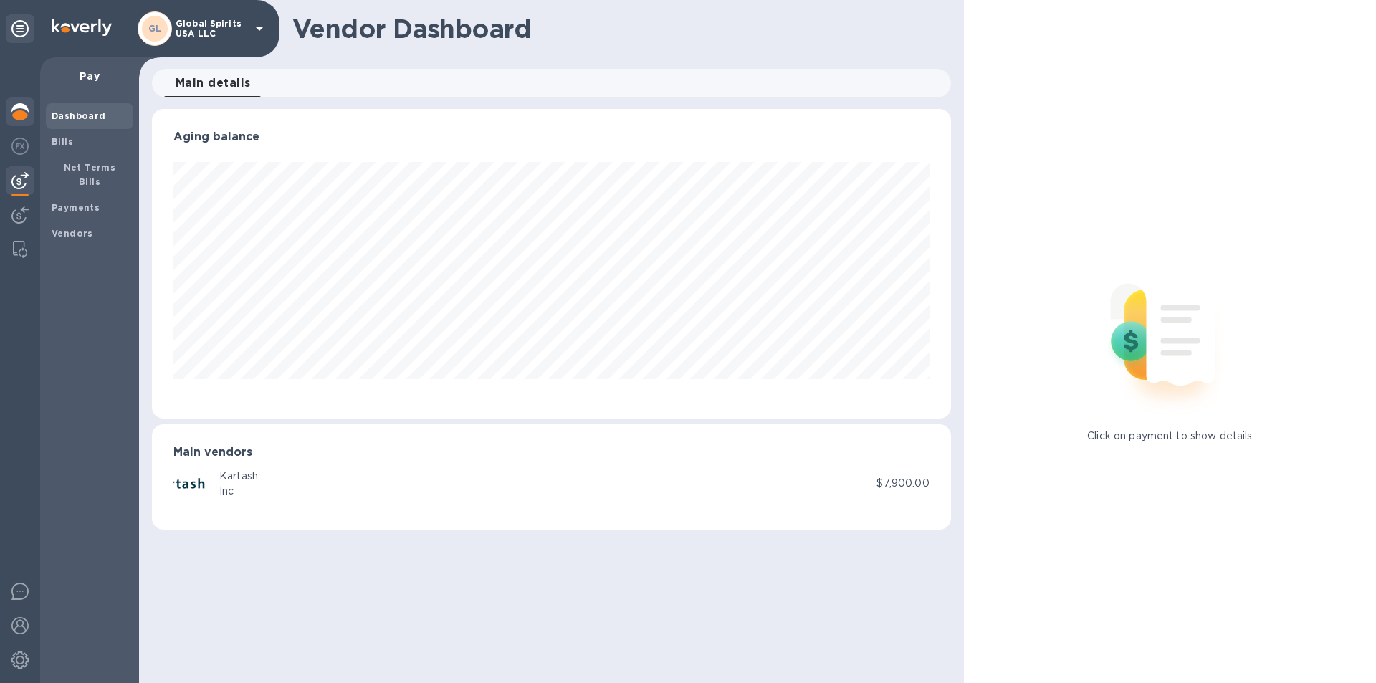
scroll to position [310, 798]
click at [23, 109] on img at bounding box center [19, 111] width 17 height 17
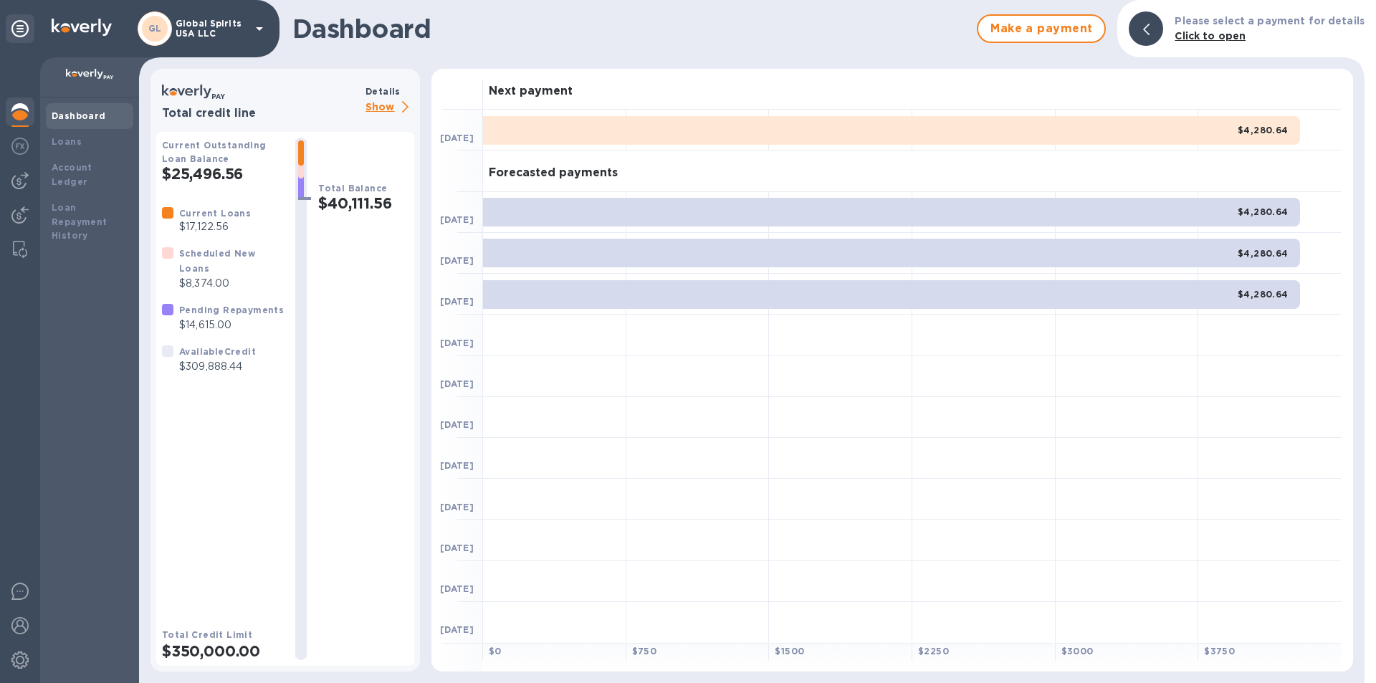
click at [373, 107] on p "Show" at bounding box center [389, 108] width 49 height 18
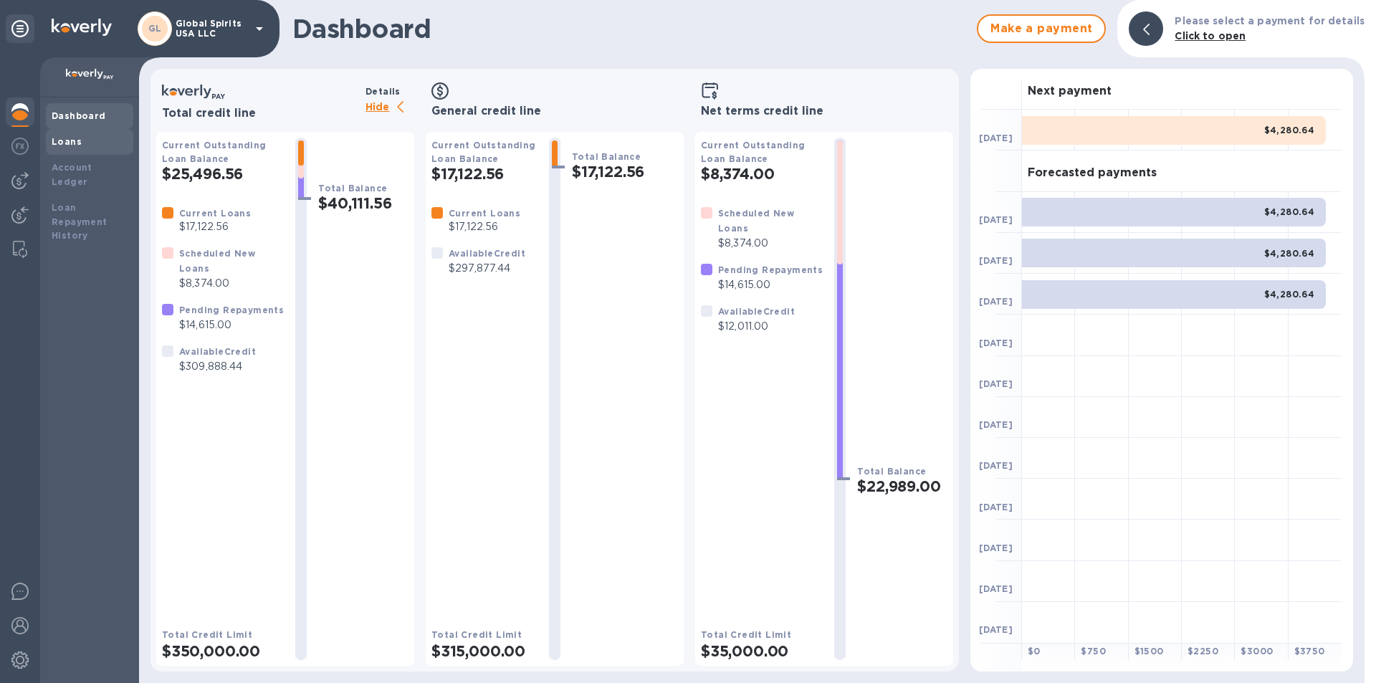
click at [74, 141] on b "Loans" at bounding box center [67, 141] width 30 height 11
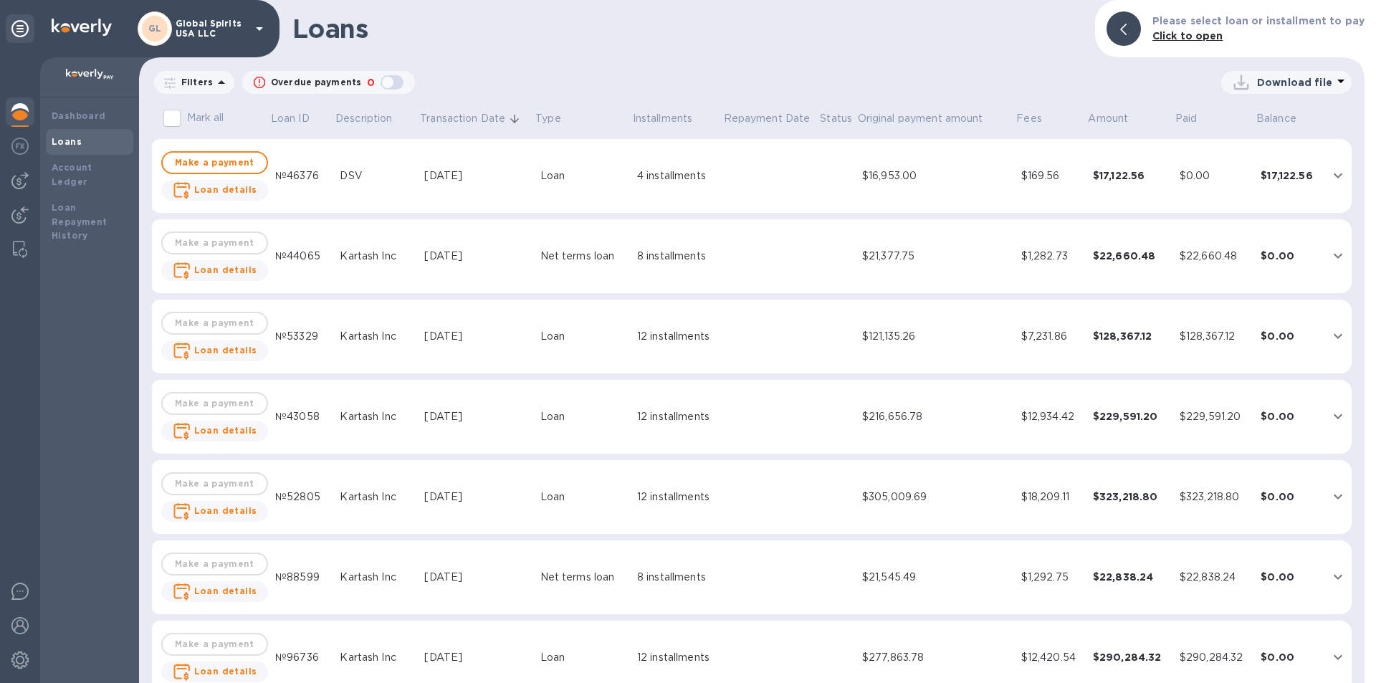
click at [888, 178] on div "$16,953.00" at bounding box center [936, 175] width 148 height 15
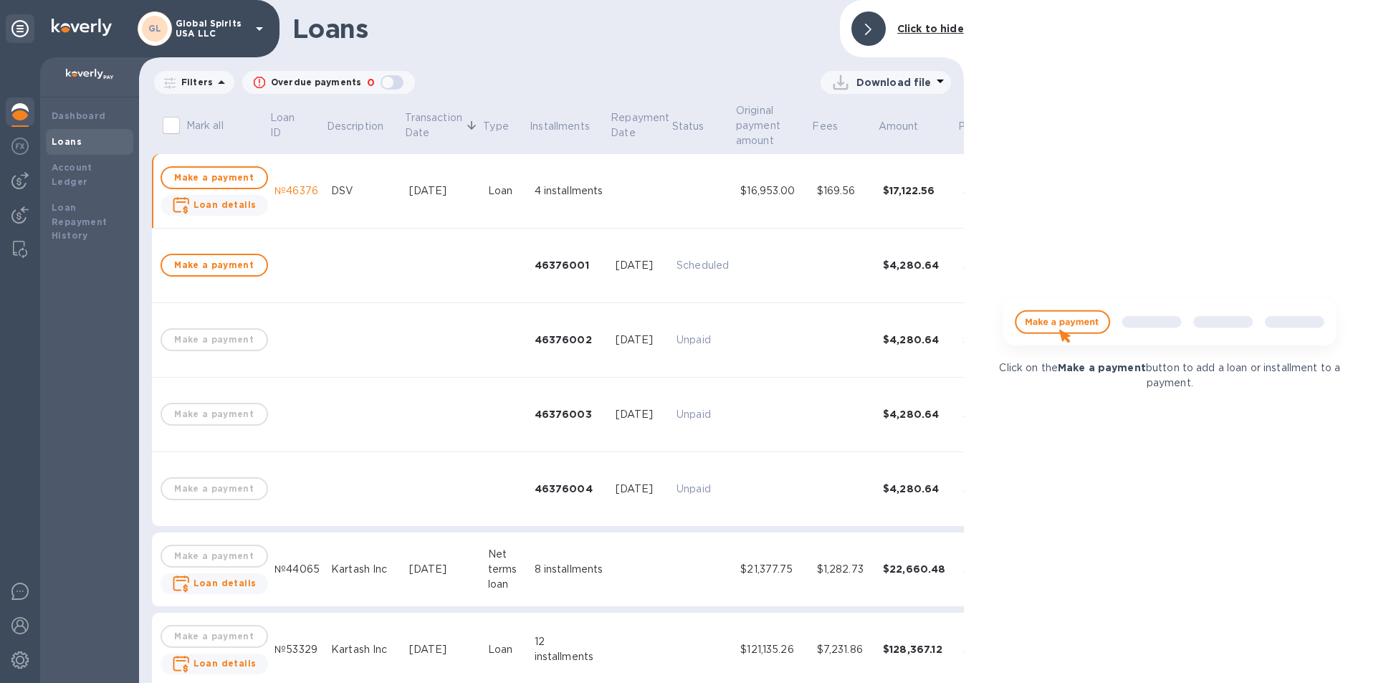
click at [876, 21] on div at bounding box center [868, 28] width 34 height 34
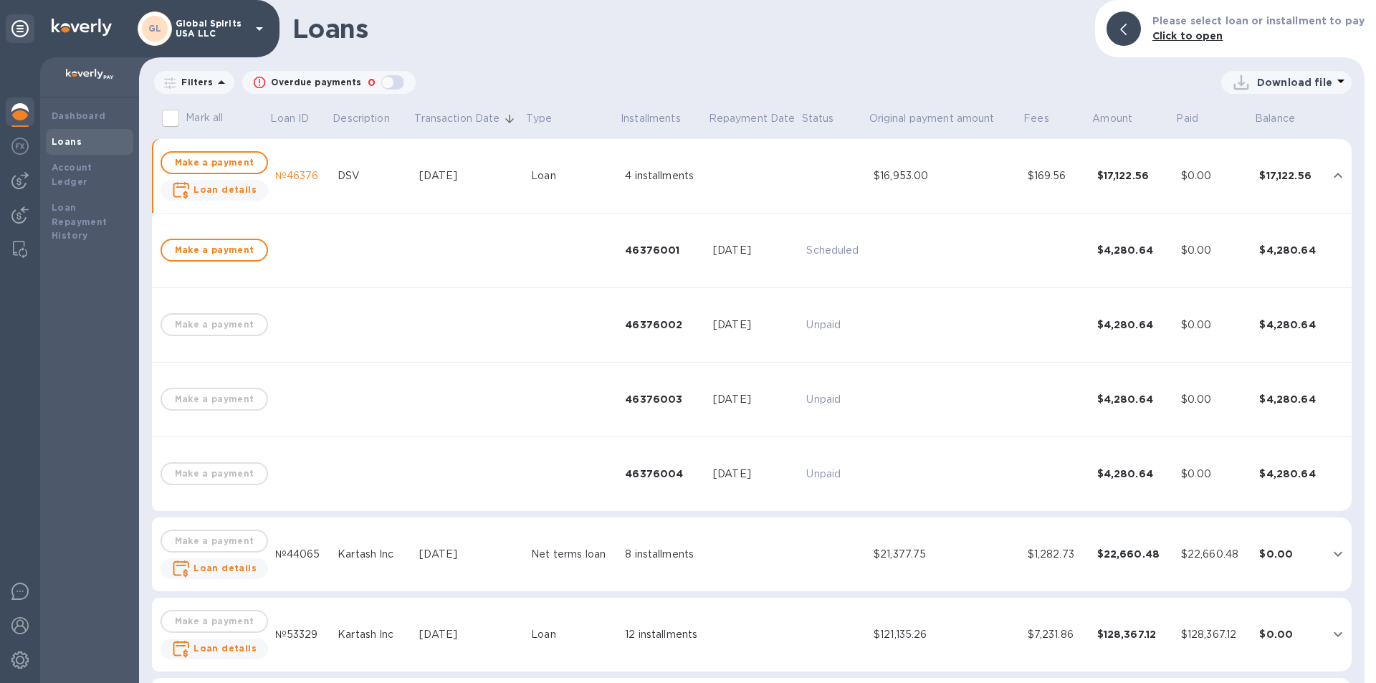
click at [1300, 86] on p "Download file" at bounding box center [1294, 82] width 75 height 14
click at [1264, 118] on li "XLSX file" at bounding box center [1286, 117] width 97 height 40
click at [206, 87] on p "Filters" at bounding box center [194, 82] width 37 height 12
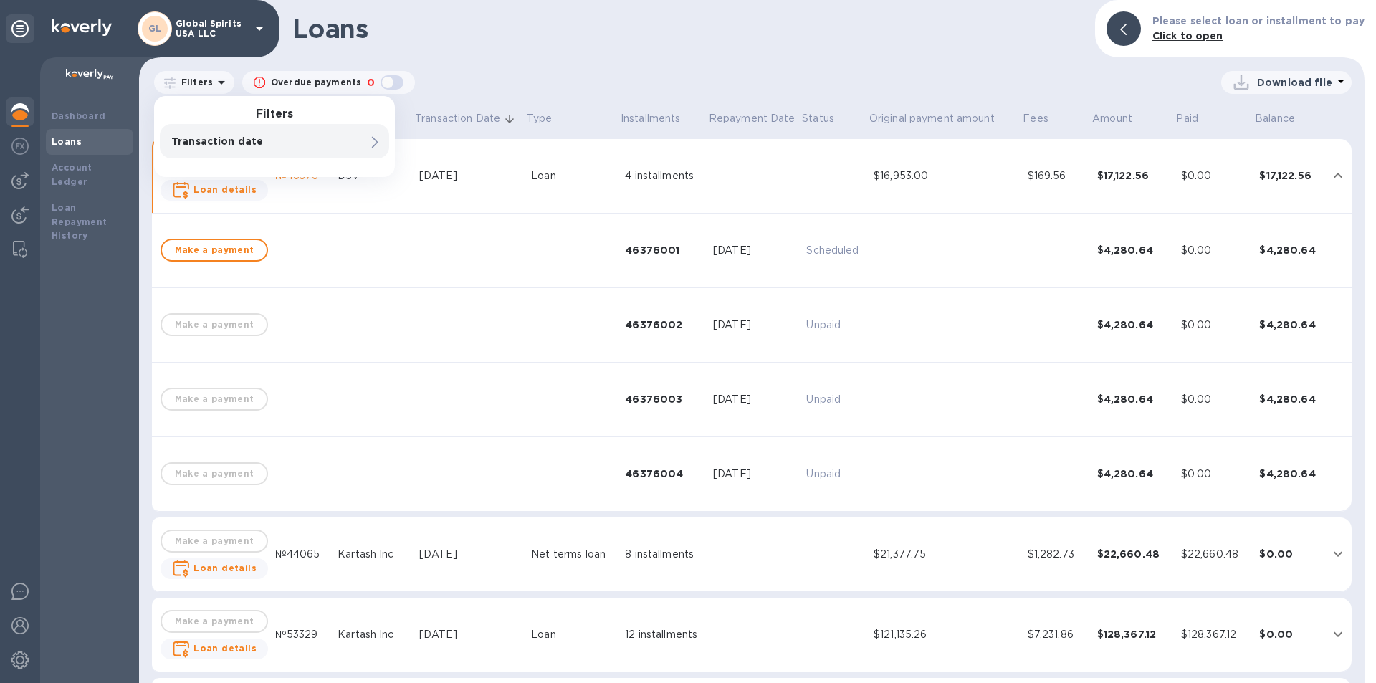
click at [258, 141] on p "Transaction date" at bounding box center [250, 141] width 158 height 14
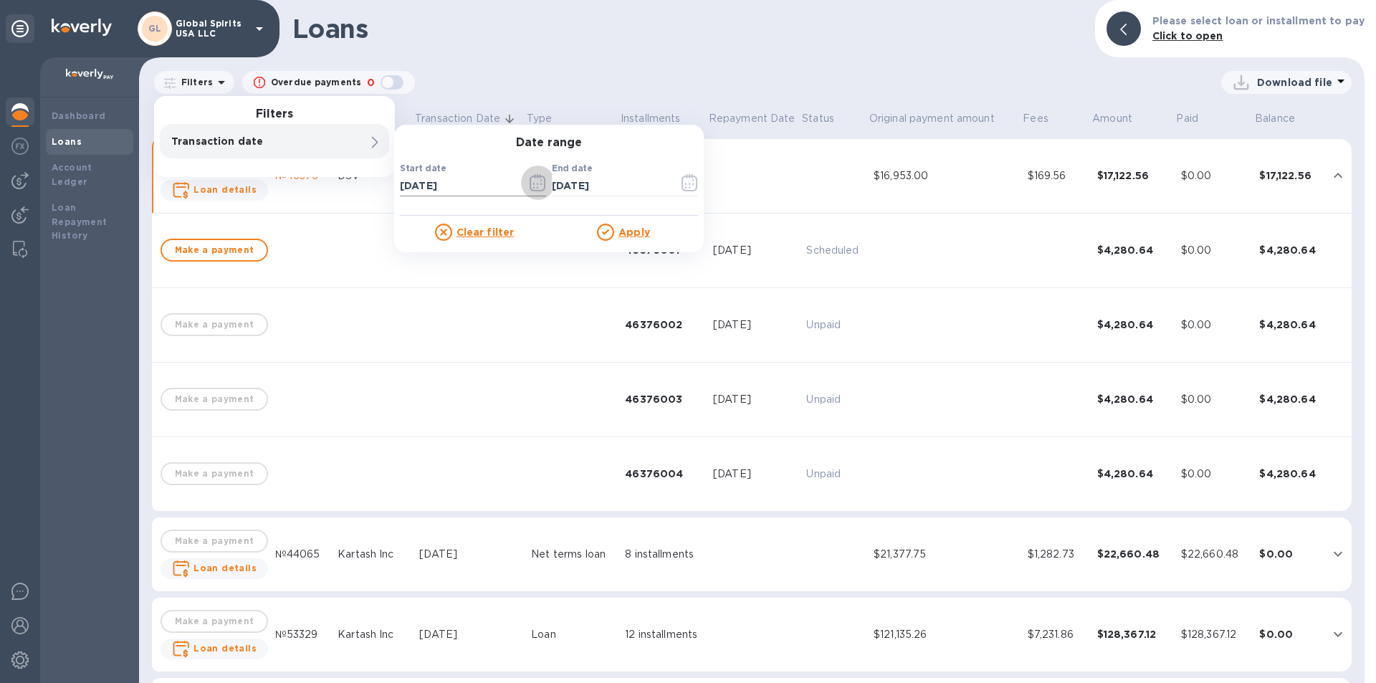
click at [546, 182] on button "button" at bounding box center [538, 183] width 34 height 34
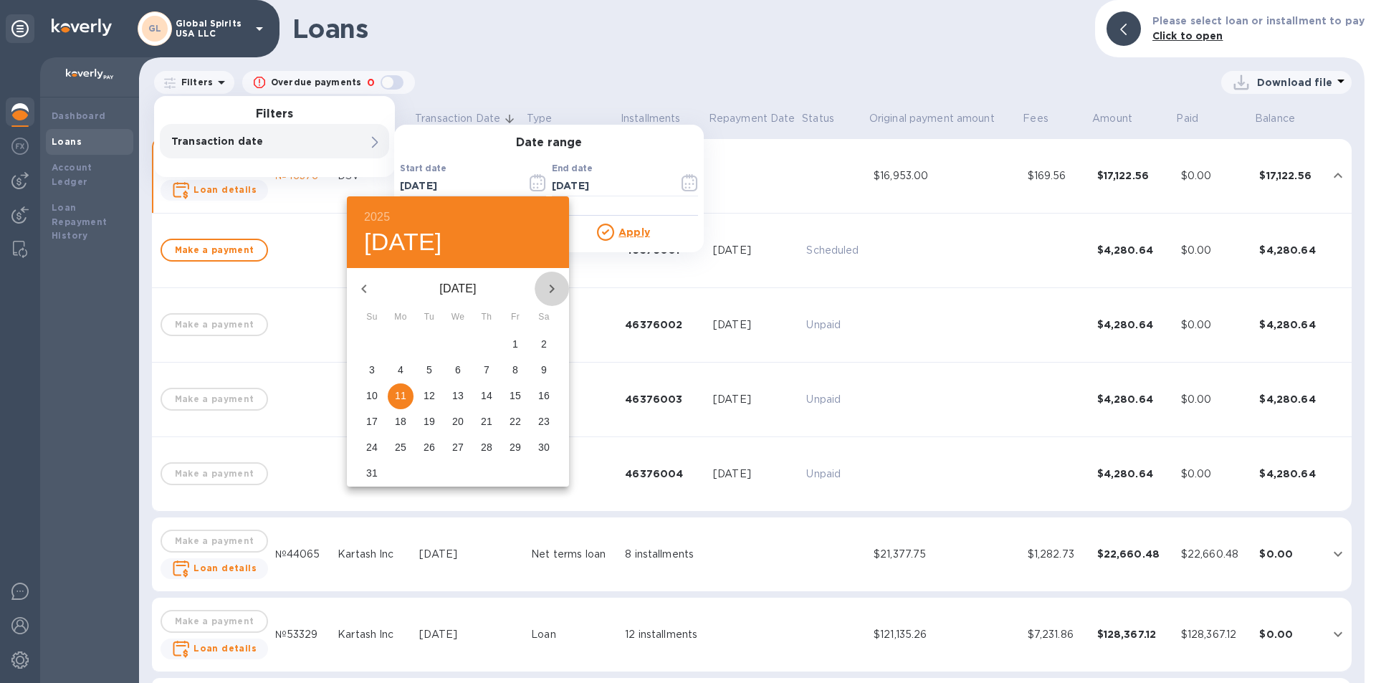
click at [557, 287] on icon "button" at bounding box center [551, 288] width 17 height 17
click at [483, 375] on p "11" at bounding box center [486, 370] width 11 height 14
type input "[DATE]"
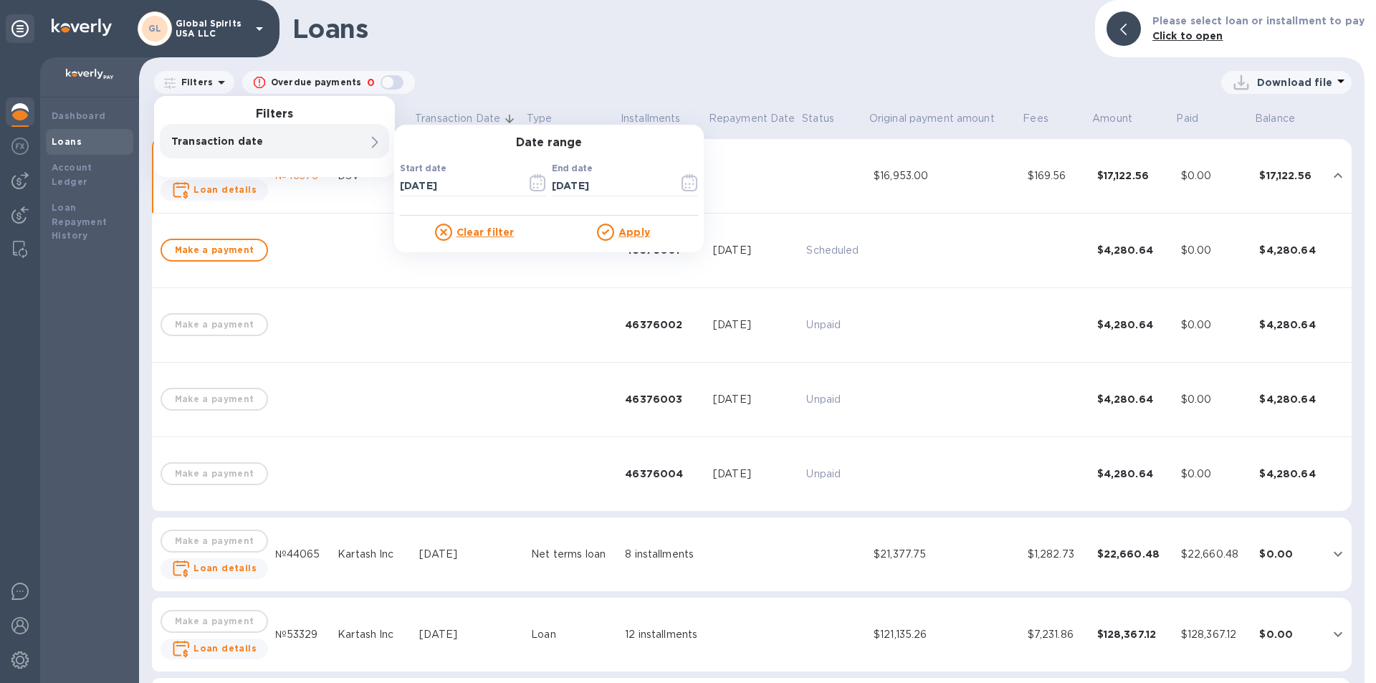
click at [623, 227] on u "Apply" at bounding box center [634, 231] width 32 height 11
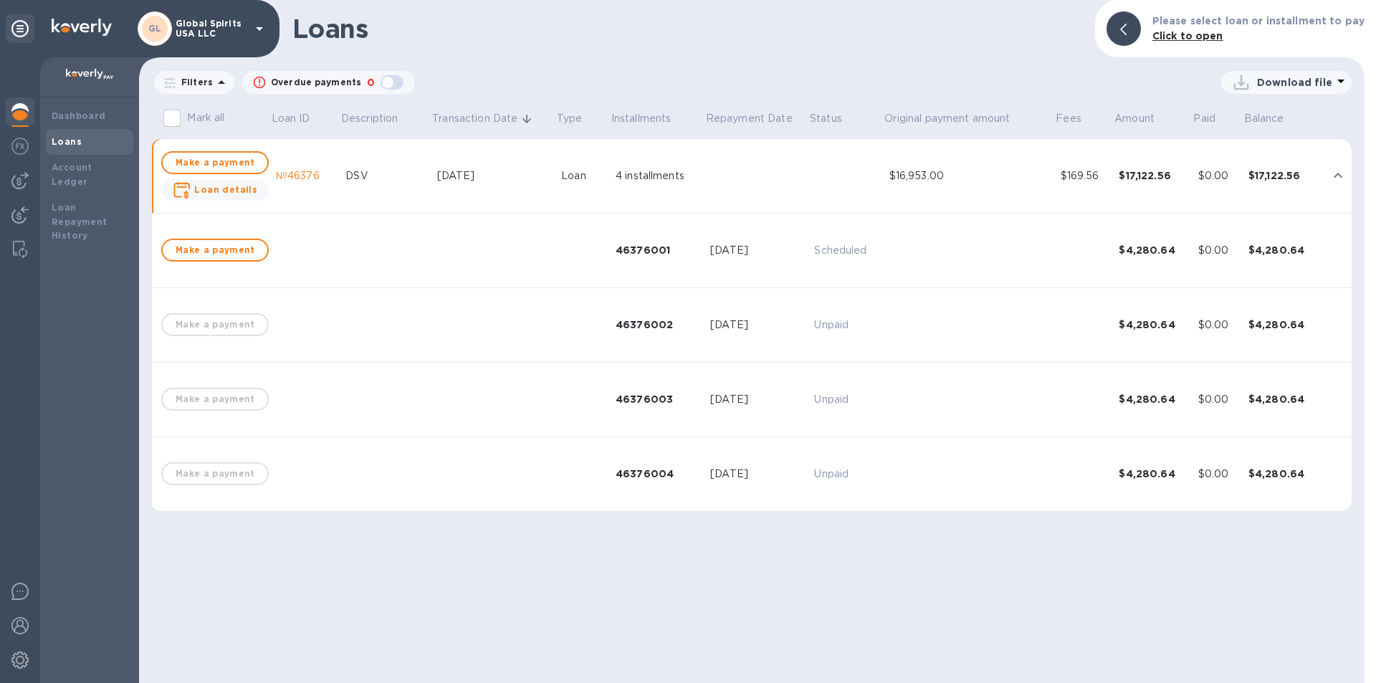
click at [1284, 81] on p "Download file" at bounding box center [1294, 82] width 75 height 14
click at [1262, 152] on li "PDF file" at bounding box center [1286, 157] width 97 height 40
click at [80, 143] on div "Loans" at bounding box center [90, 142] width 76 height 14
click at [23, 177] on img at bounding box center [19, 180] width 17 height 17
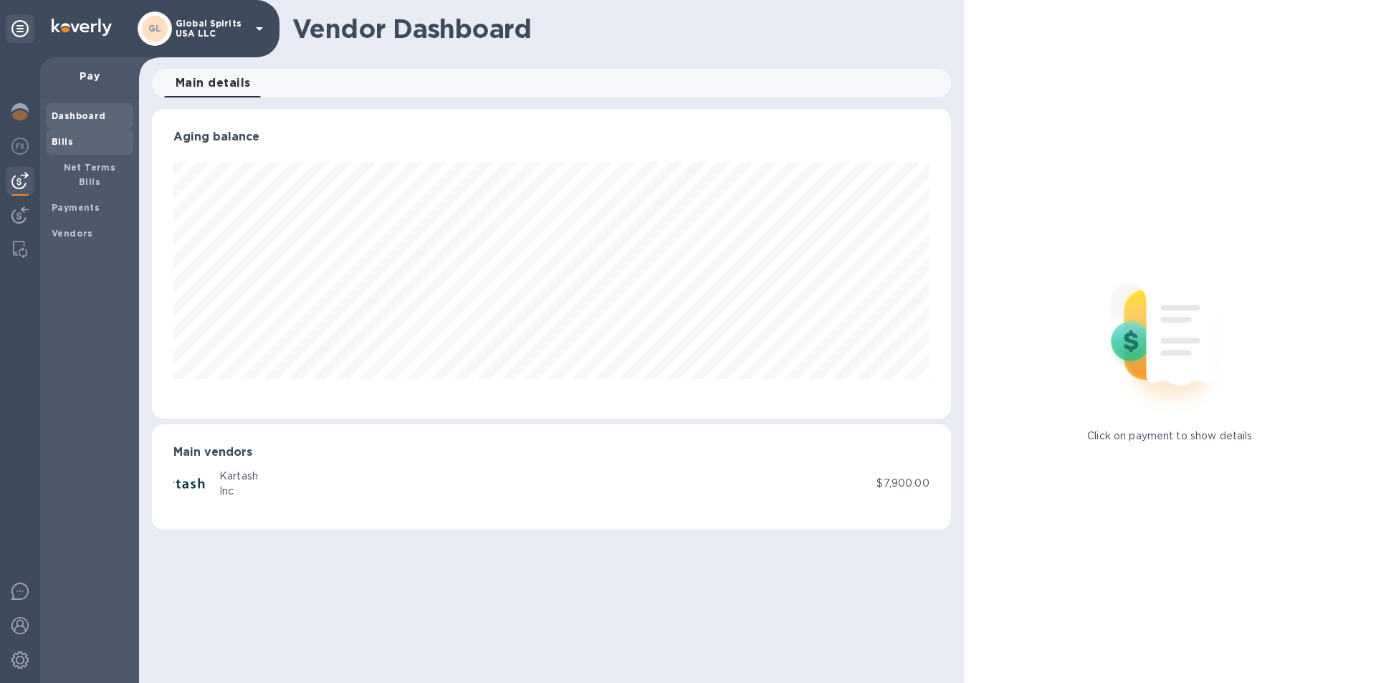
scroll to position [310, 798]
click at [69, 139] on b "Bills" at bounding box center [62, 141] width 21 height 11
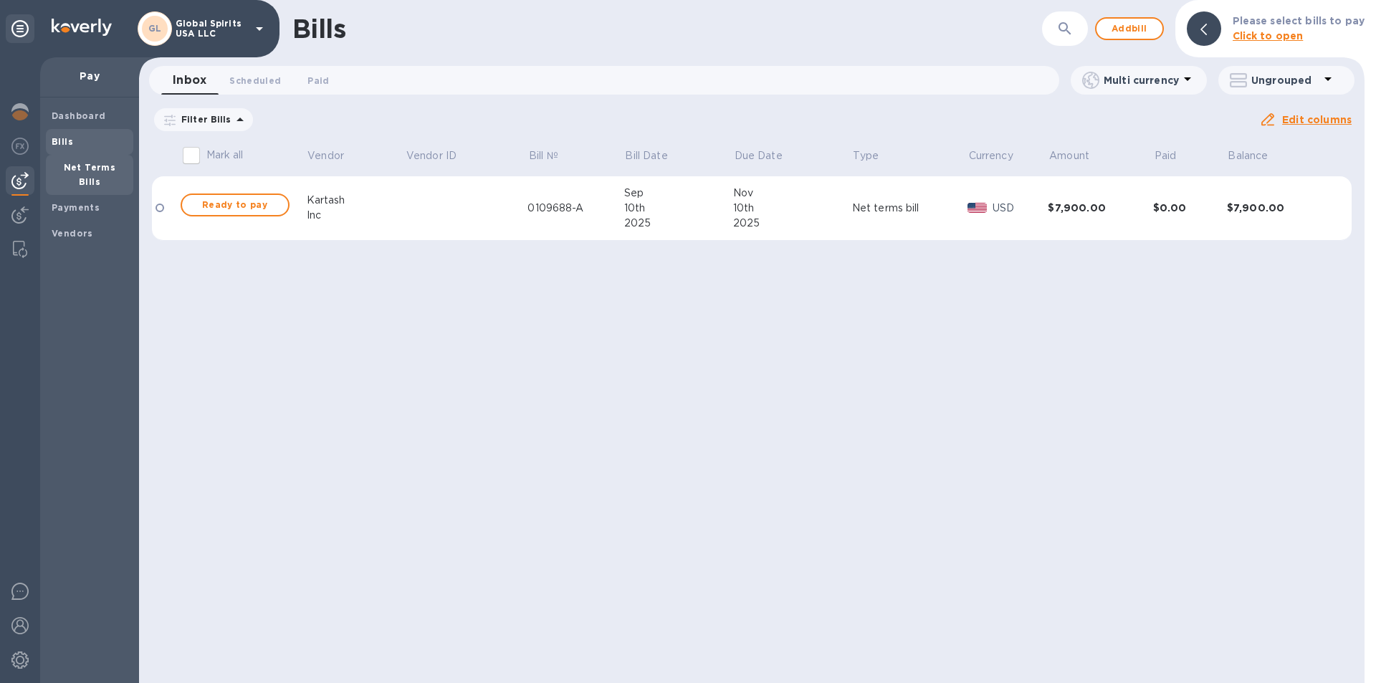
click at [74, 166] on b "Net Terms Bills" at bounding box center [90, 174] width 52 height 25
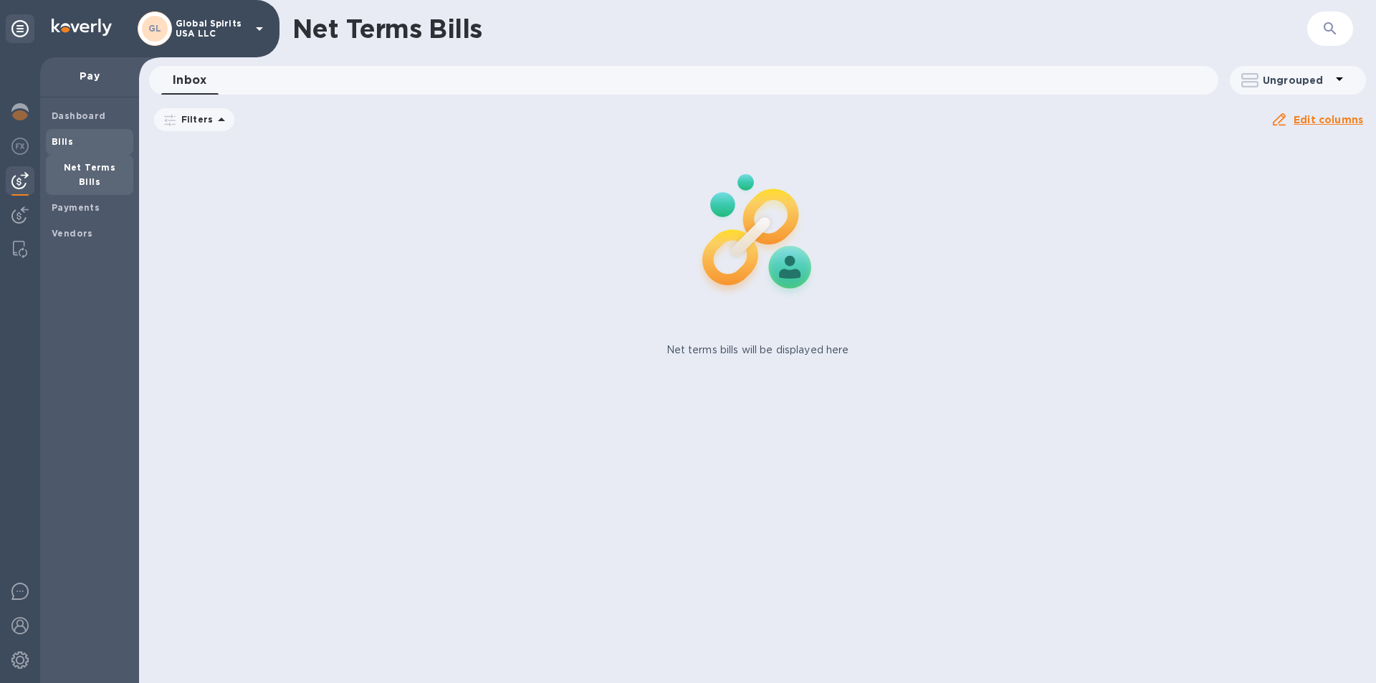
click at [66, 146] on b "Bills" at bounding box center [62, 141] width 21 height 11
